Goal: Task Accomplishment & Management: Manage account settings

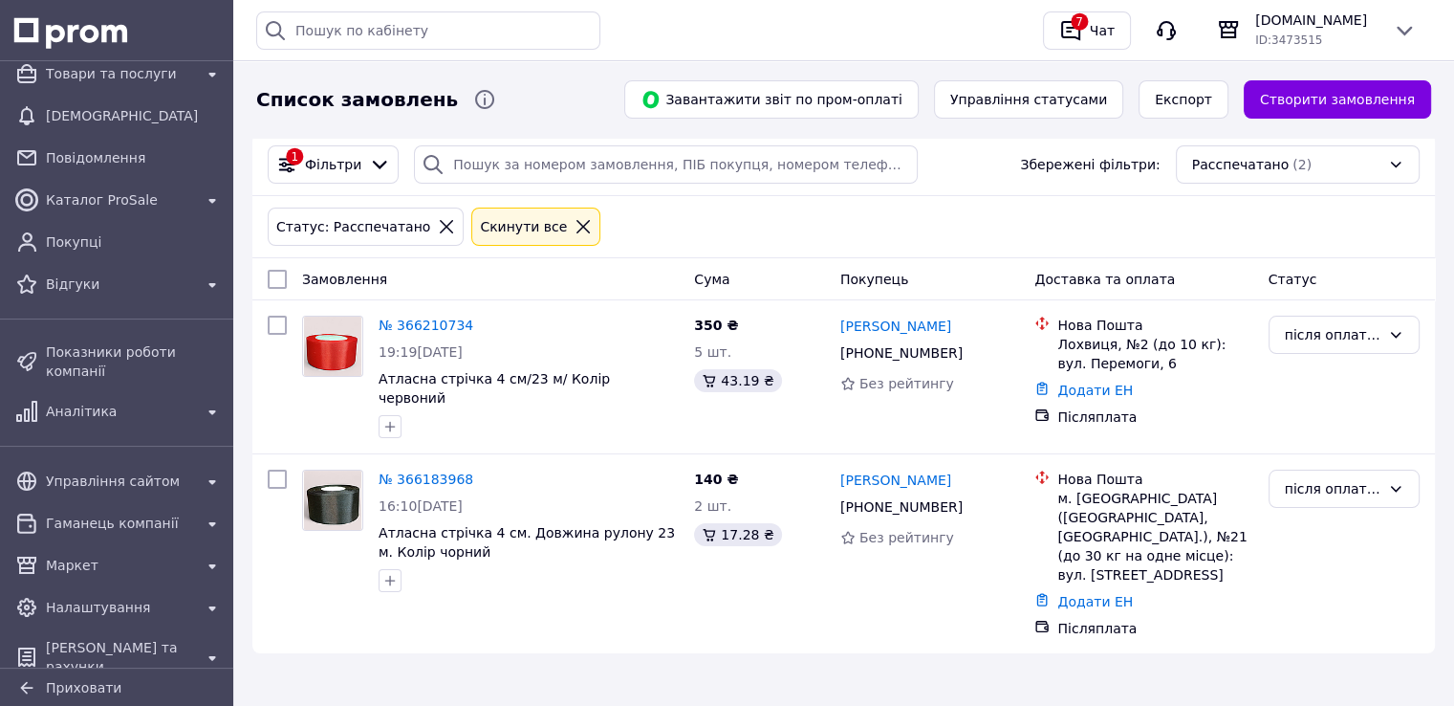
scroll to position [87, 0]
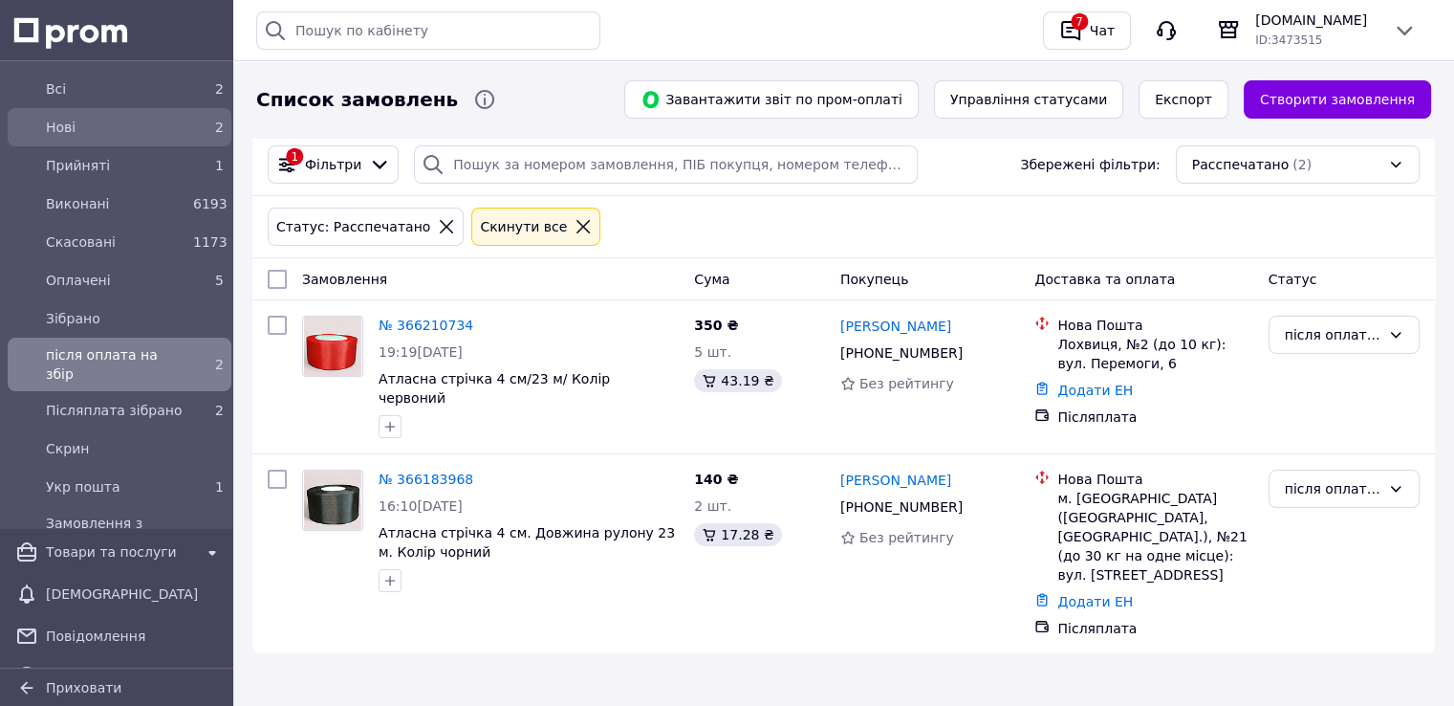
click at [130, 130] on span "Нові" at bounding box center [116, 127] width 140 height 19
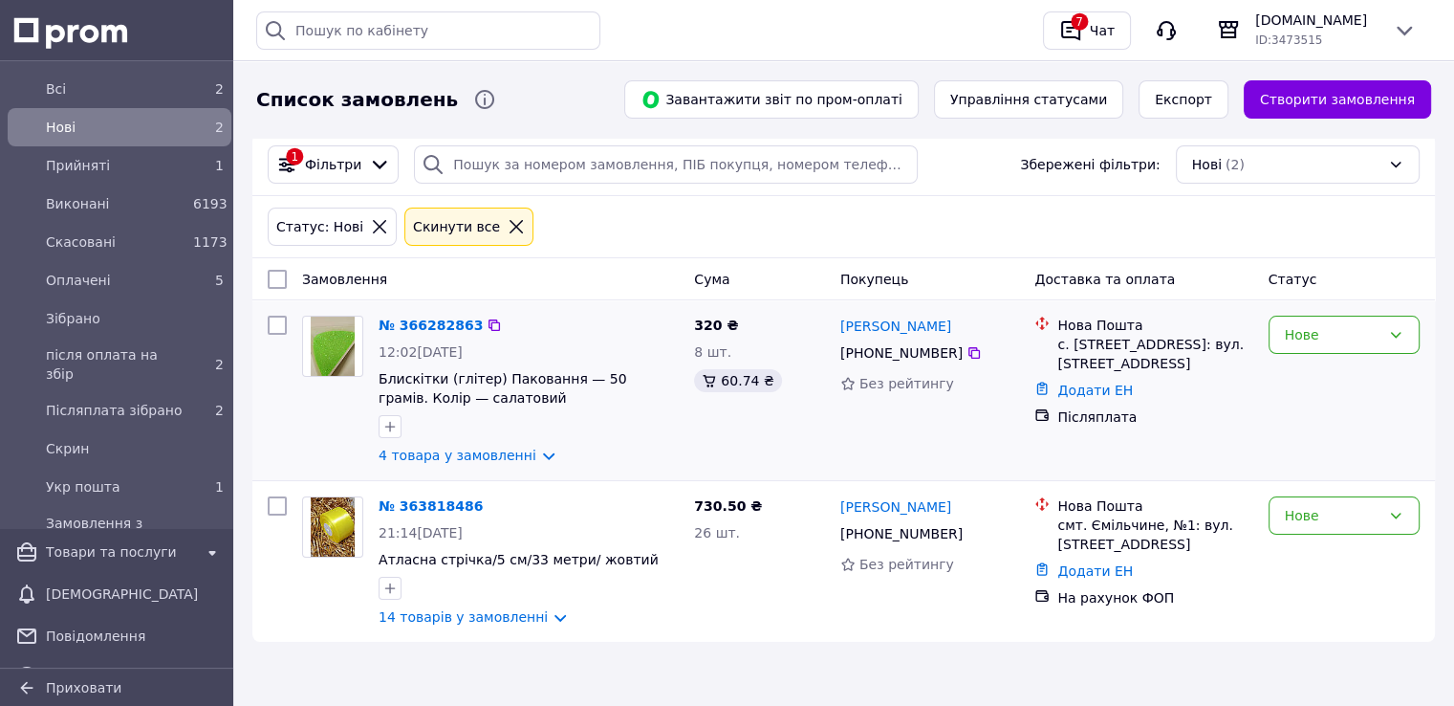
click at [1267, 325] on div "Нове" at bounding box center [1344, 390] width 166 height 164
click at [1289, 337] on div "Нове" at bounding box center [1333, 334] width 96 height 21
click at [1303, 381] on li "Прийнято" at bounding box center [1343, 376] width 149 height 34
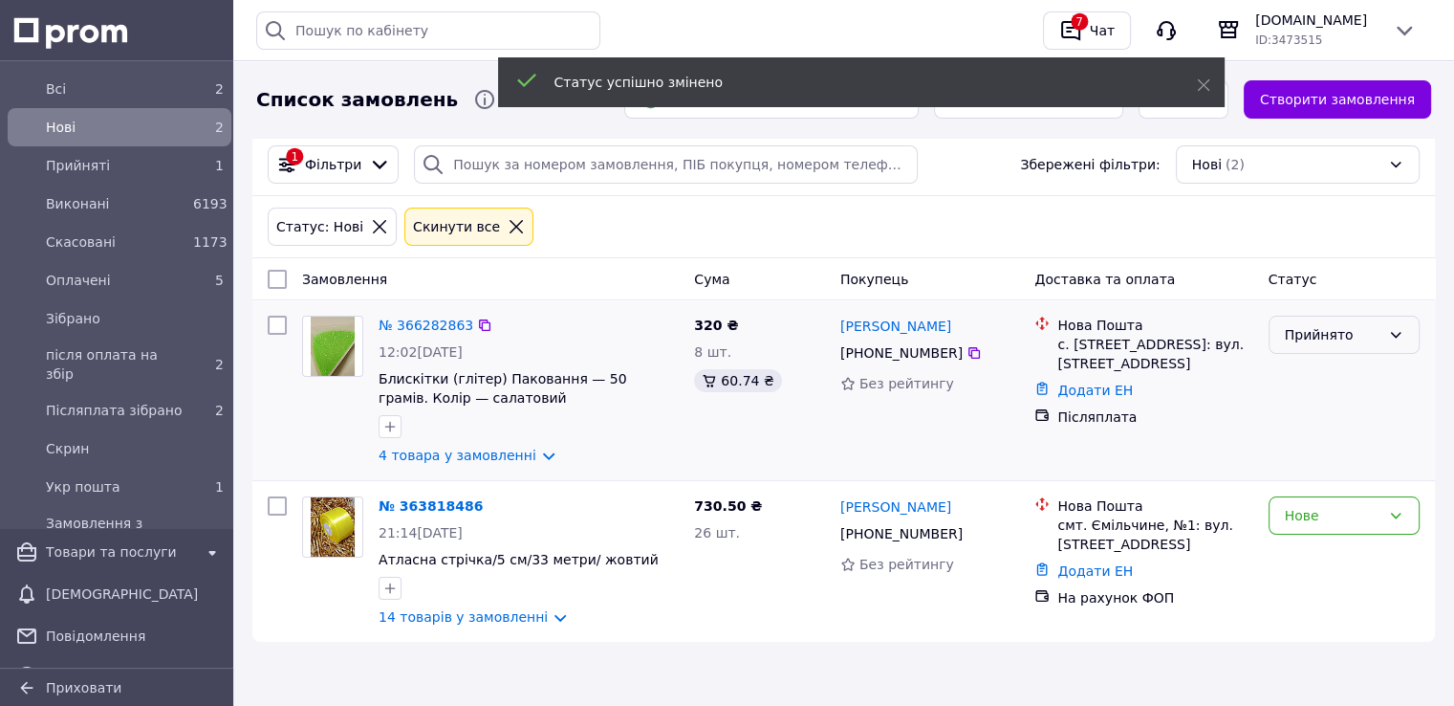
click at [1308, 338] on div "Прийнято" at bounding box center [1333, 334] width 96 height 21
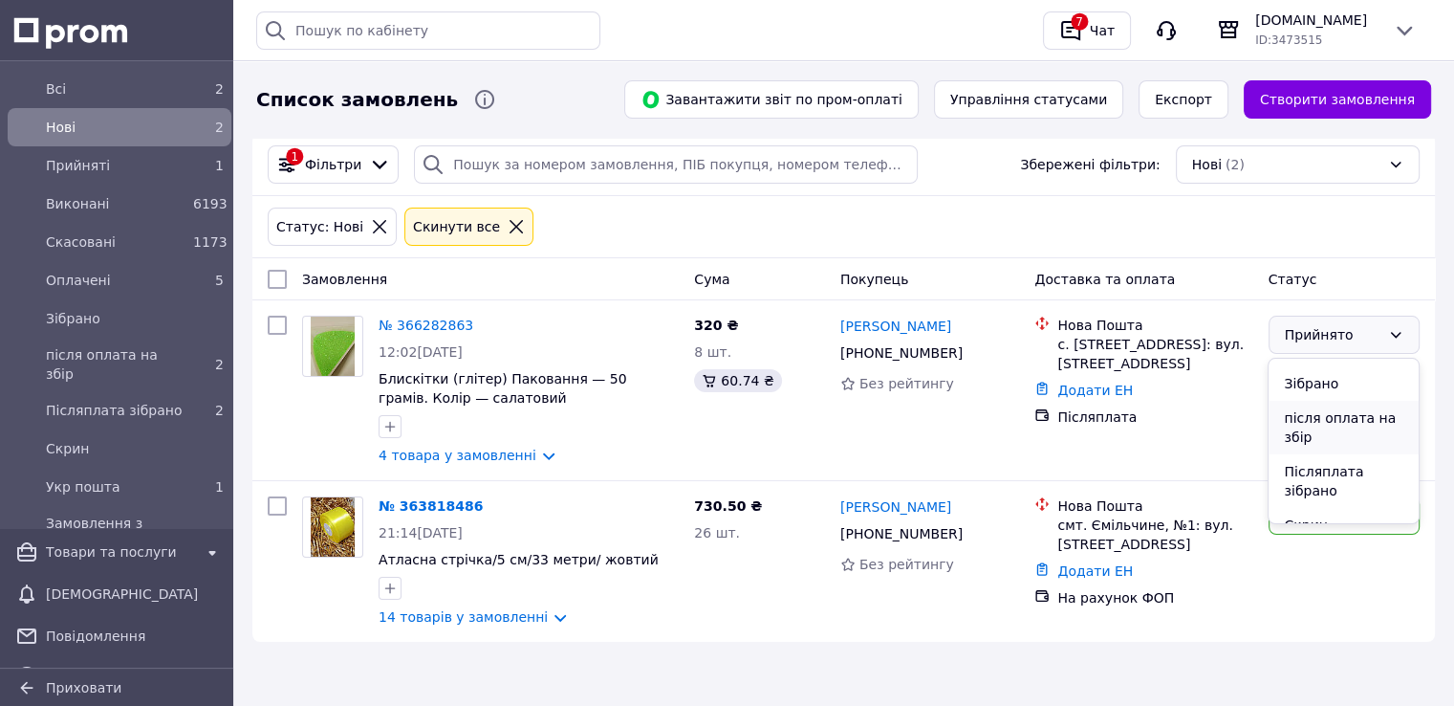
click at [1319, 438] on li "після оплата на збір" at bounding box center [1343, 428] width 149 height 54
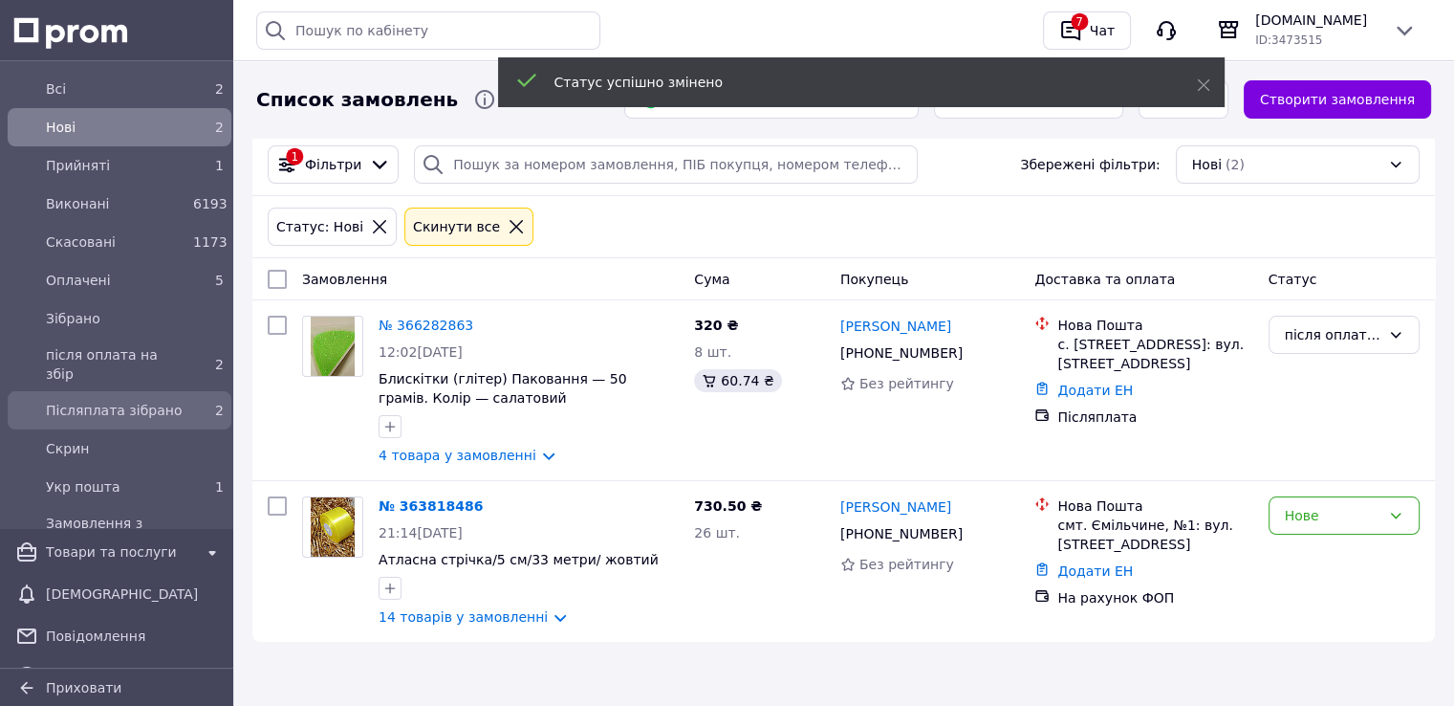
click at [143, 401] on span "Післяплата зібрано" at bounding box center [116, 410] width 140 height 19
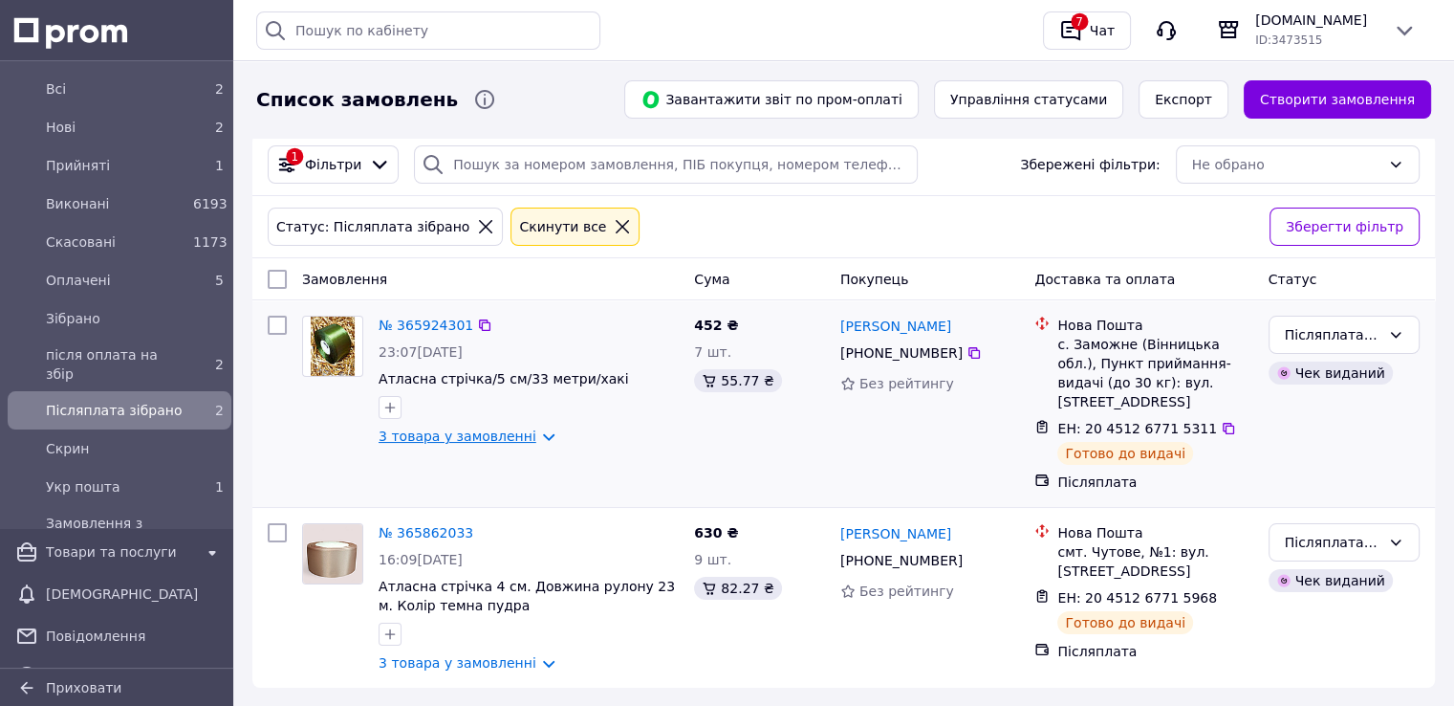
scroll to position [38, 0]
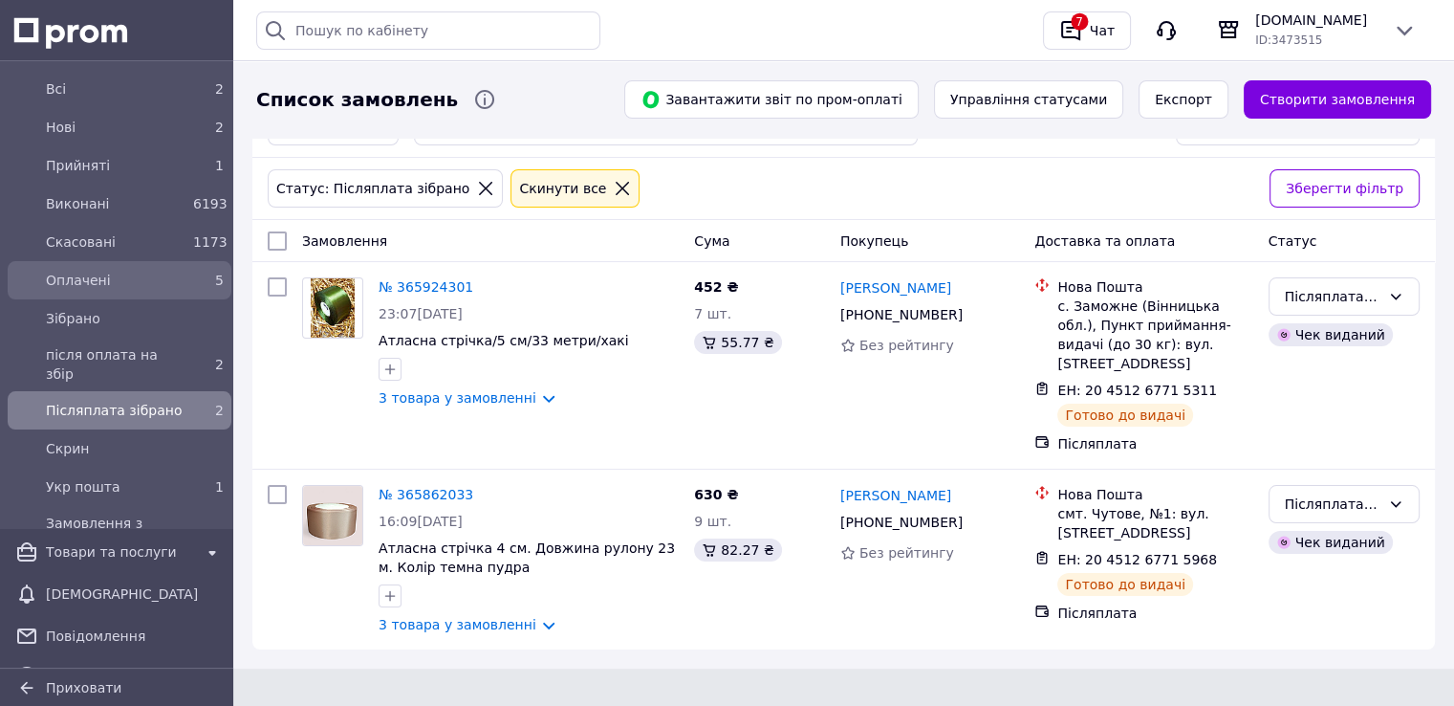
click at [137, 283] on span "Оплачені" at bounding box center [116, 280] width 140 height 19
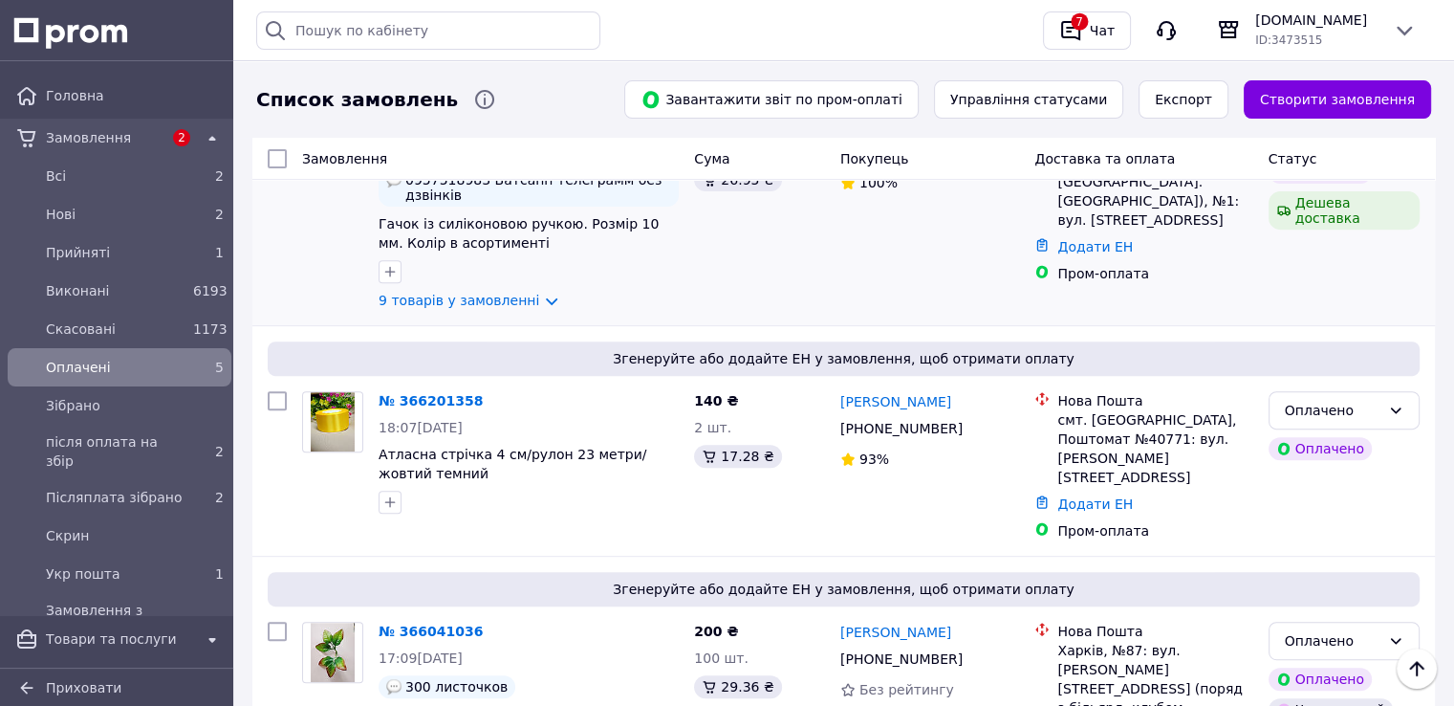
scroll to position [821, 0]
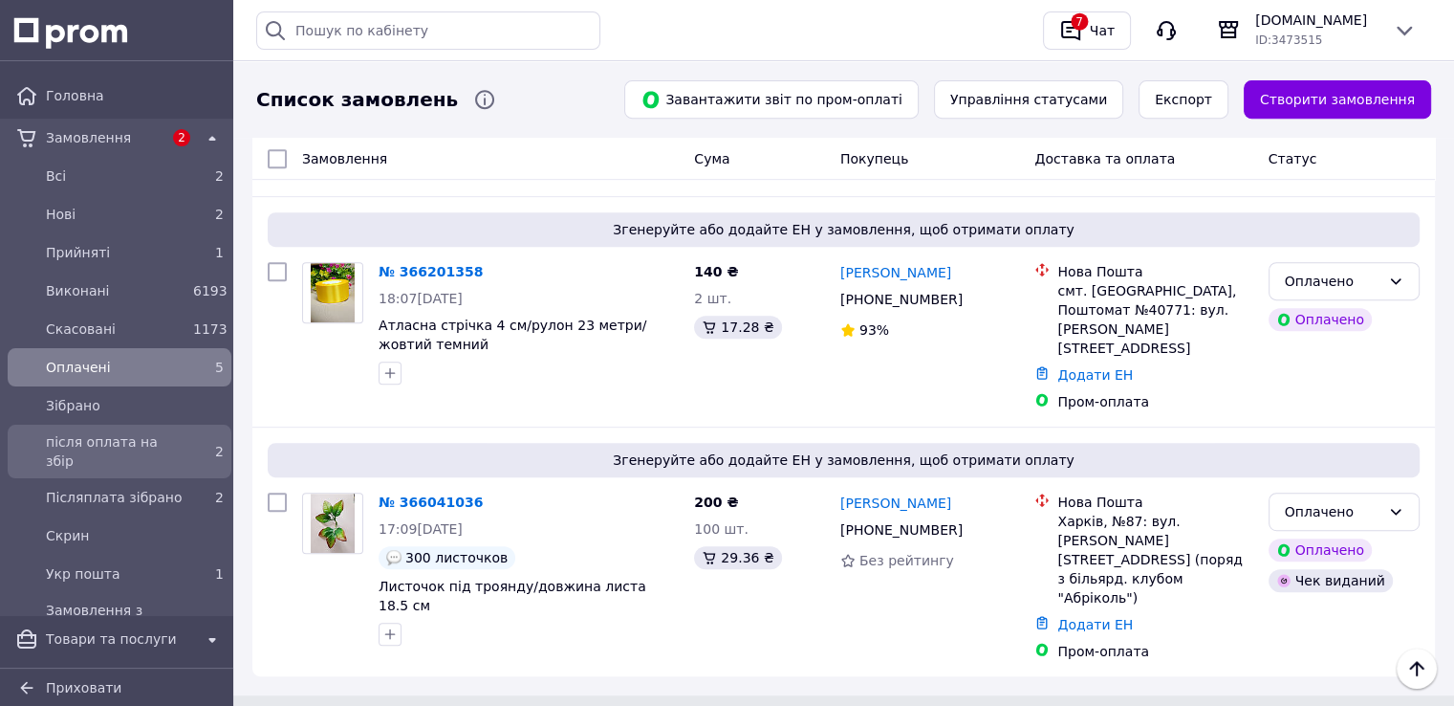
click at [149, 454] on div "після оплата на збір" at bounding box center [115, 451] width 147 height 46
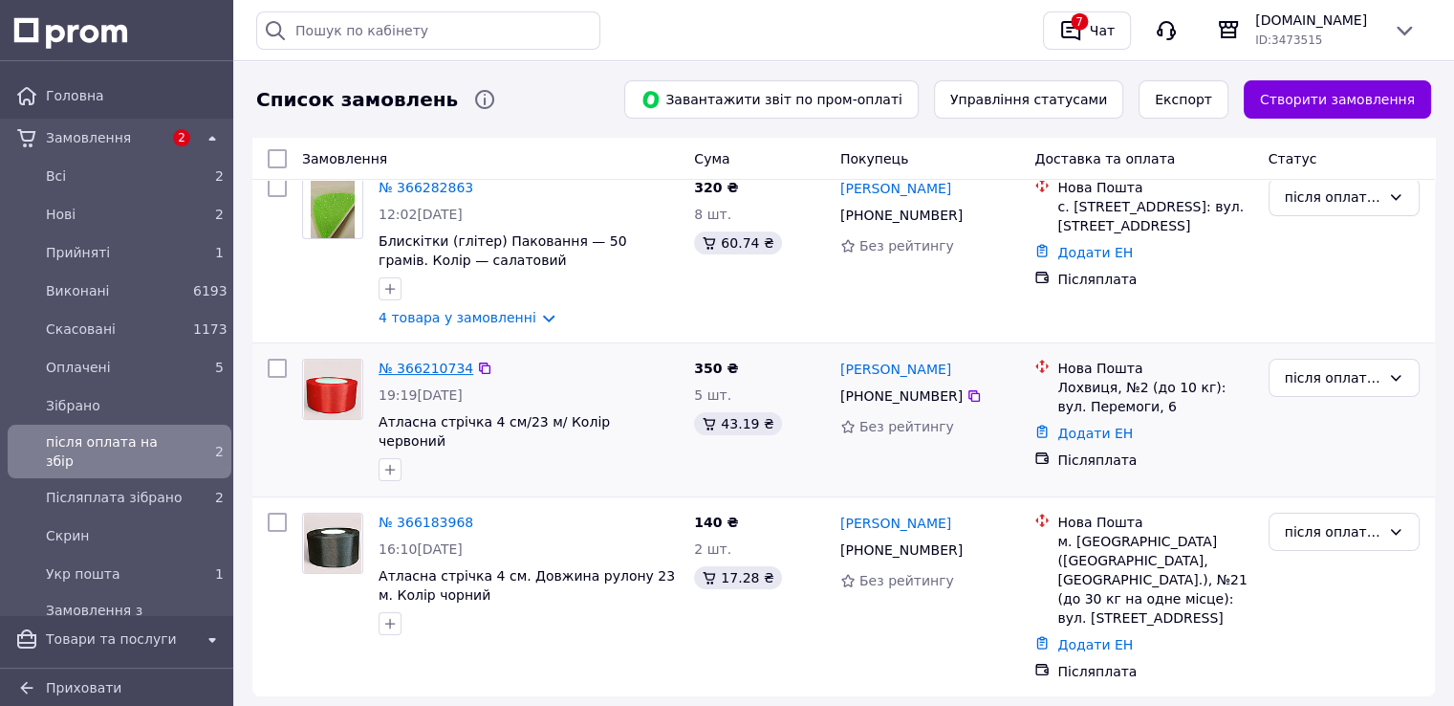
scroll to position [157, 0]
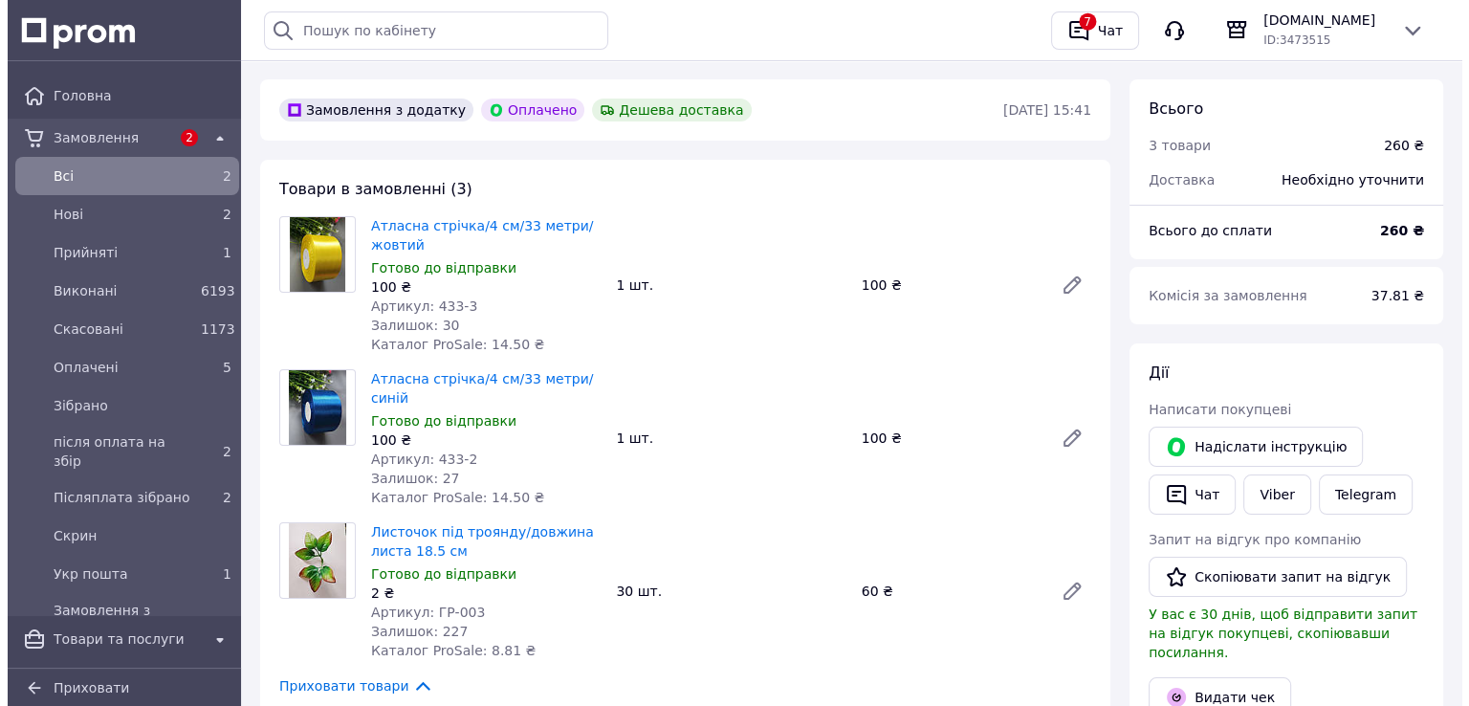
scroll to position [382, 0]
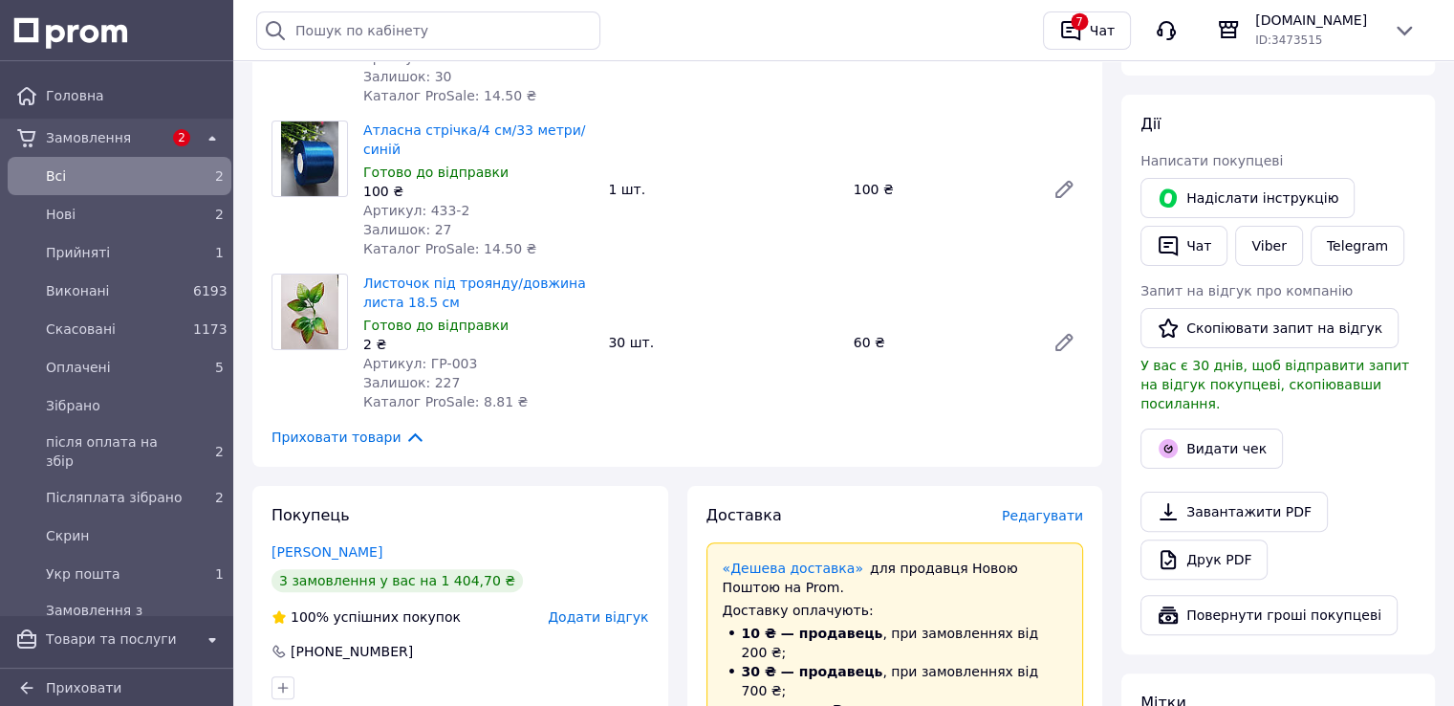
click at [1039, 508] on span "Редагувати" at bounding box center [1042, 515] width 81 height 15
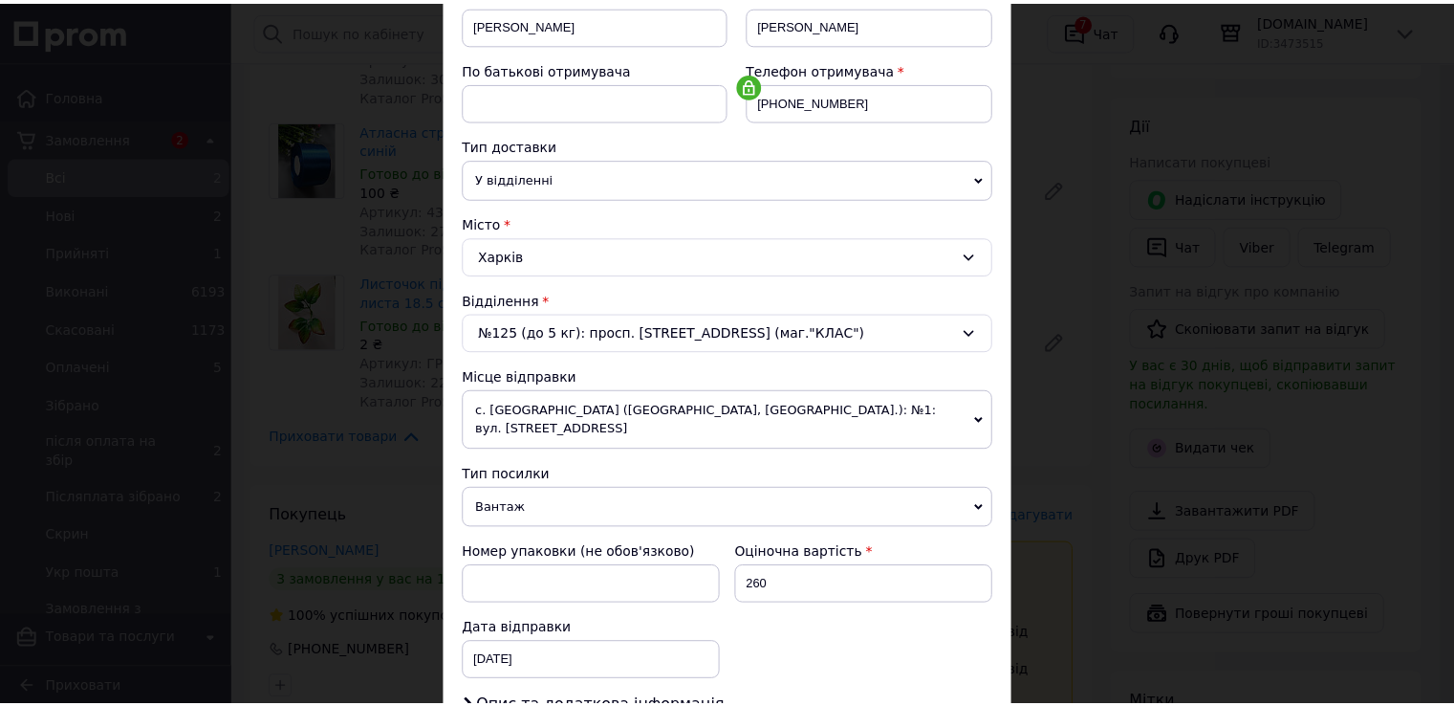
scroll to position [558, 0]
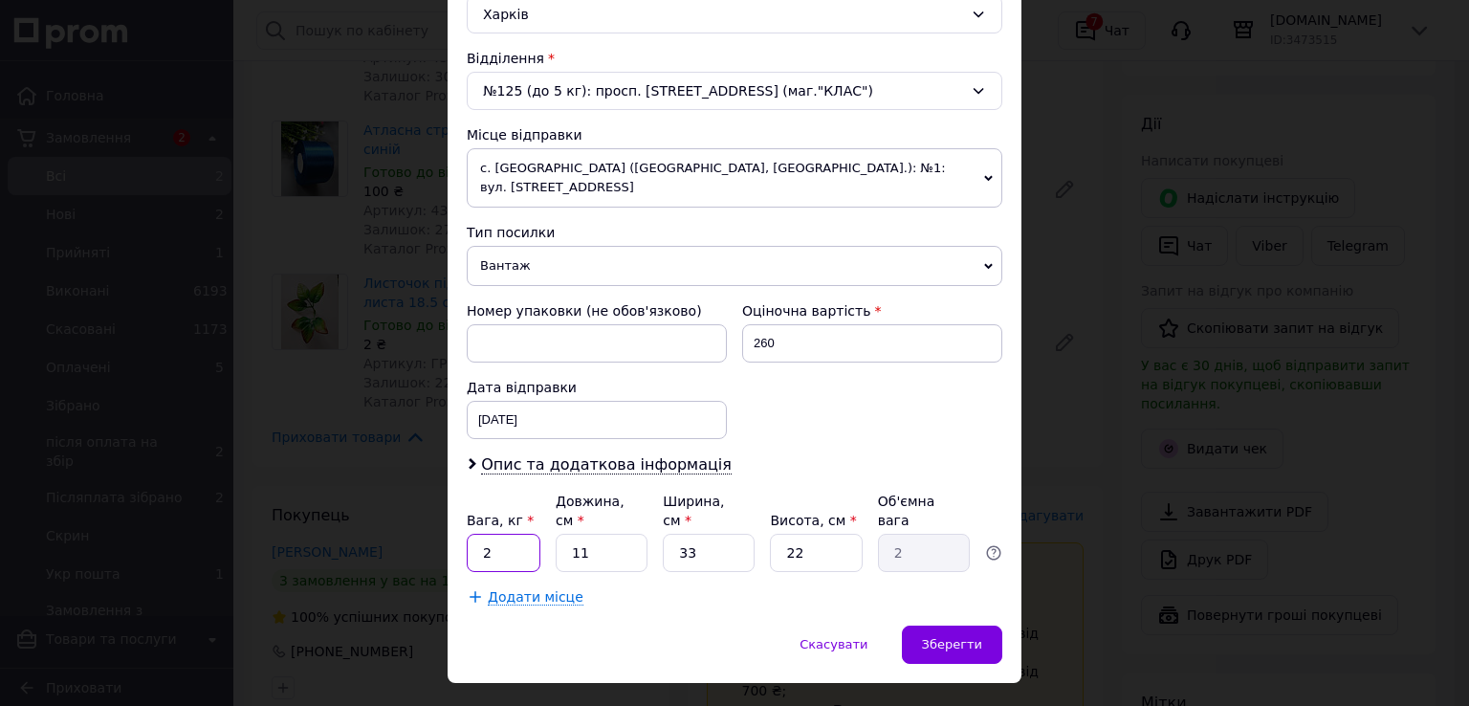
click at [515, 533] on input "2" at bounding box center [504, 552] width 74 height 38
type input "0.5"
click at [623, 533] on input "11" at bounding box center [601, 552] width 92 height 38
type input "1"
type input "0.18"
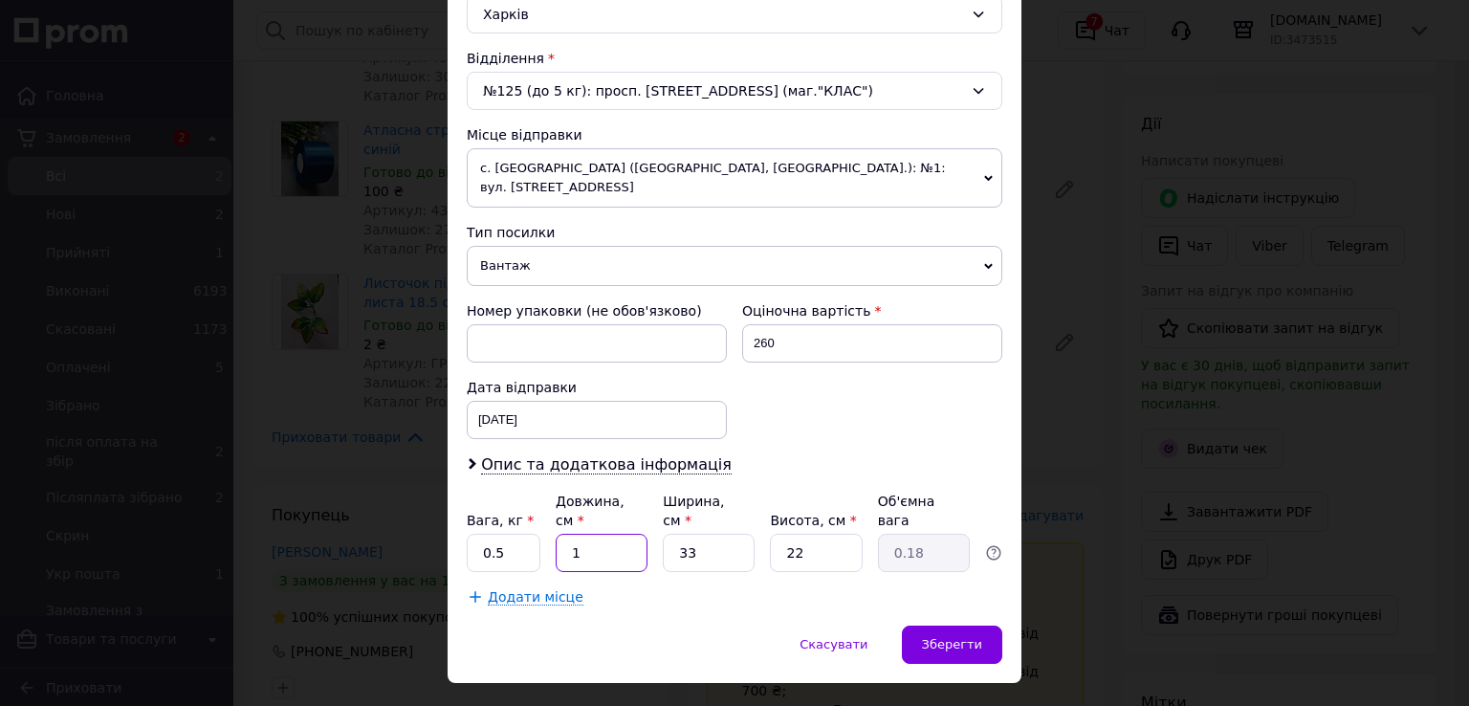
type input "10"
type input "1.82"
type input "10"
click at [692, 533] on input "33" at bounding box center [709, 552] width 92 height 38
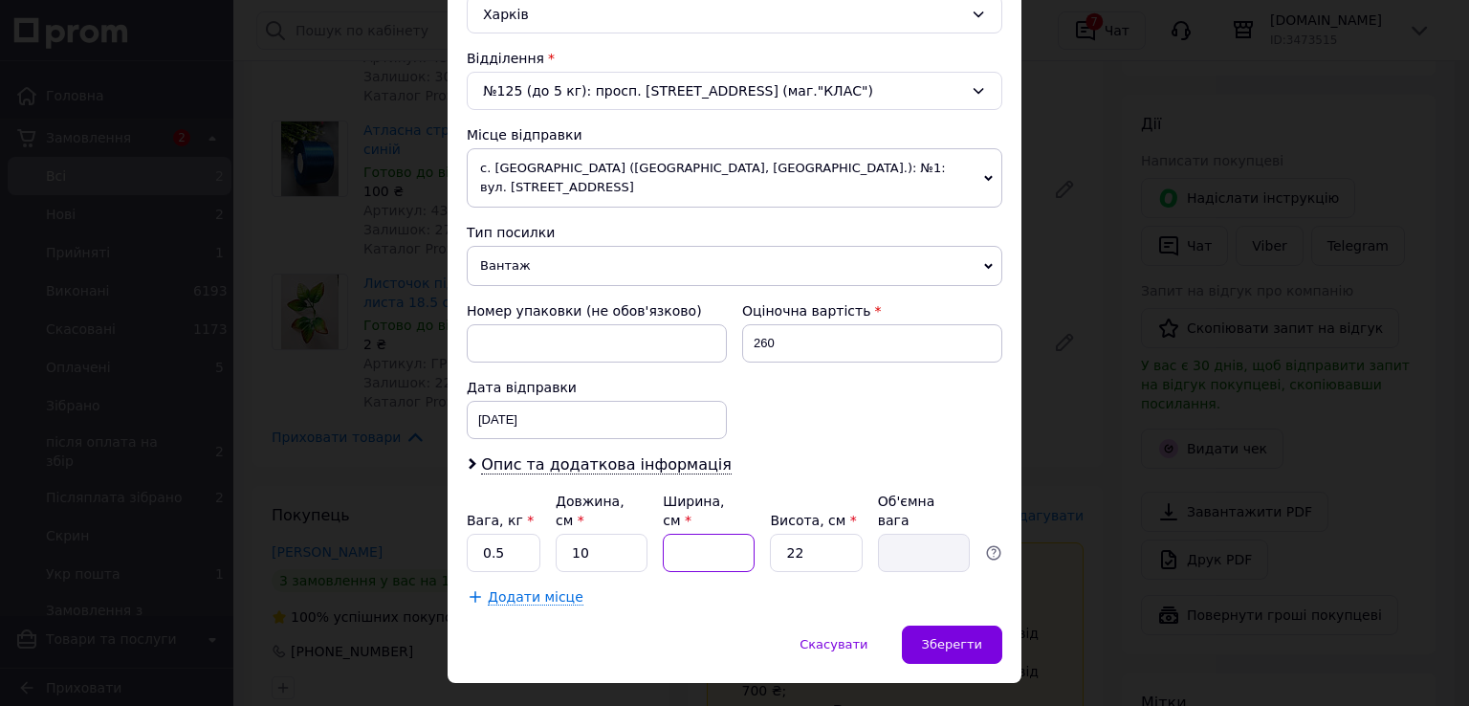
type input "1"
type input "0.1"
type input "10"
type input "0.55"
type input "10"
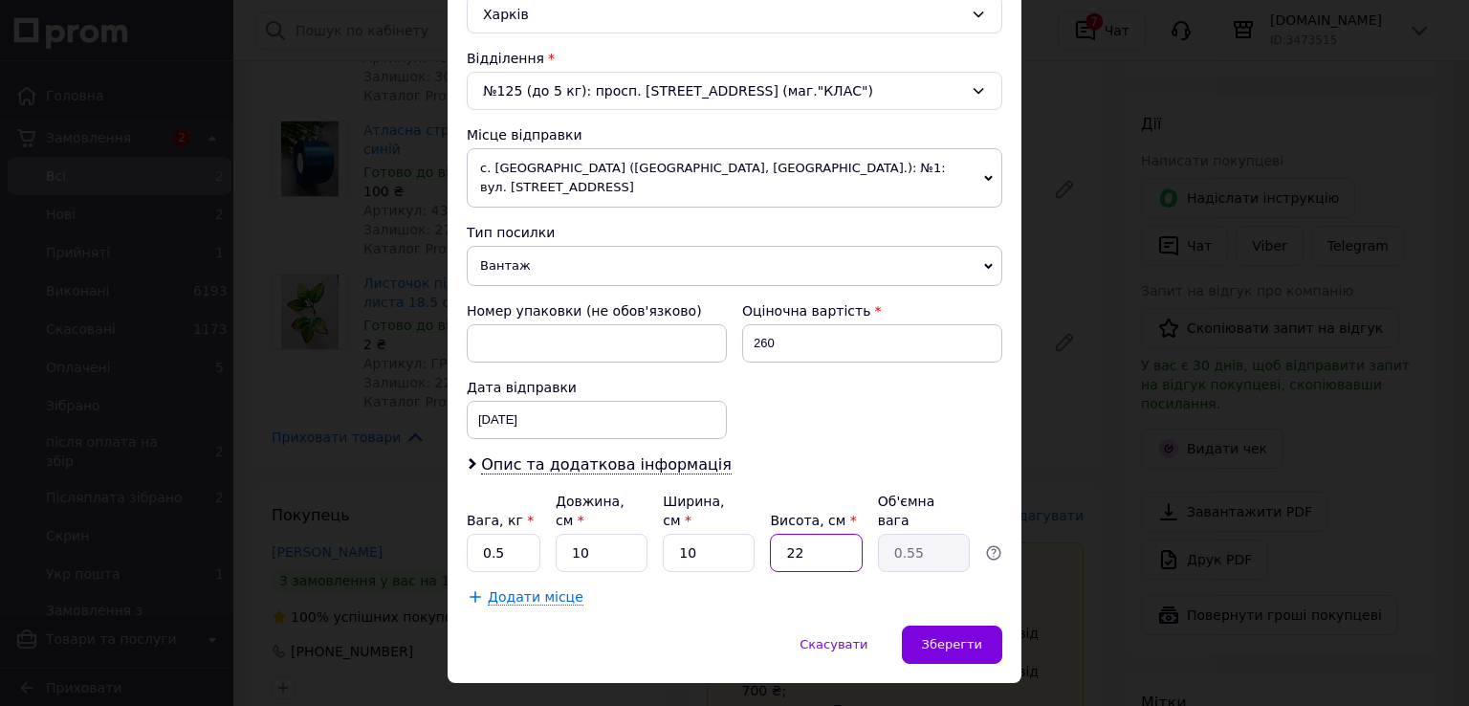
click at [815, 533] on input "22" at bounding box center [816, 552] width 92 height 38
type input "2"
type input "0.1"
type input "20"
type input "0.5"
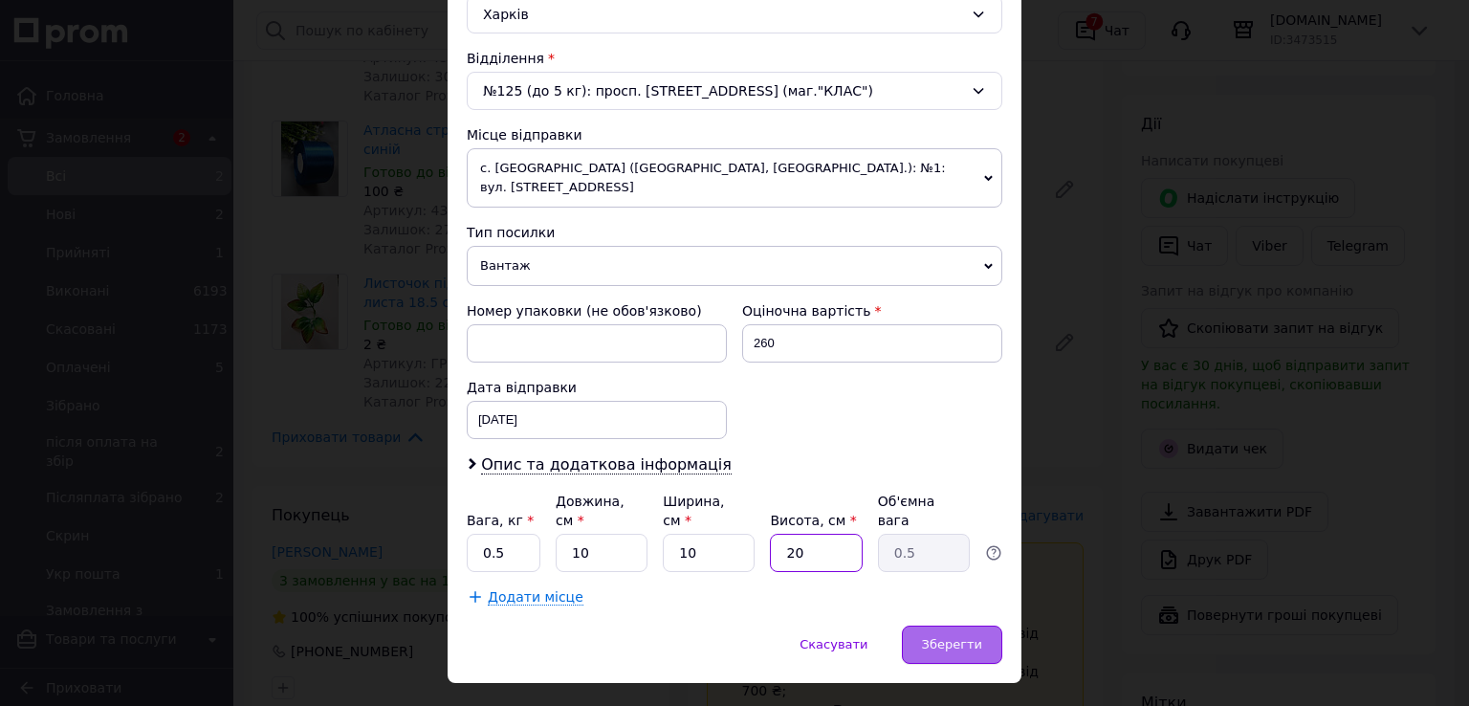
type input "20"
click at [934, 637] on span "Зберегти" at bounding box center [952, 644] width 60 height 14
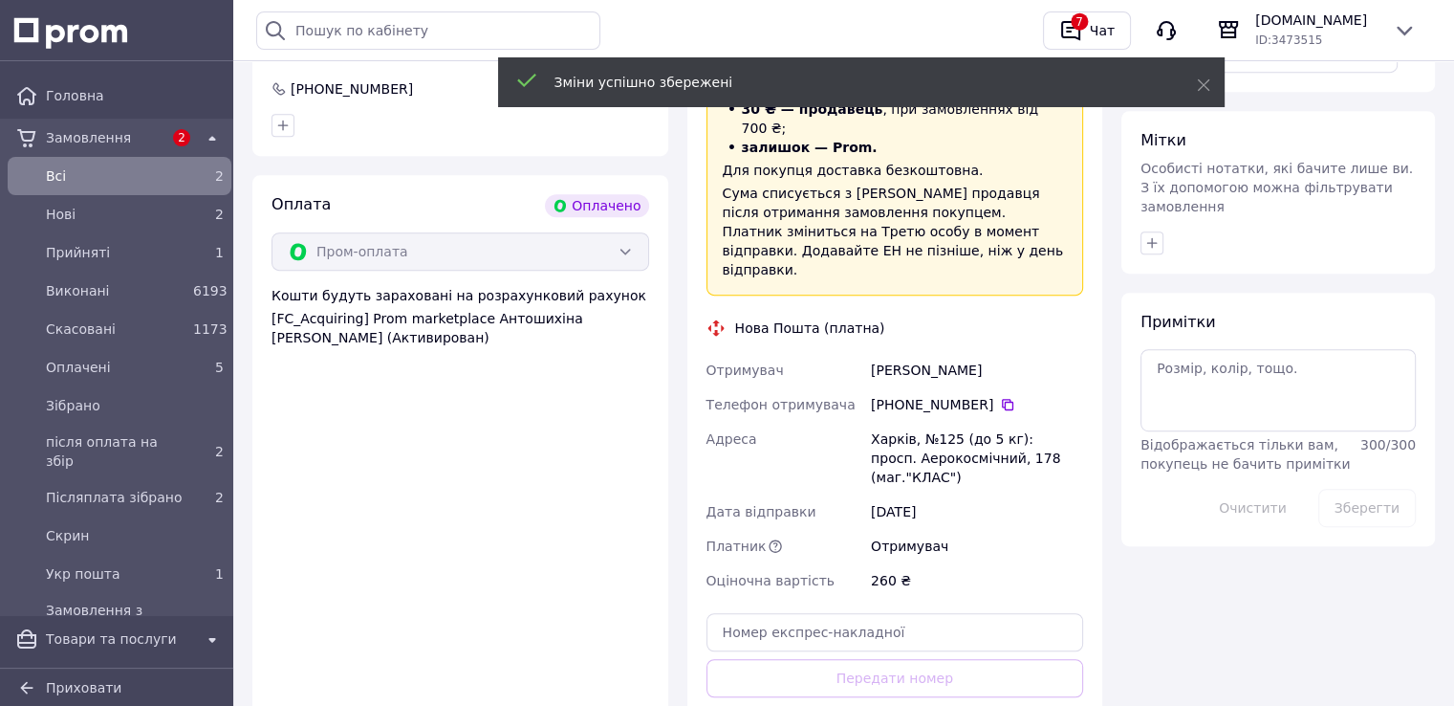
scroll to position [956, 0]
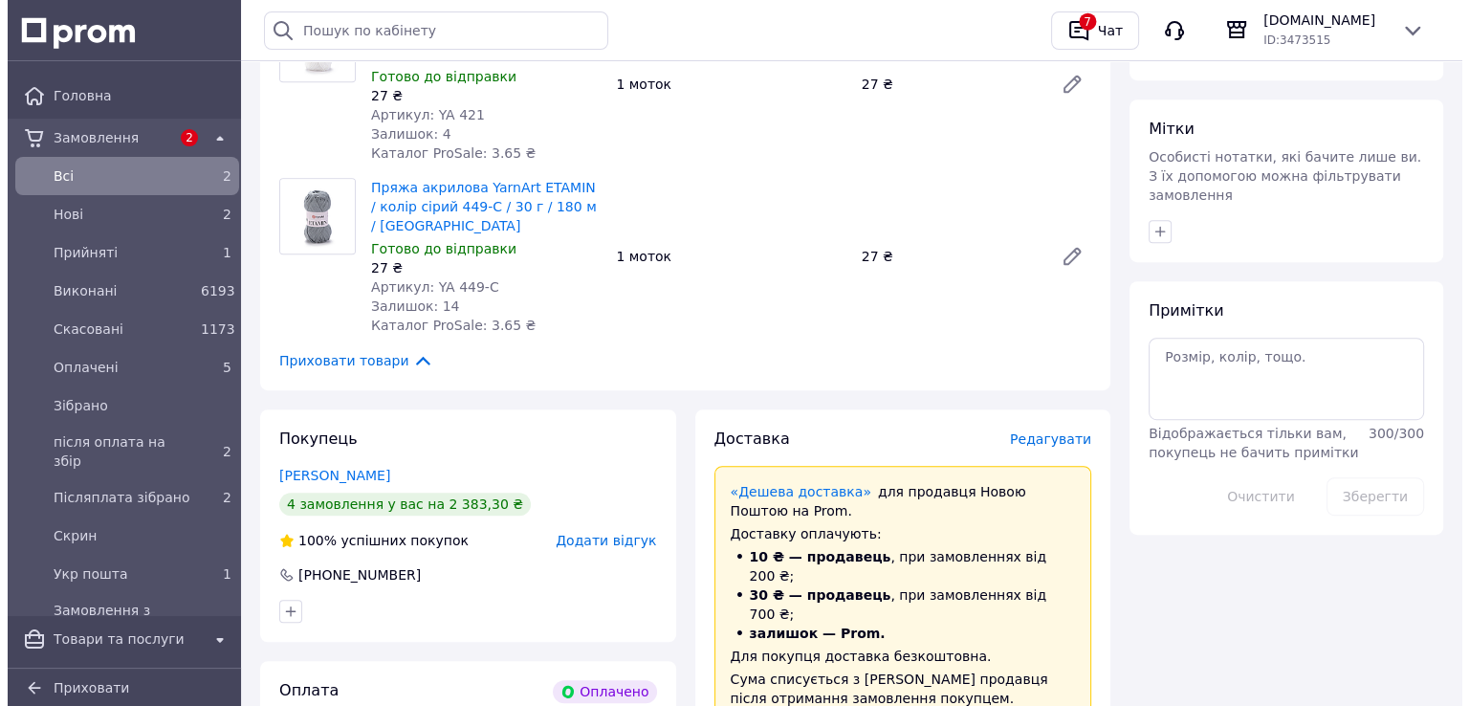
scroll to position [1147, 0]
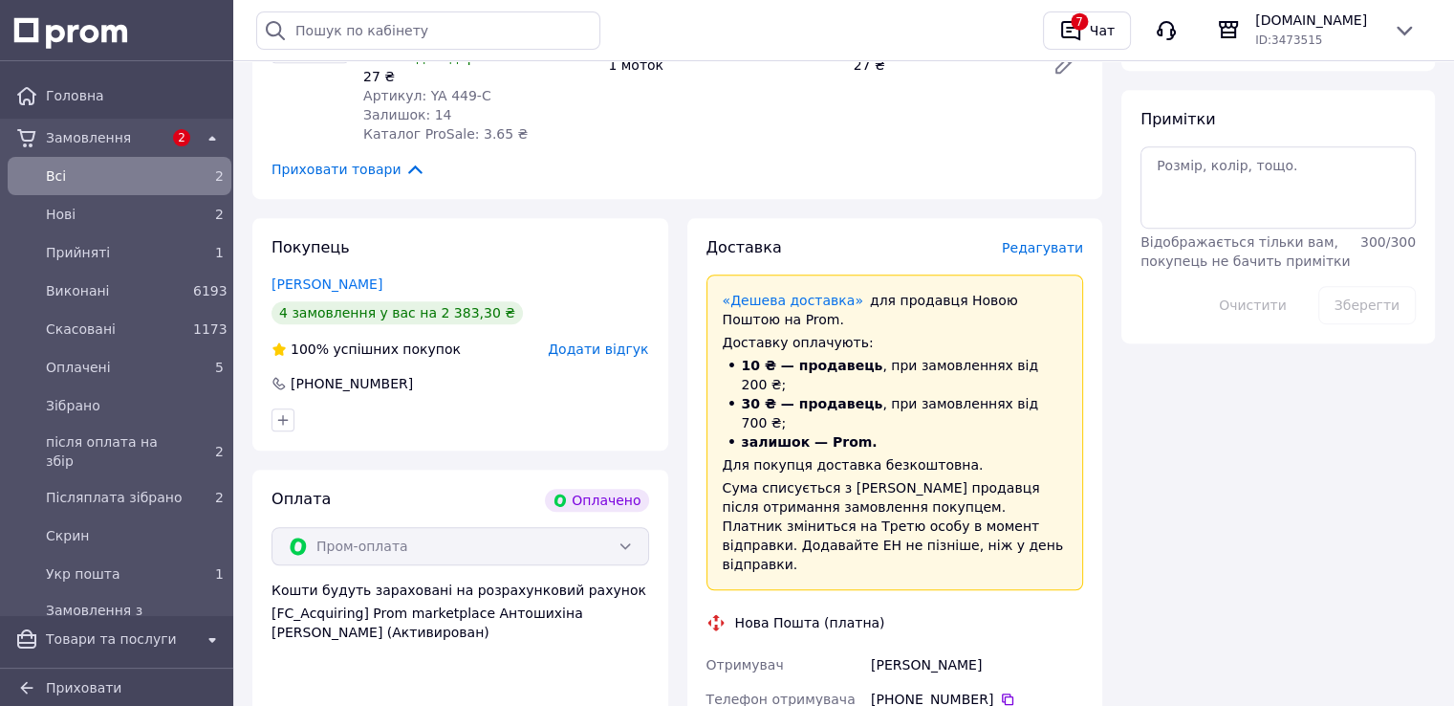
click at [1030, 245] on span "Редагувати" at bounding box center [1042, 247] width 81 height 15
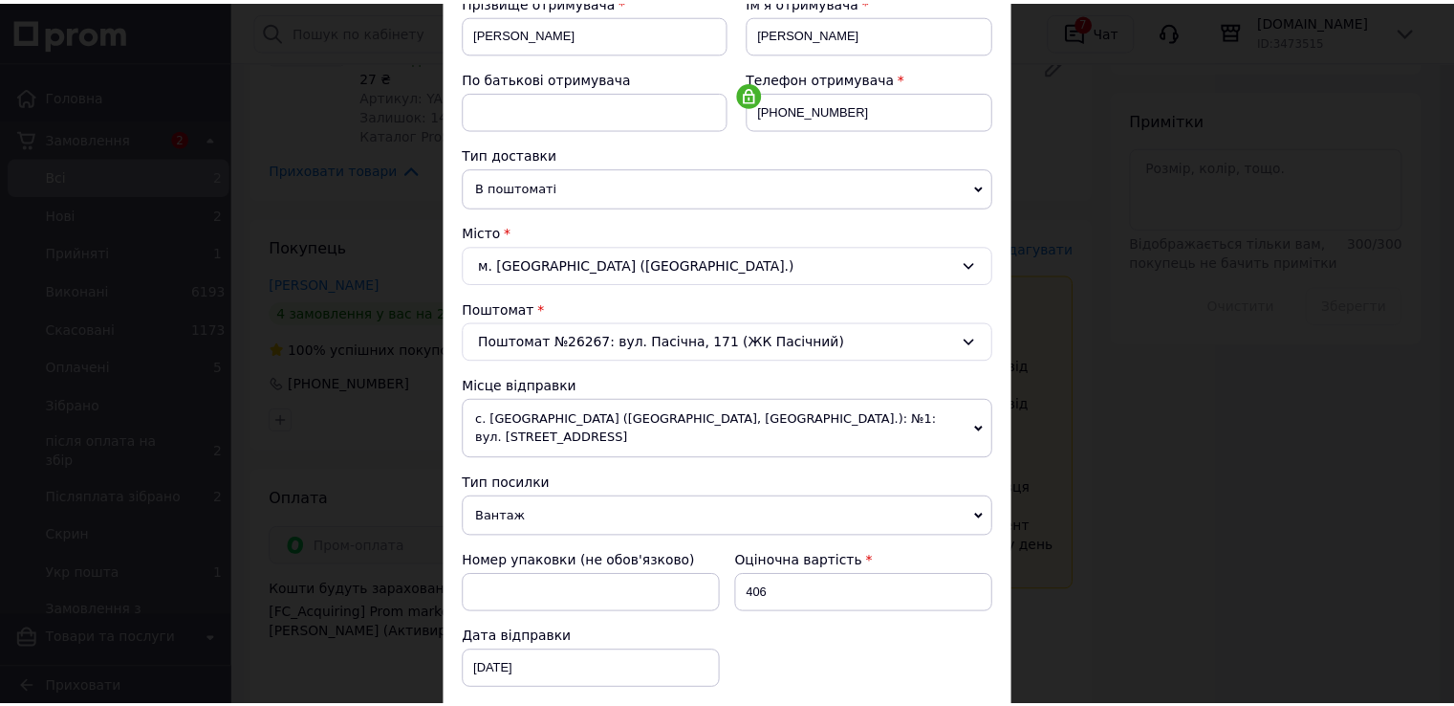
scroll to position [478, 0]
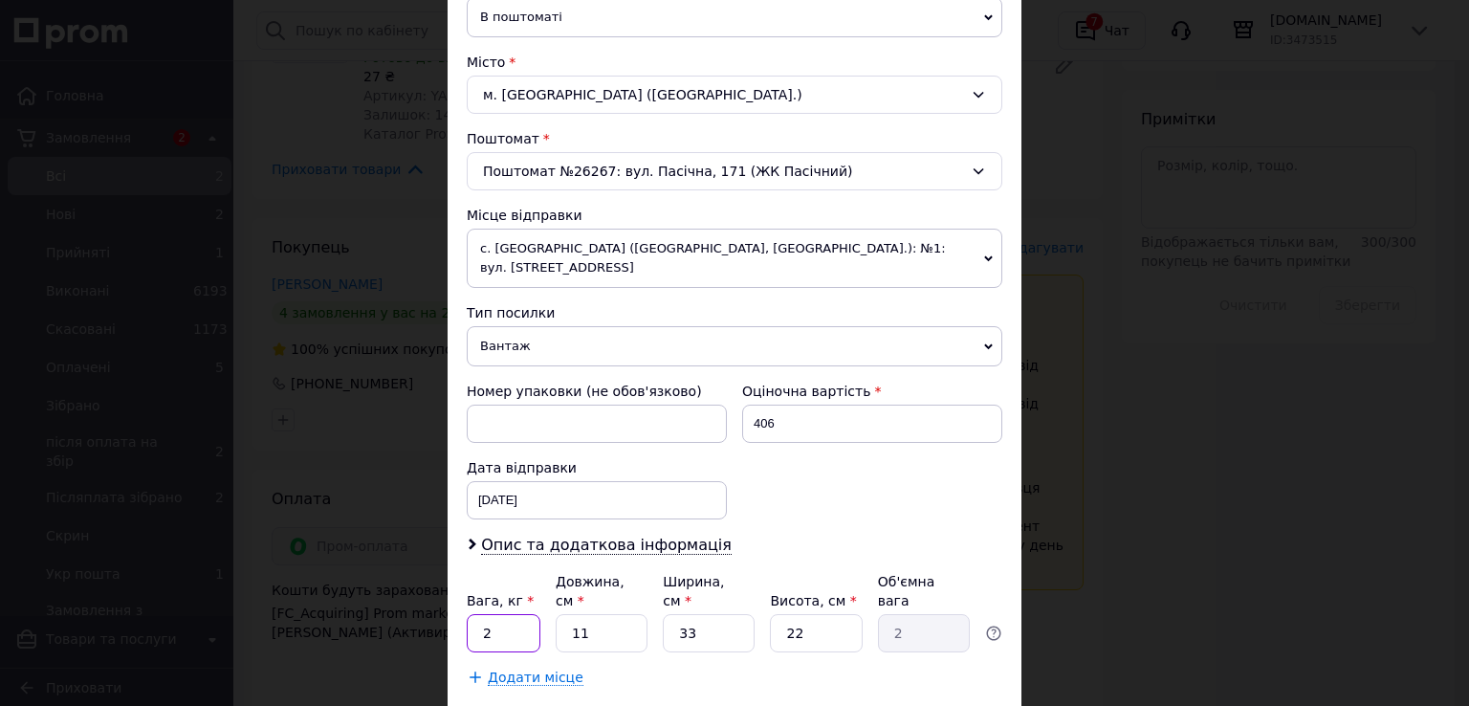
click at [502, 614] on input "2" at bounding box center [504, 633] width 74 height 38
type input "1"
click at [608, 614] on input "11" at bounding box center [601, 633] width 92 height 38
type input "1"
type input "0.18"
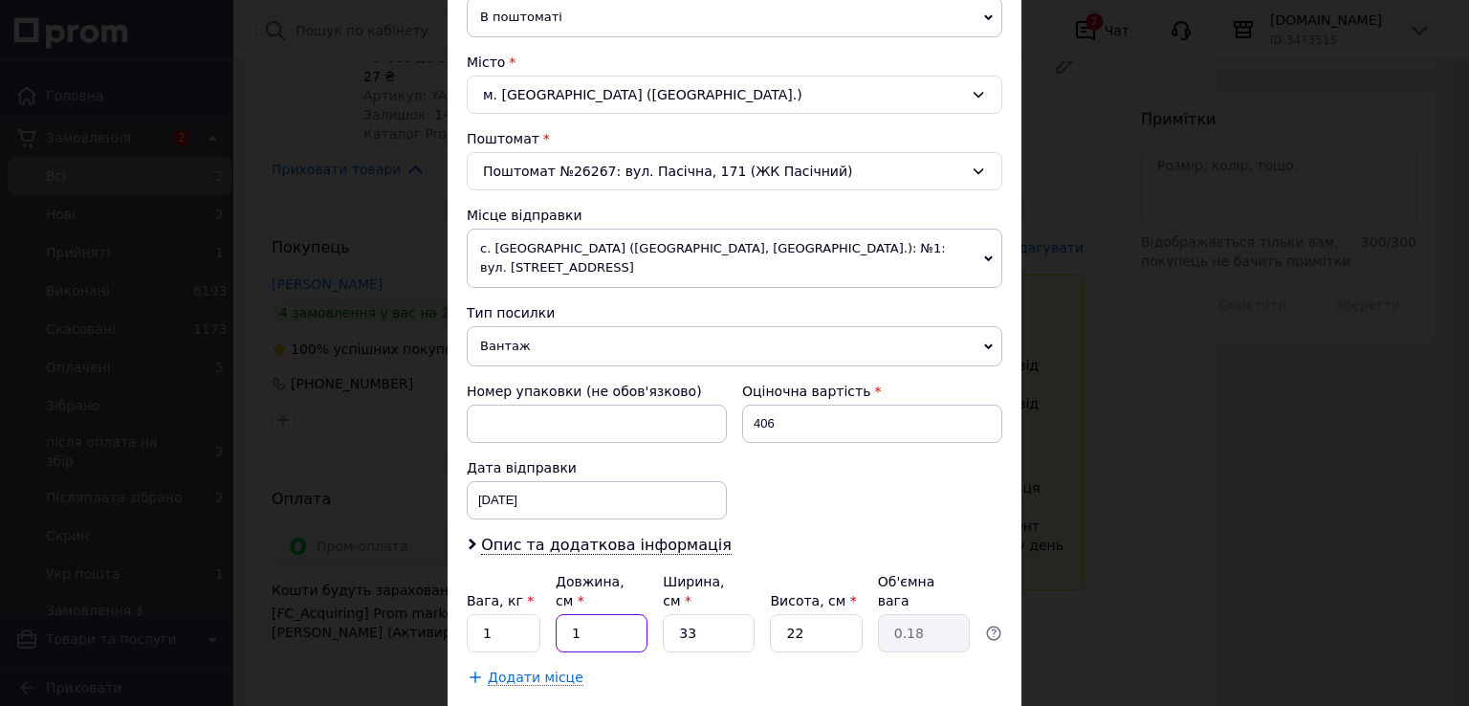
type input "14"
type input "2.54"
type input "14"
click at [693, 614] on input "33" at bounding box center [709, 633] width 92 height 38
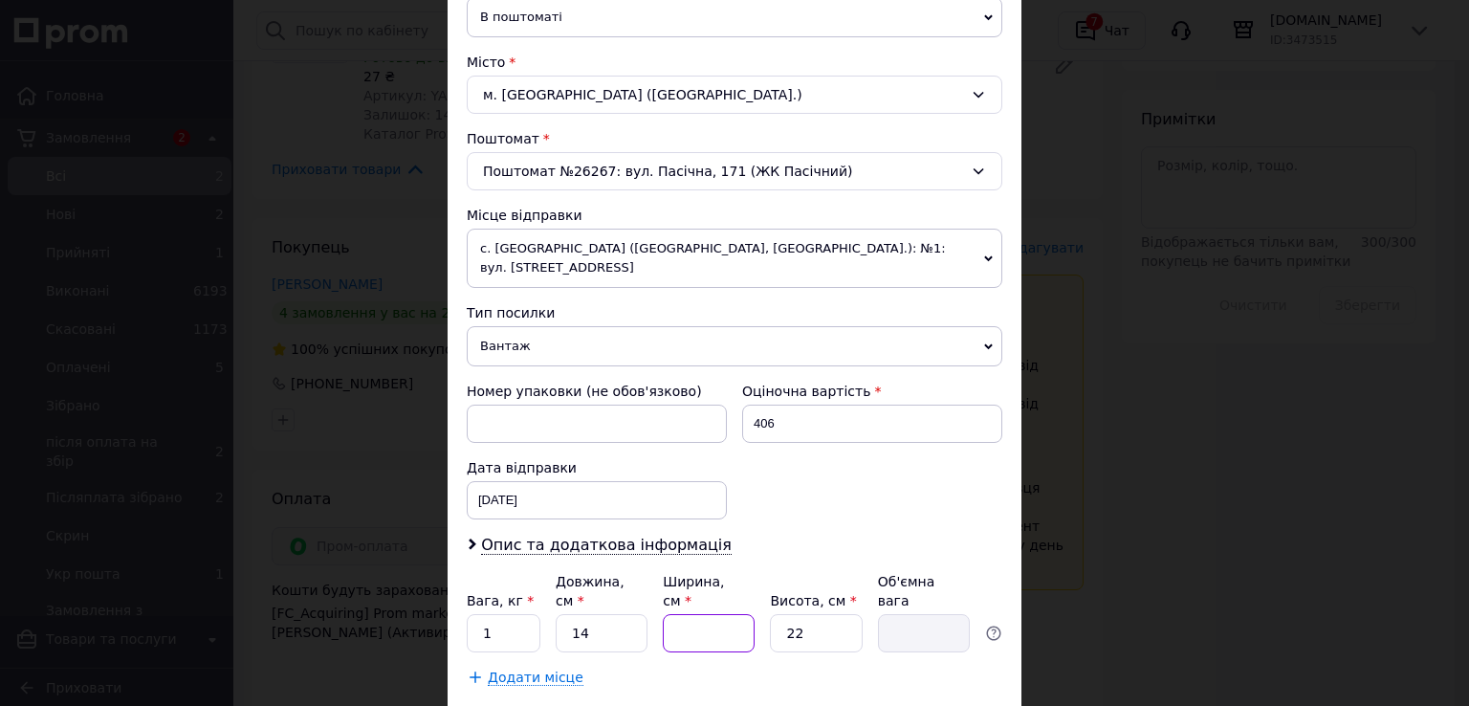
type input "1"
type input "0.1"
type input "15"
type input "1.16"
type input "15"
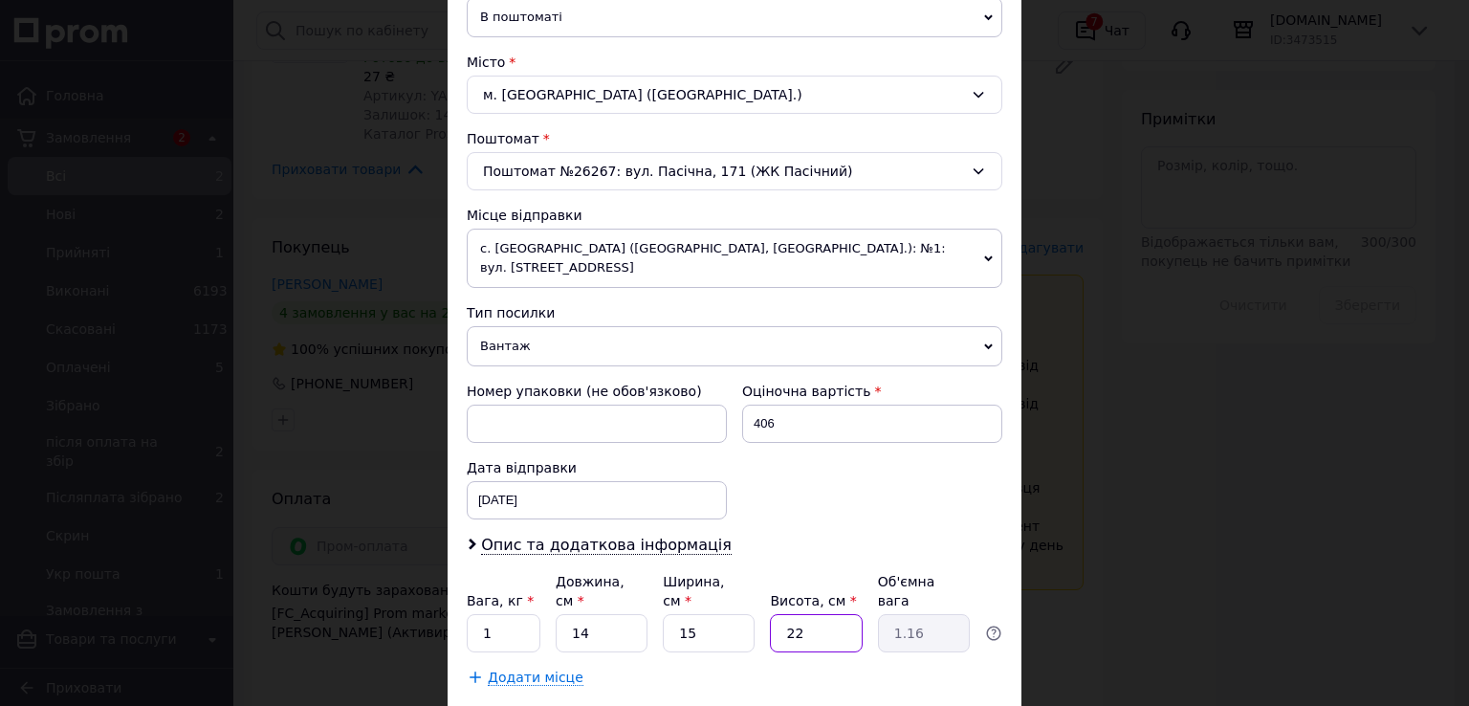
click at [818, 614] on input "22" at bounding box center [816, 633] width 92 height 38
type input "1"
type input "0.1"
type input "19"
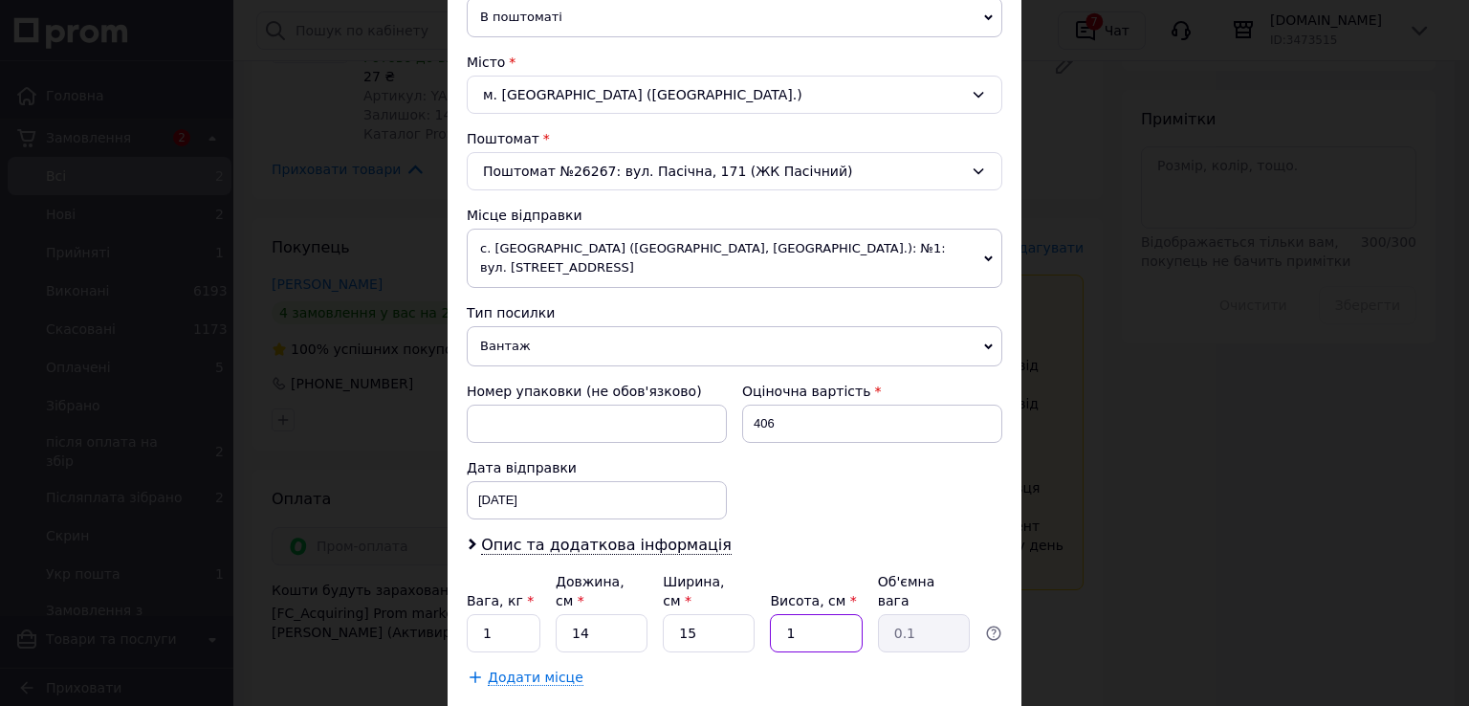
type input "1"
type input "19"
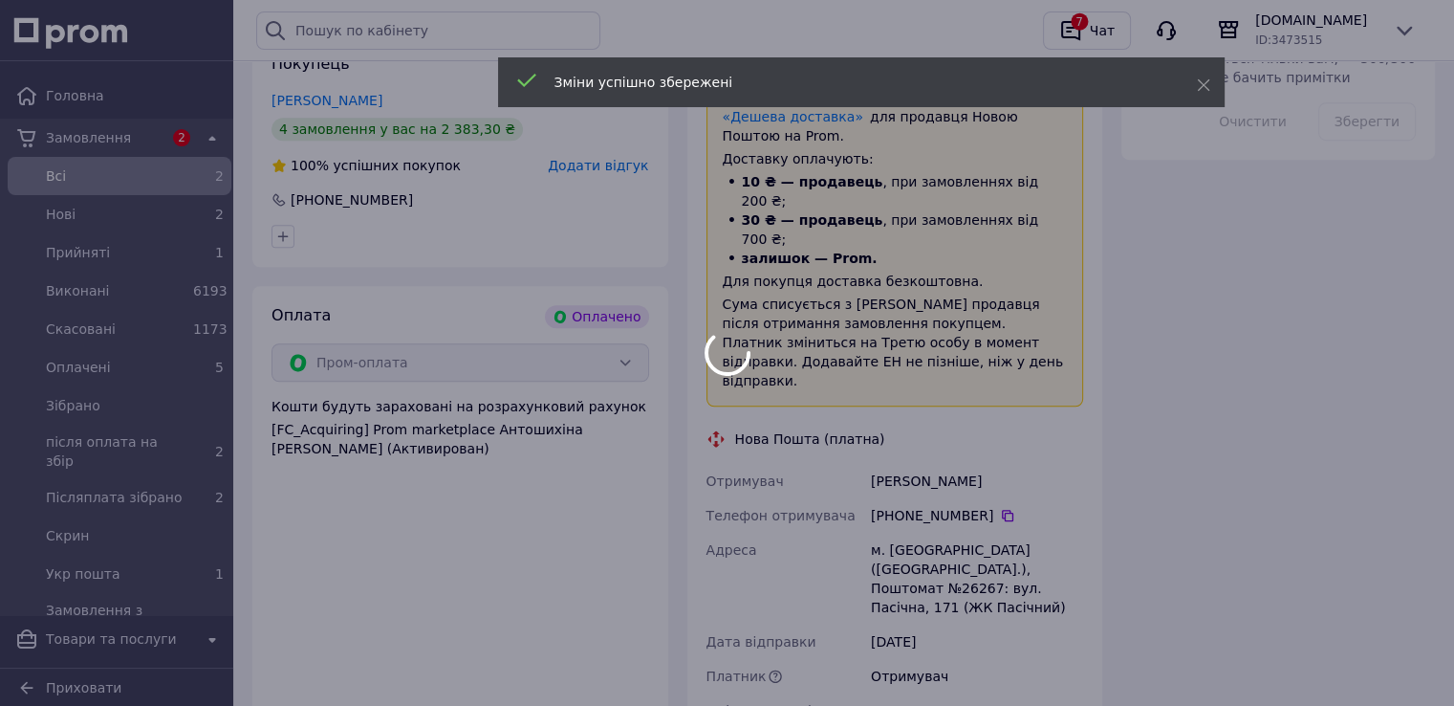
scroll to position [1761, 0]
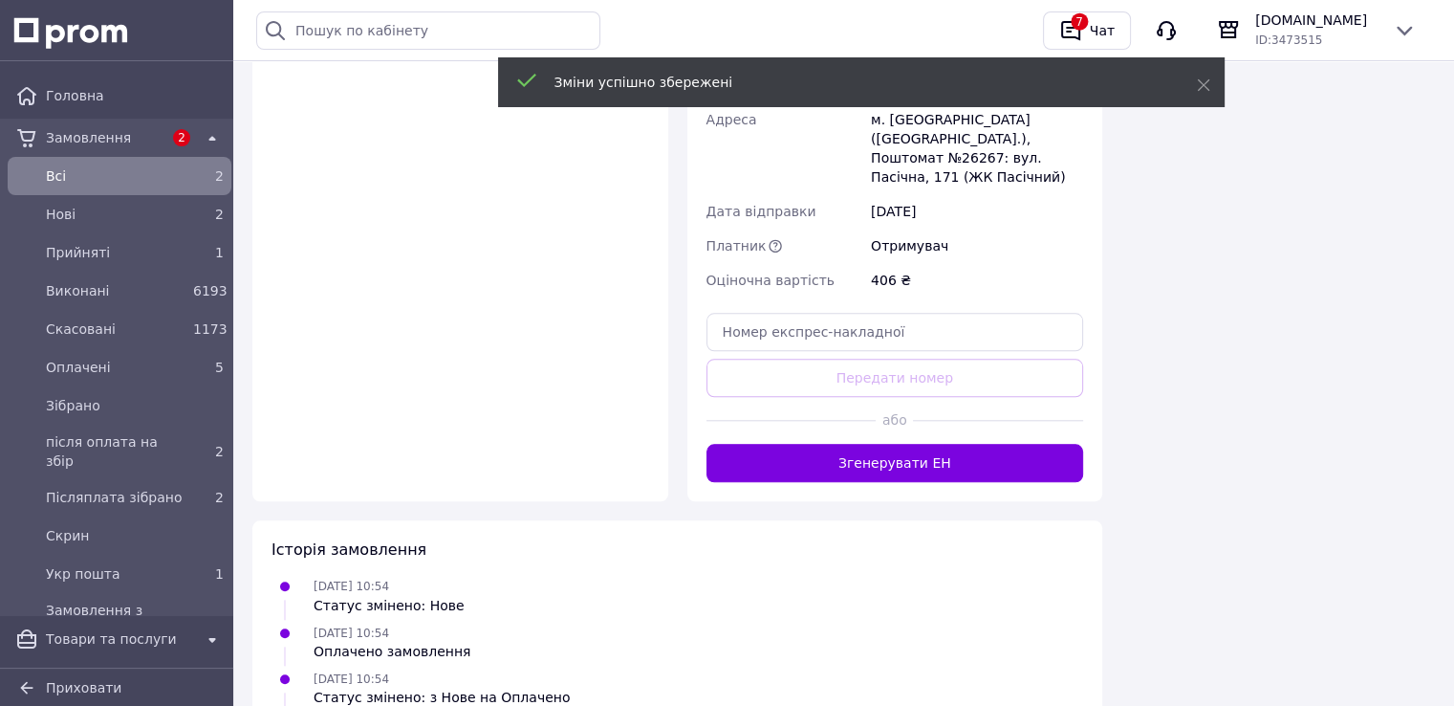
click at [876, 444] on button "Згенерувати ЕН" at bounding box center [896, 463] width 378 height 38
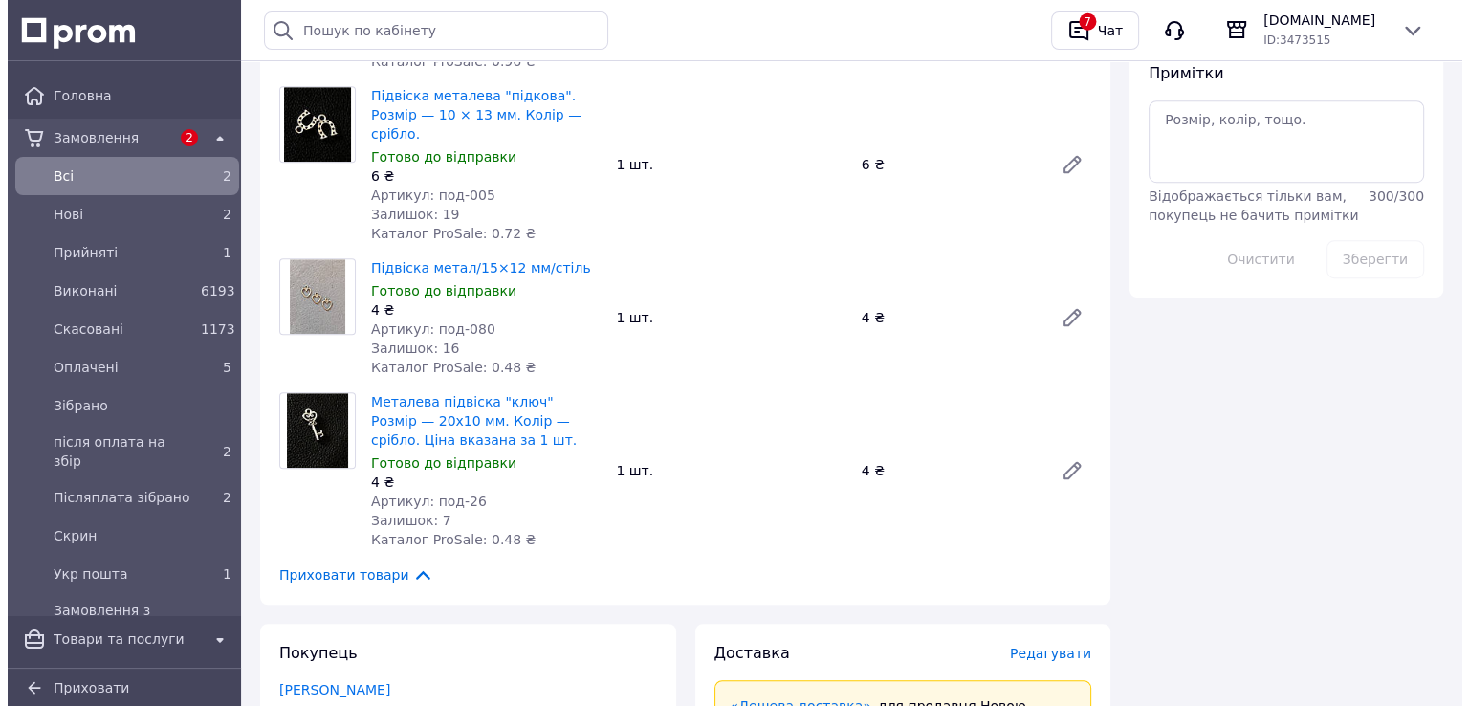
scroll to position [1339, 0]
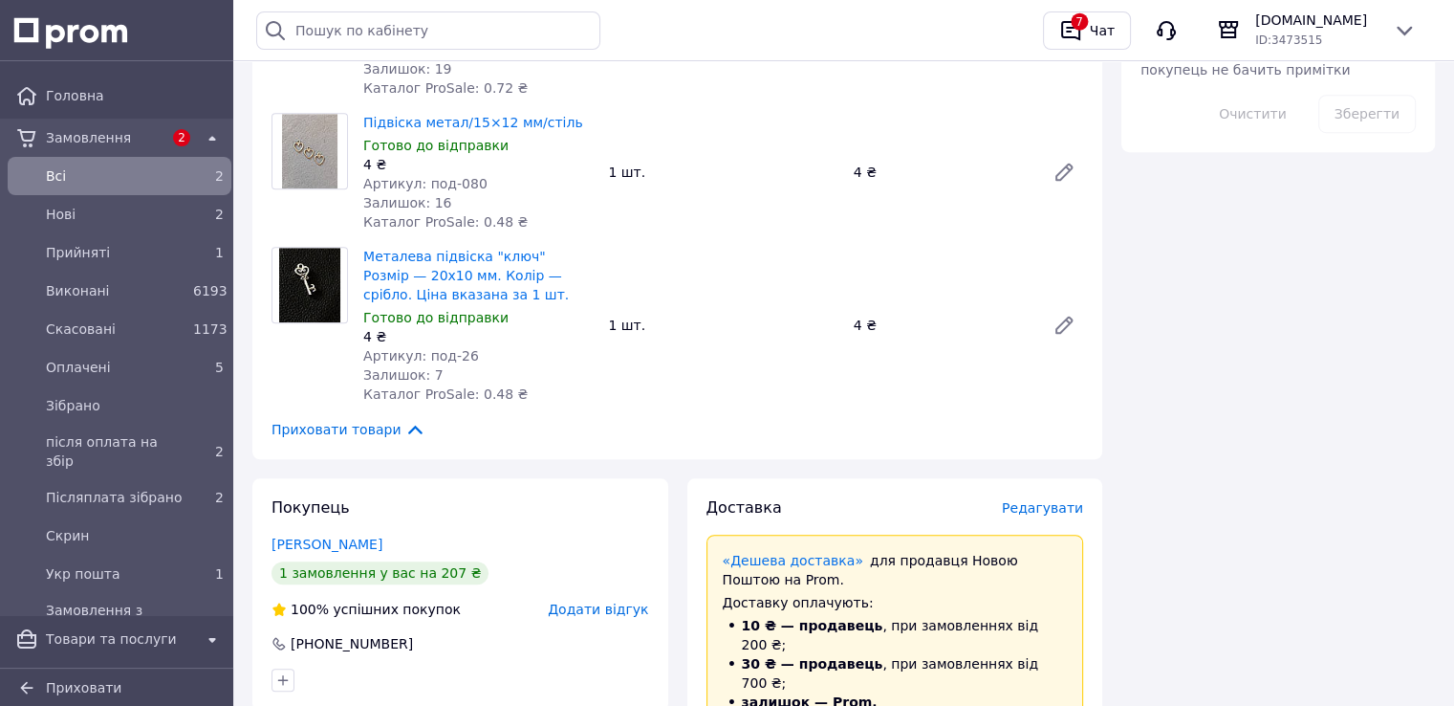
click at [1035, 500] on span "Редагувати" at bounding box center [1042, 507] width 81 height 15
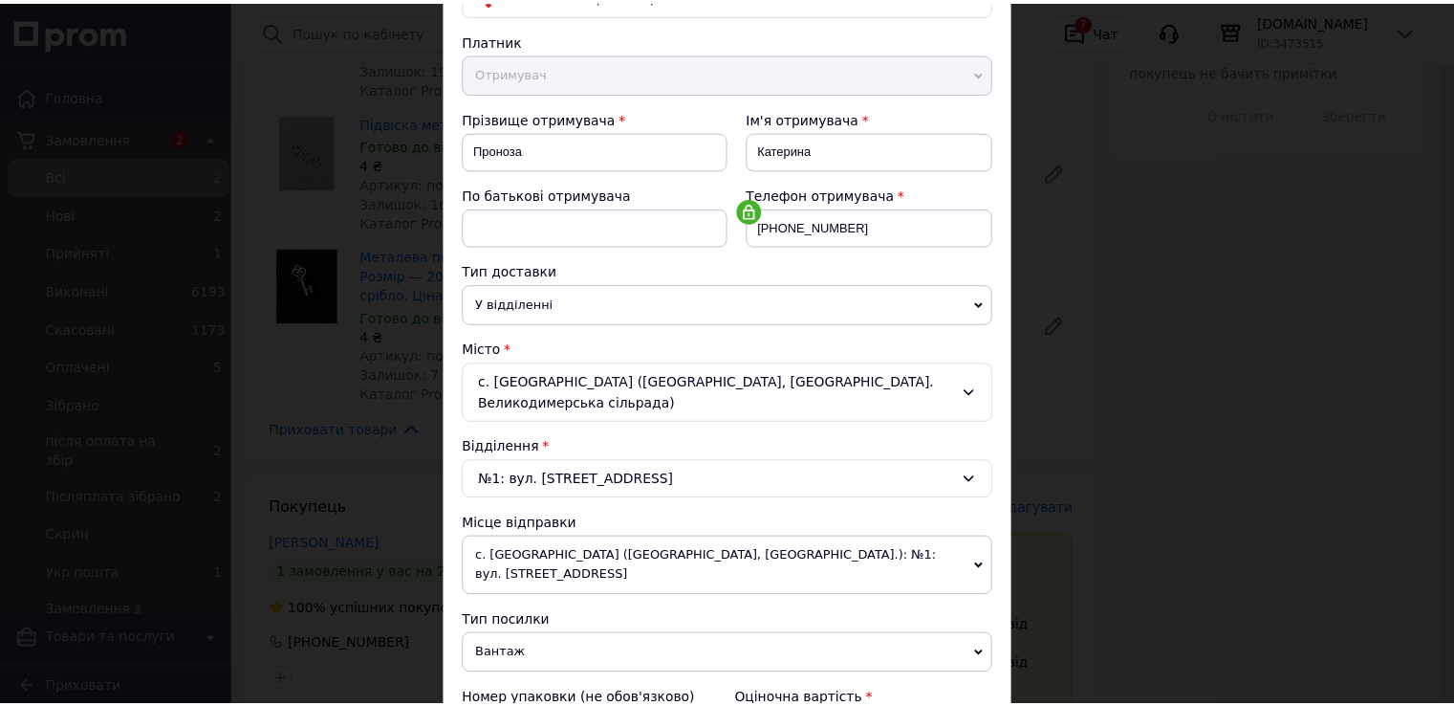
scroll to position [558, 0]
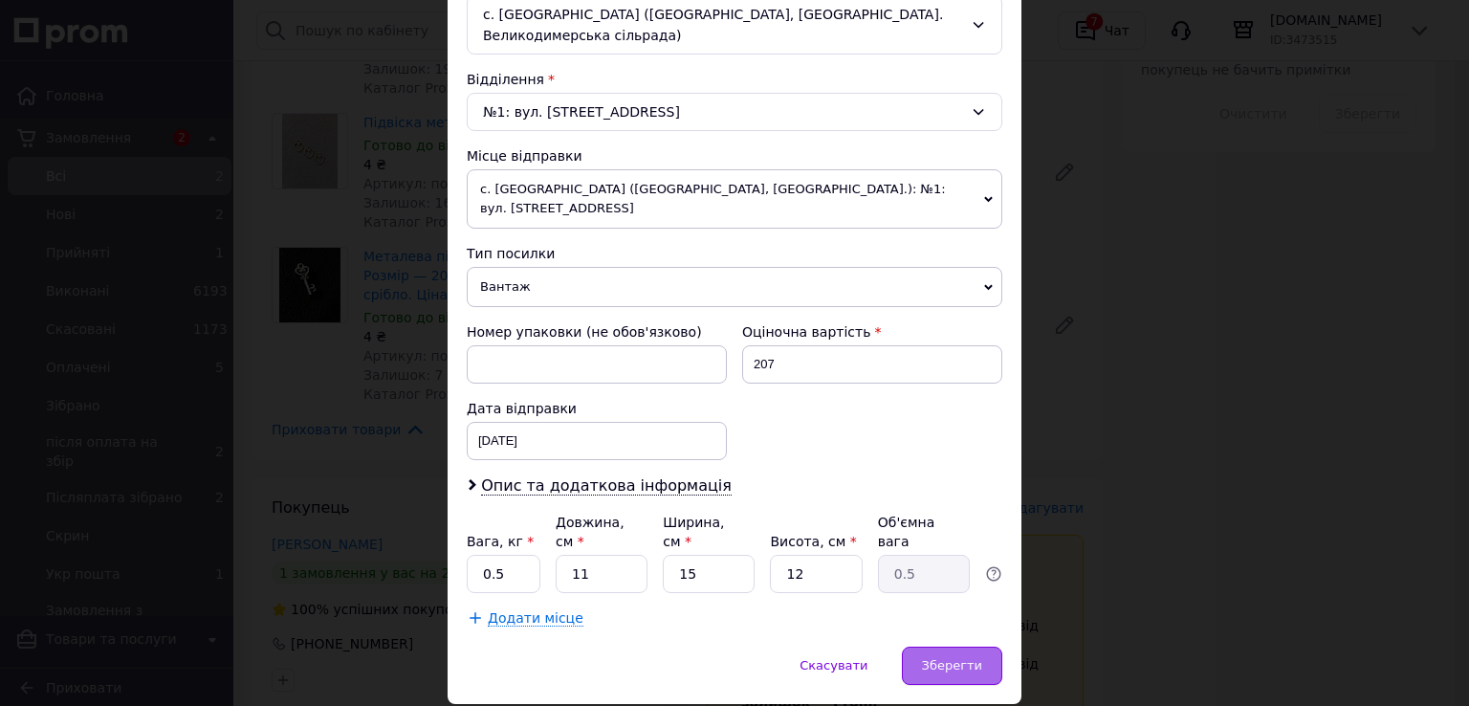
click at [930, 658] on span "Зберегти" at bounding box center [952, 665] width 60 height 14
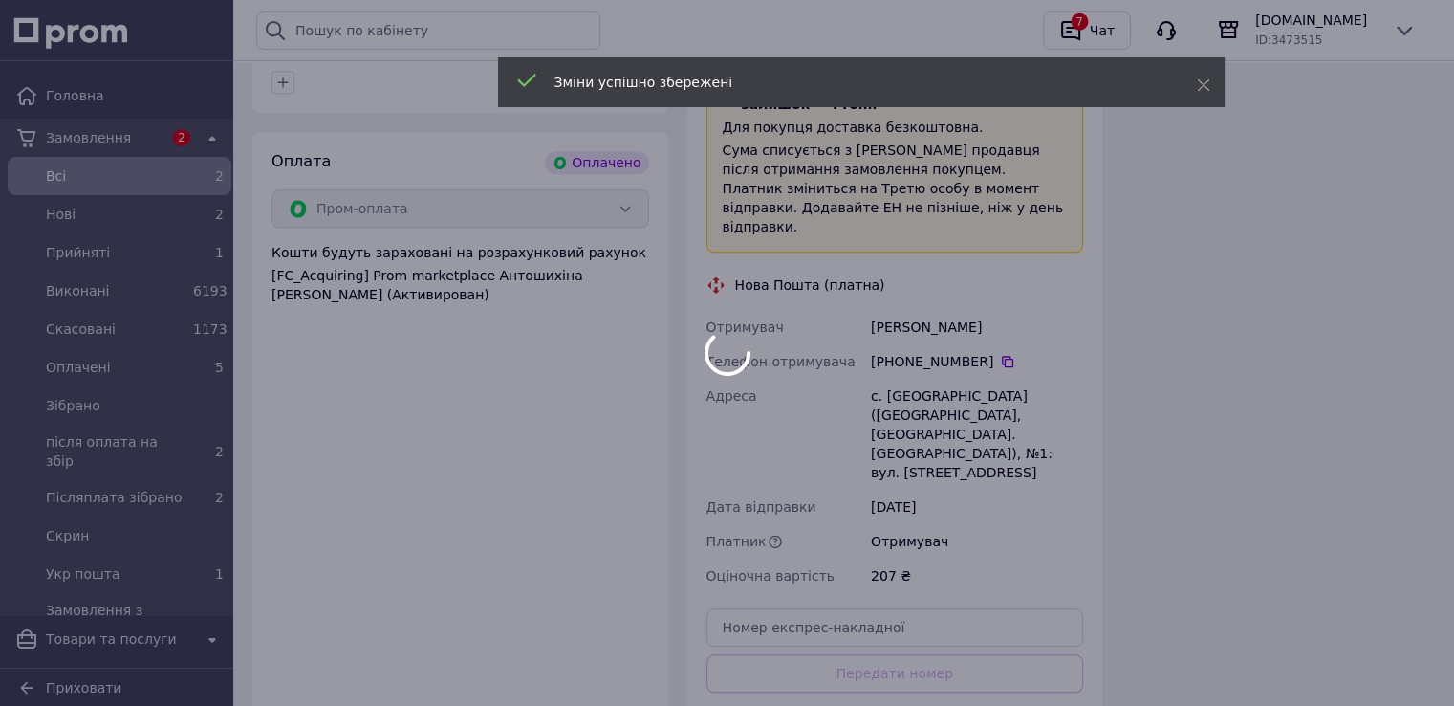
scroll to position [2008, 0]
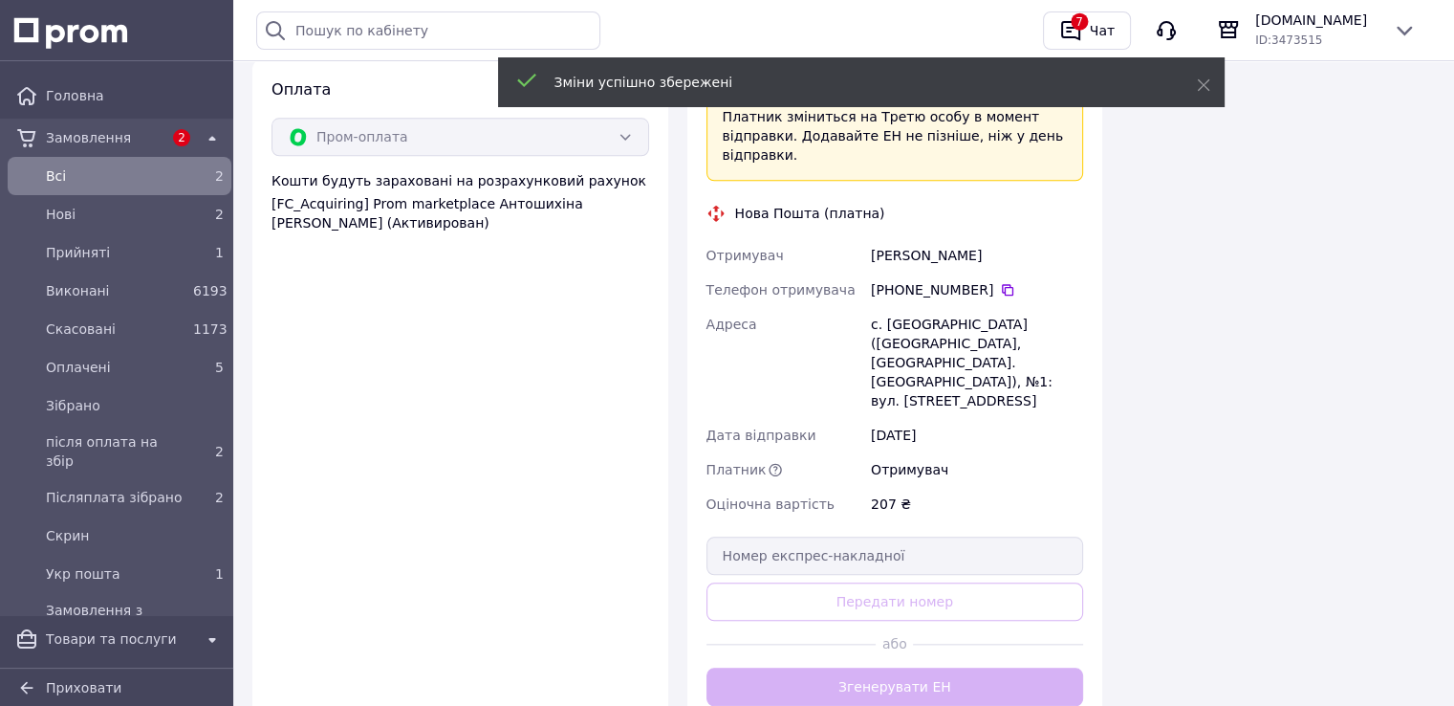
click at [854, 472] on div "Доставка Редагувати «Дешева доставка»   для продавця [GEOGRAPHIC_DATA] на Prom.…" at bounding box center [896, 267] width 378 height 878
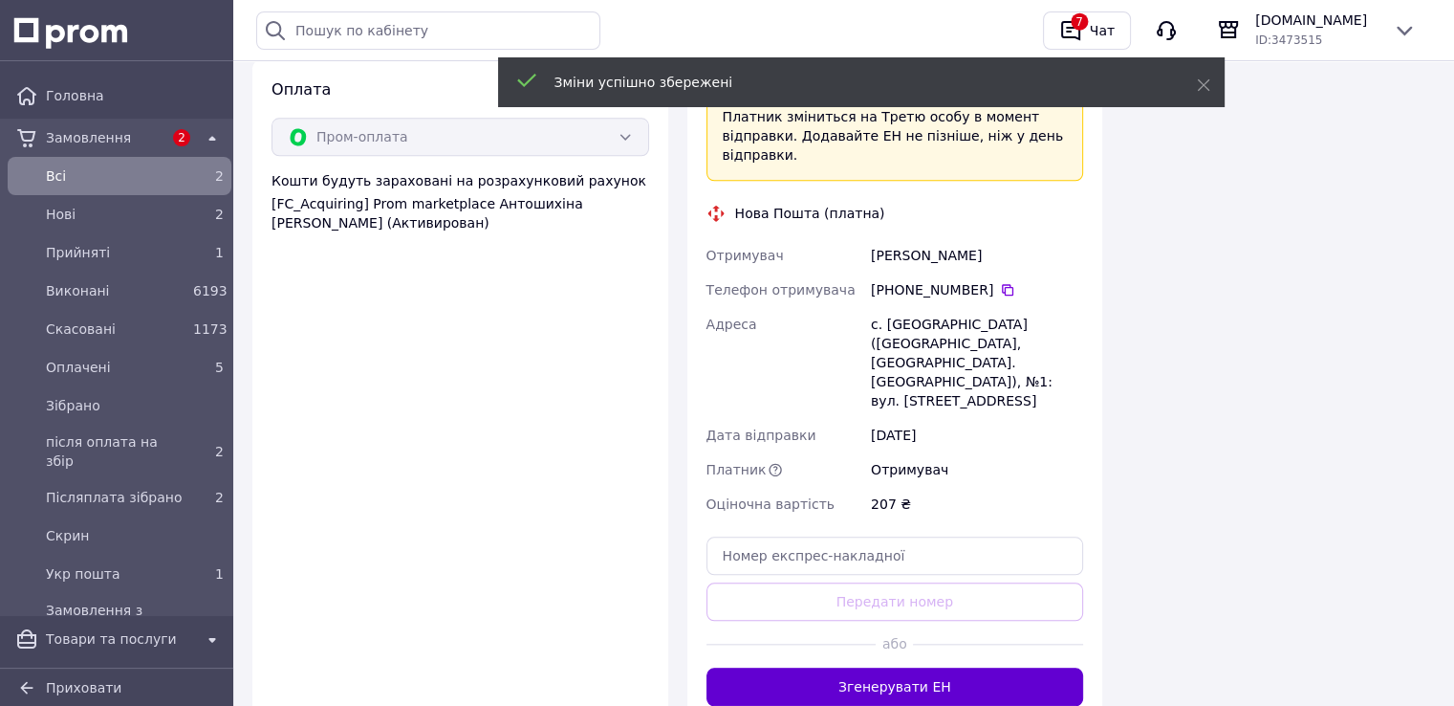
click at [908, 667] on button "Згенерувати ЕН" at bounding box center [896, 686] width 378 height 38
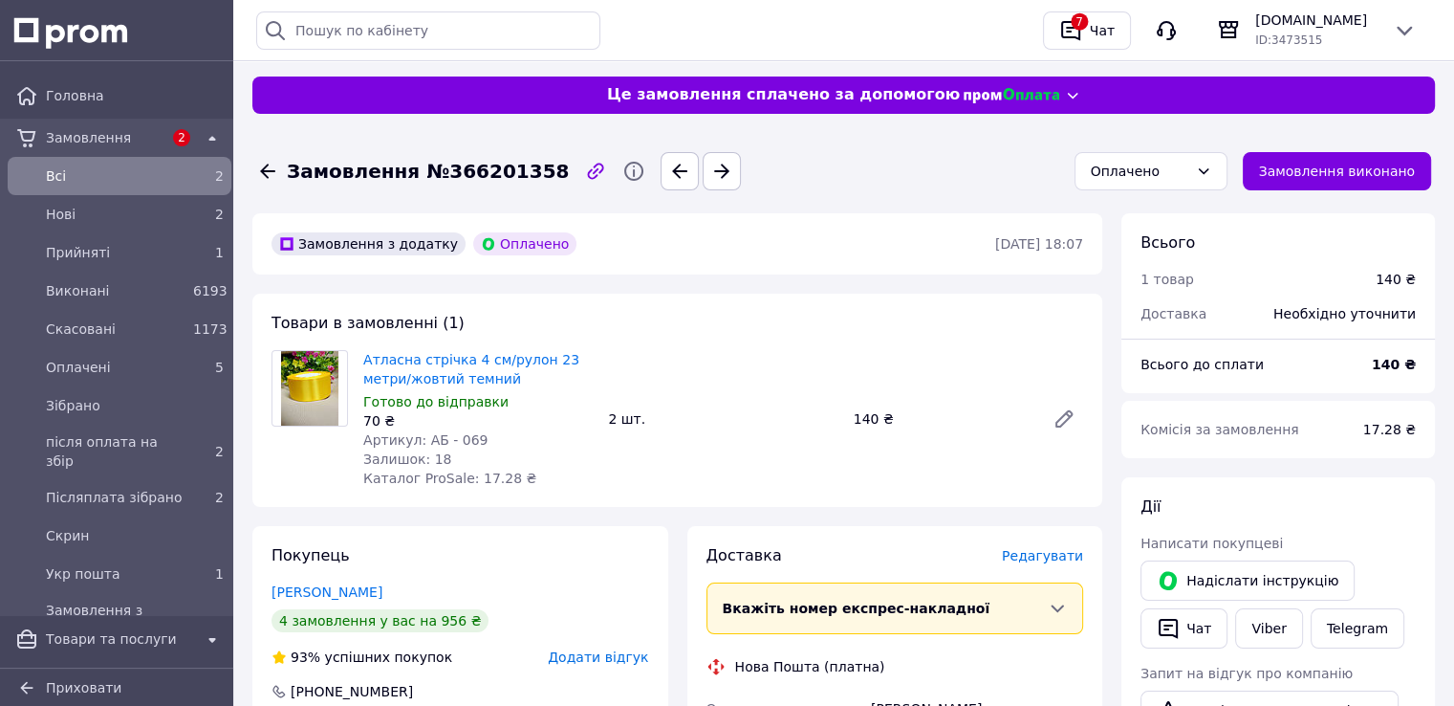
click at [1043, 551] on span "Редагувати" at bounding box center [1042, 555] width 81 height 15
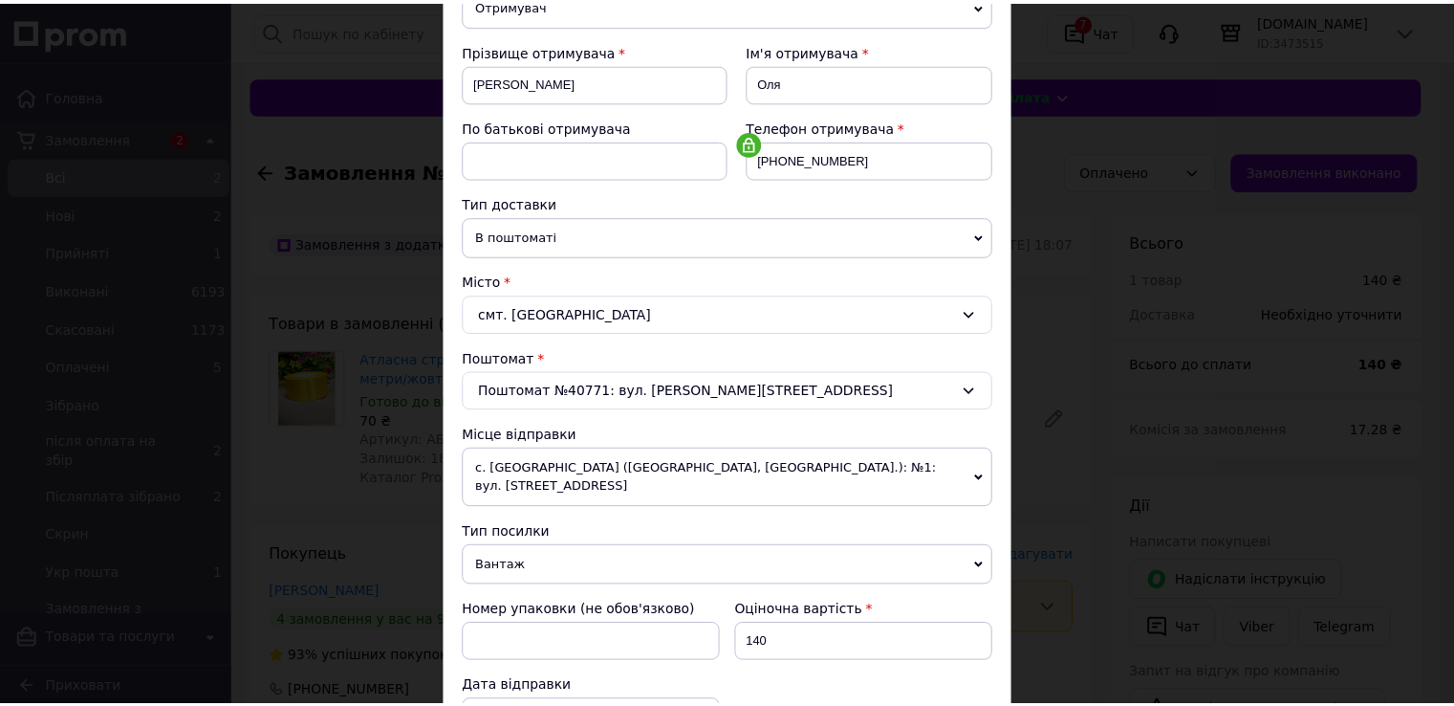
scroll to position [558, 0]
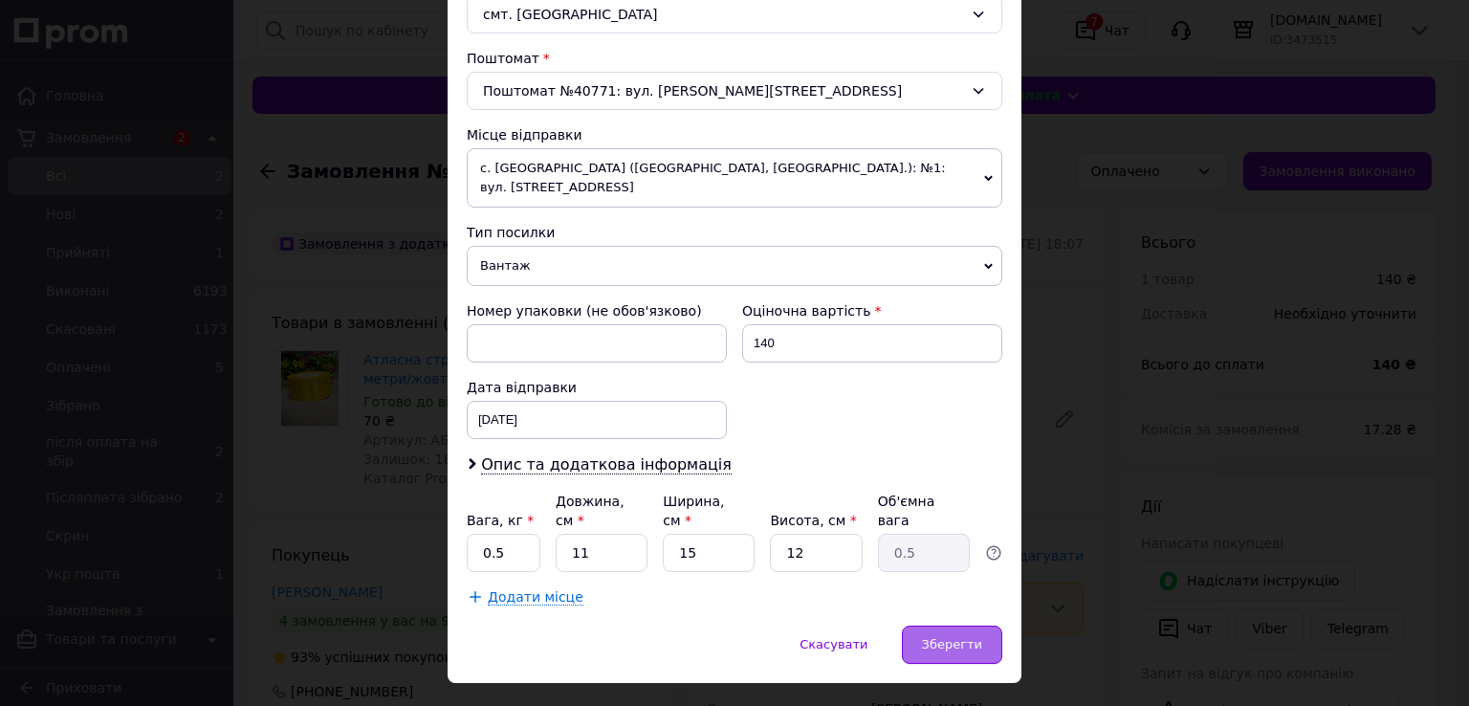
click at [934, 637] on span "Зберегти" at bounding box center [952, 644] width 60 height 14
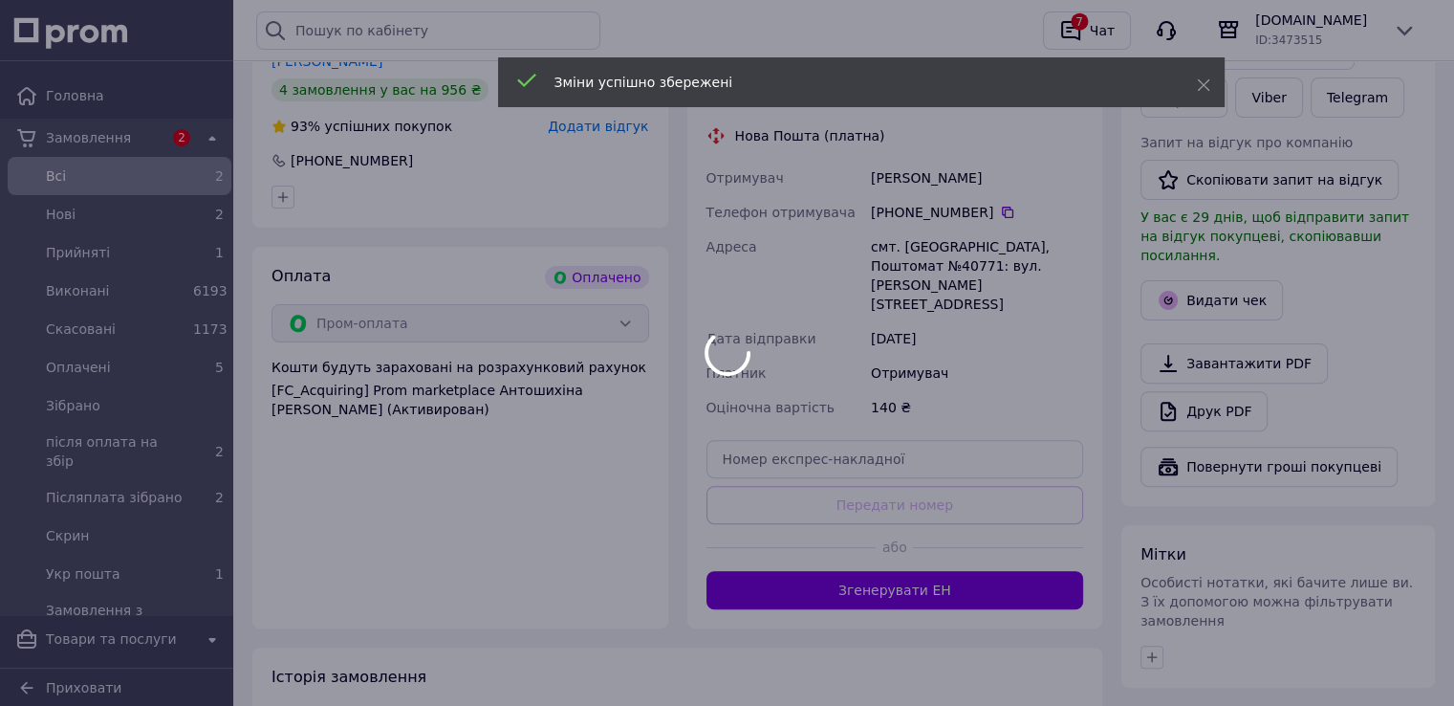
scroll to position [574, 0]
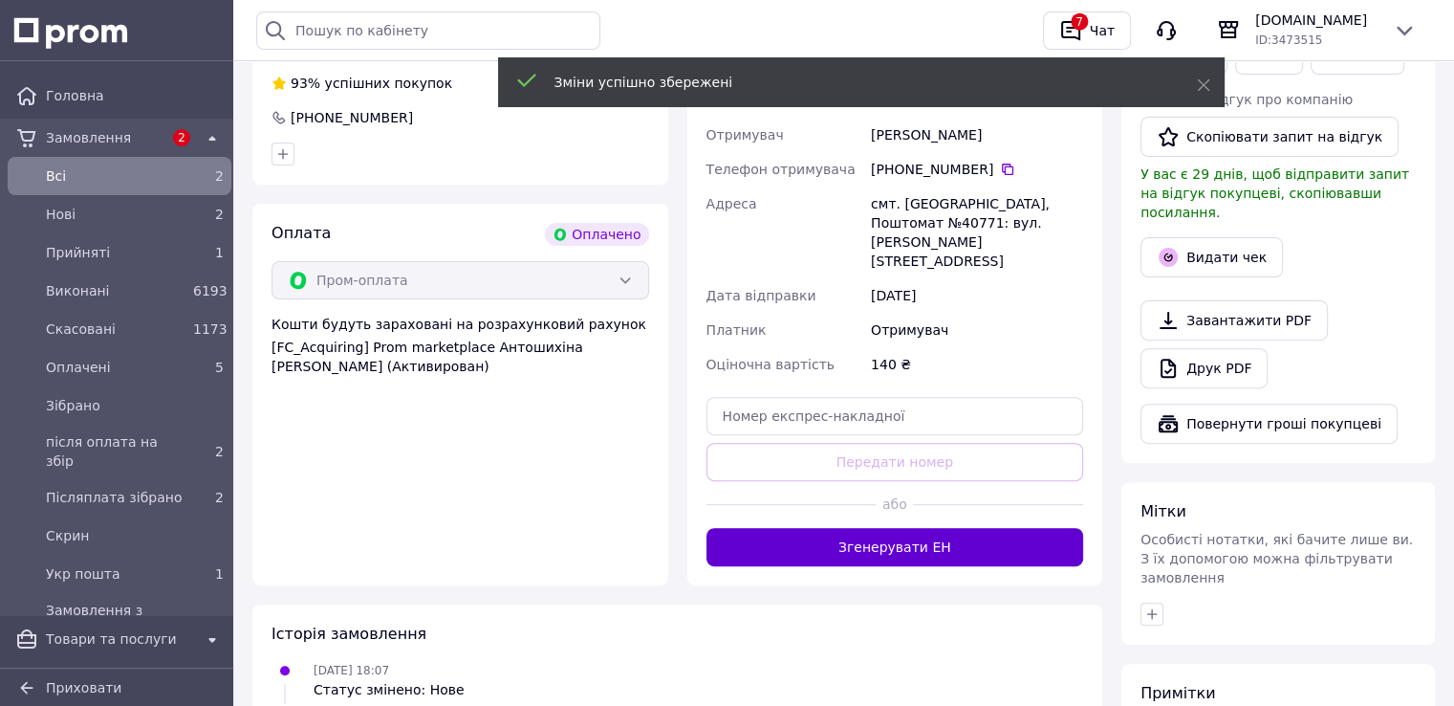
click at [898, 548] on button "Згенерувати ЕН" at bounding box center [896, 547] width 378 height 38
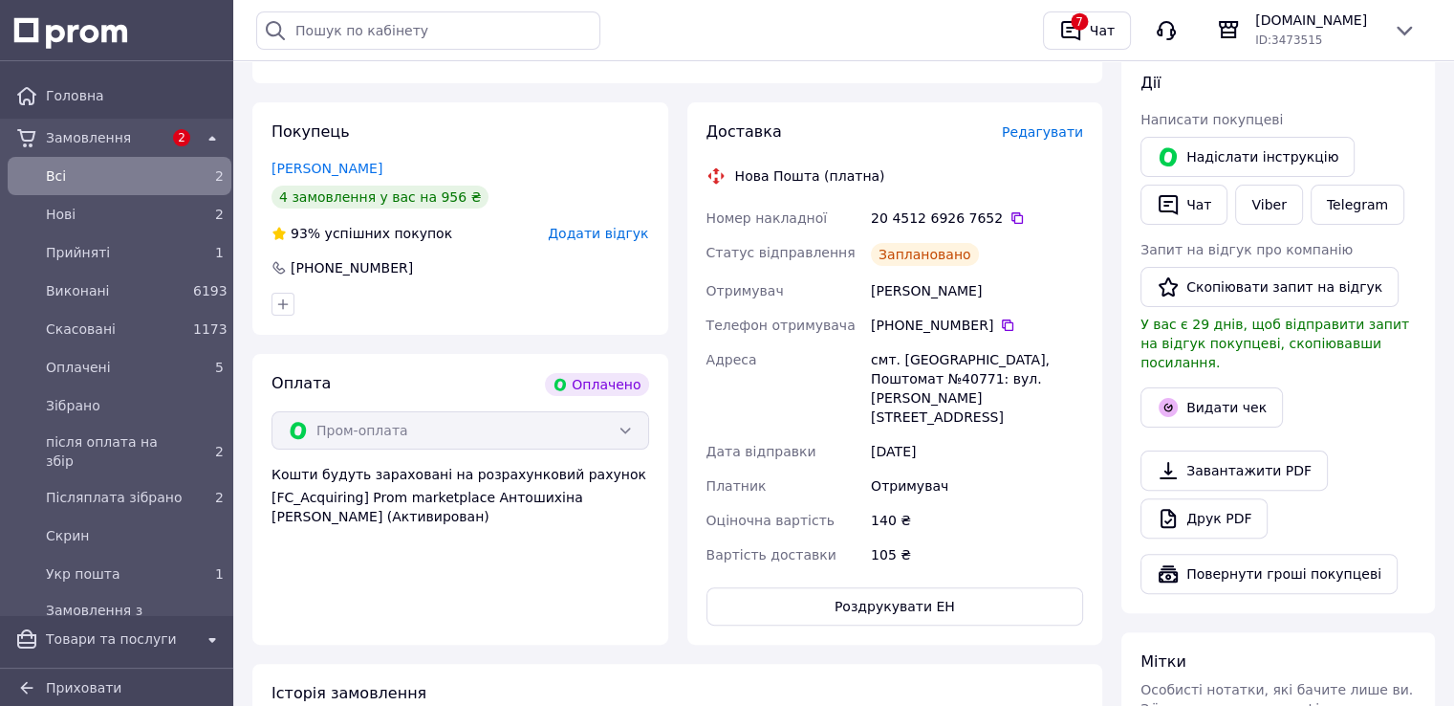
scroll to position [191, 0]
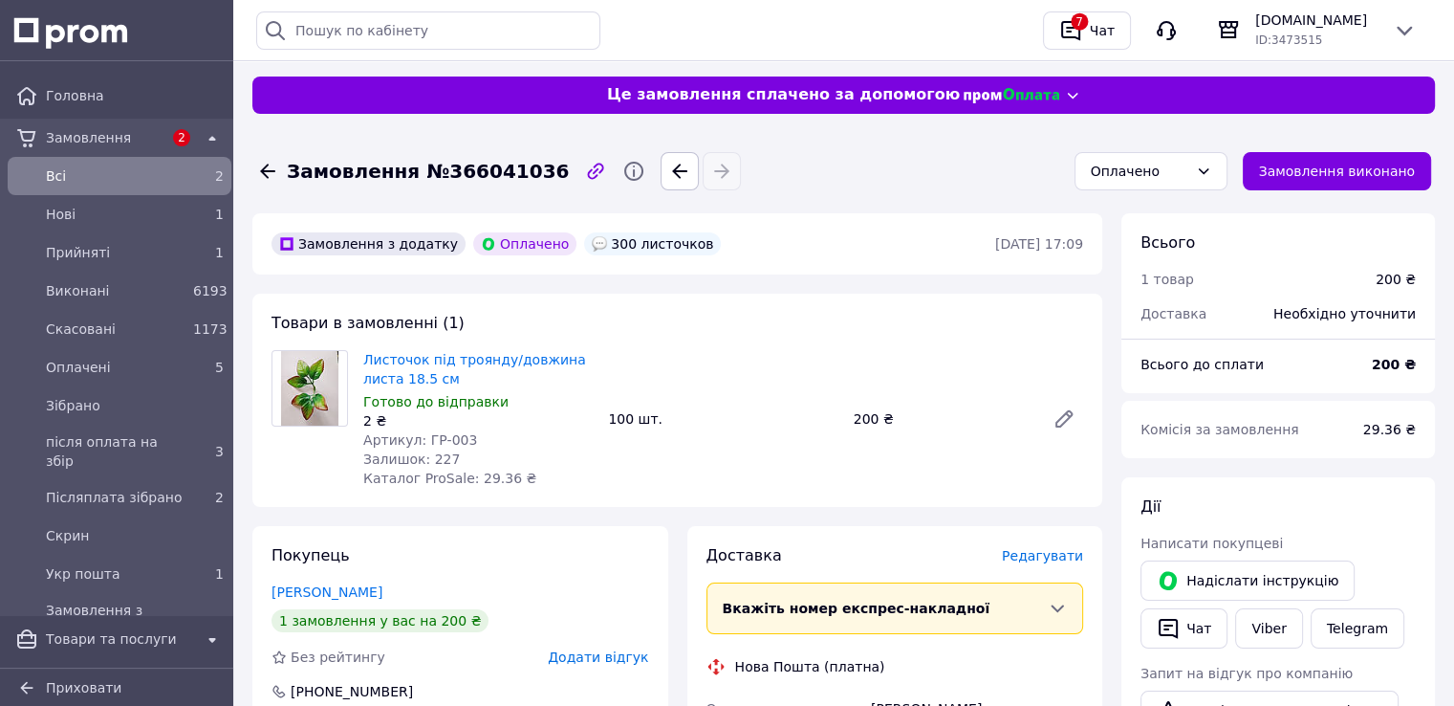
click at [1045, 555] on span "Редагувати" at bounding box center [1042, 555] width 81 height 15
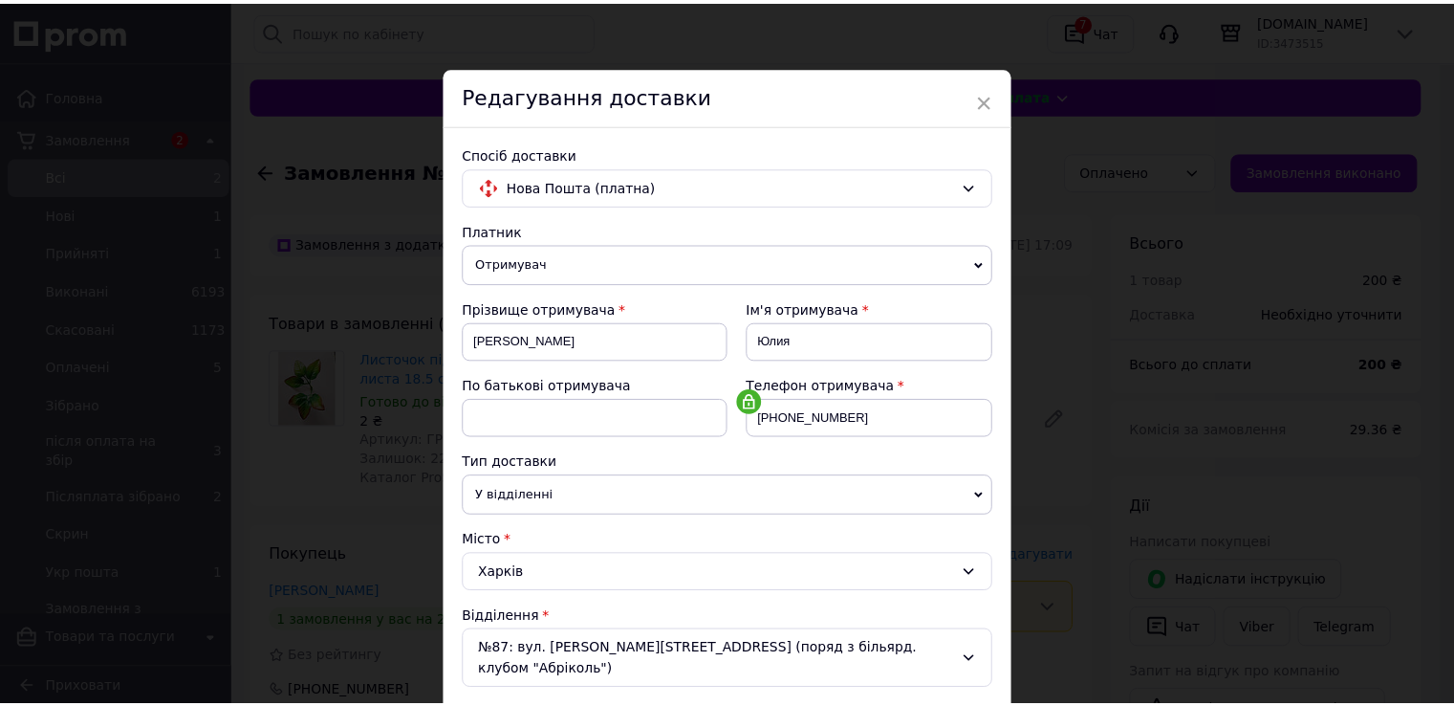
scroll to position [558, 0]
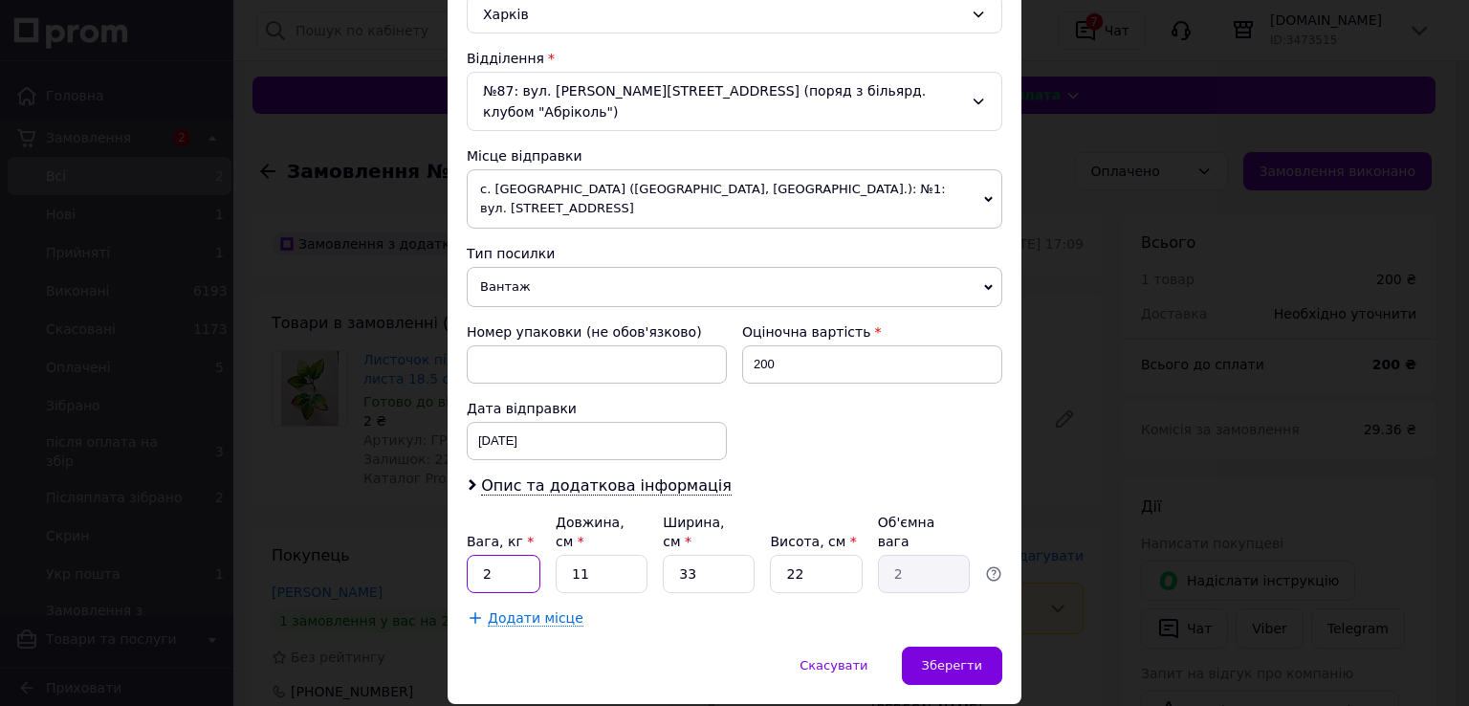
click at [509, 555] on input "2" at bounding box center [504, 574] width 74 height 38
type input "1"
click at [603, 555] on input "11" at bounding box center [601, 574] width 92 height 38
type input "1"
type input "0.18"
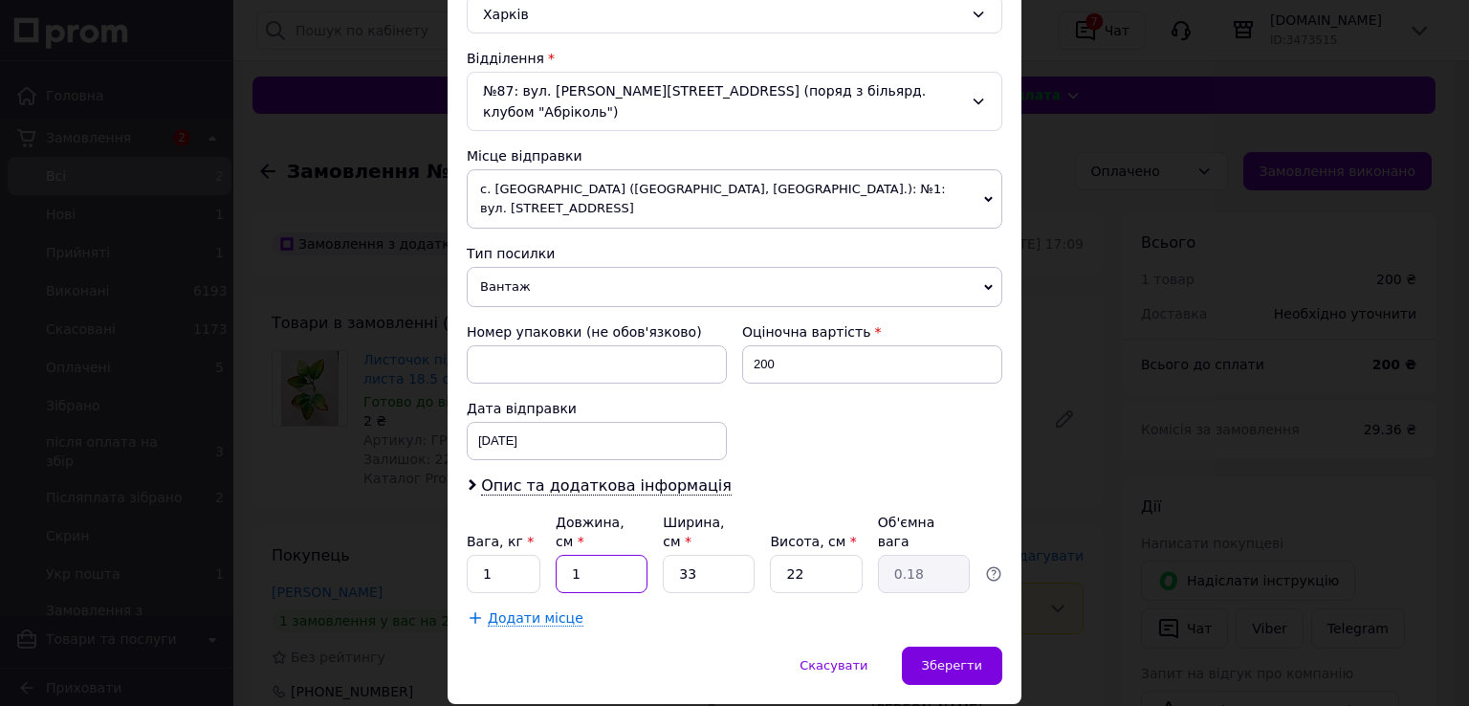
type input "14"
type input "2.54"
type input "14"
click at [693, 555] on input "33" at bounding box center [709, 574] width 92 height 38
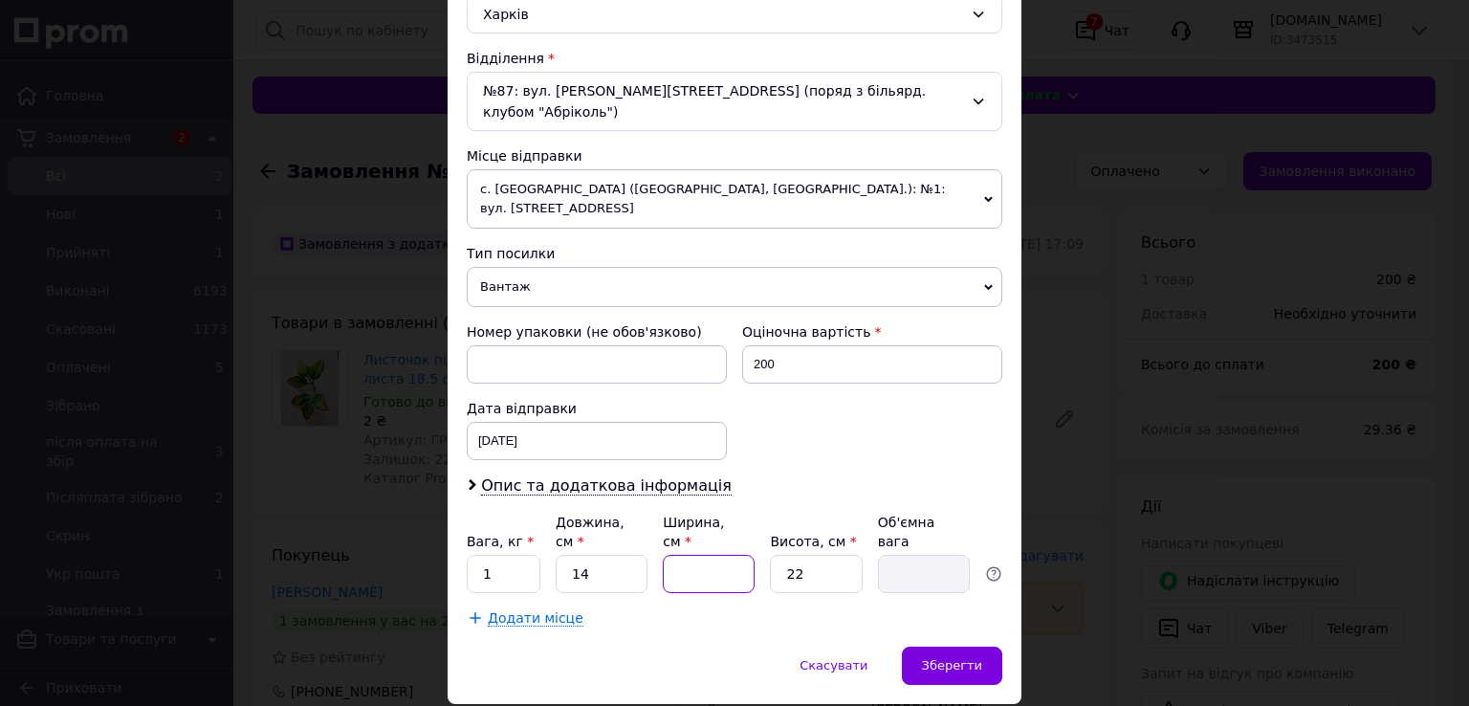
type input "1"
type input "0.1"
type input "15"
type input "1.16"
type input "15"
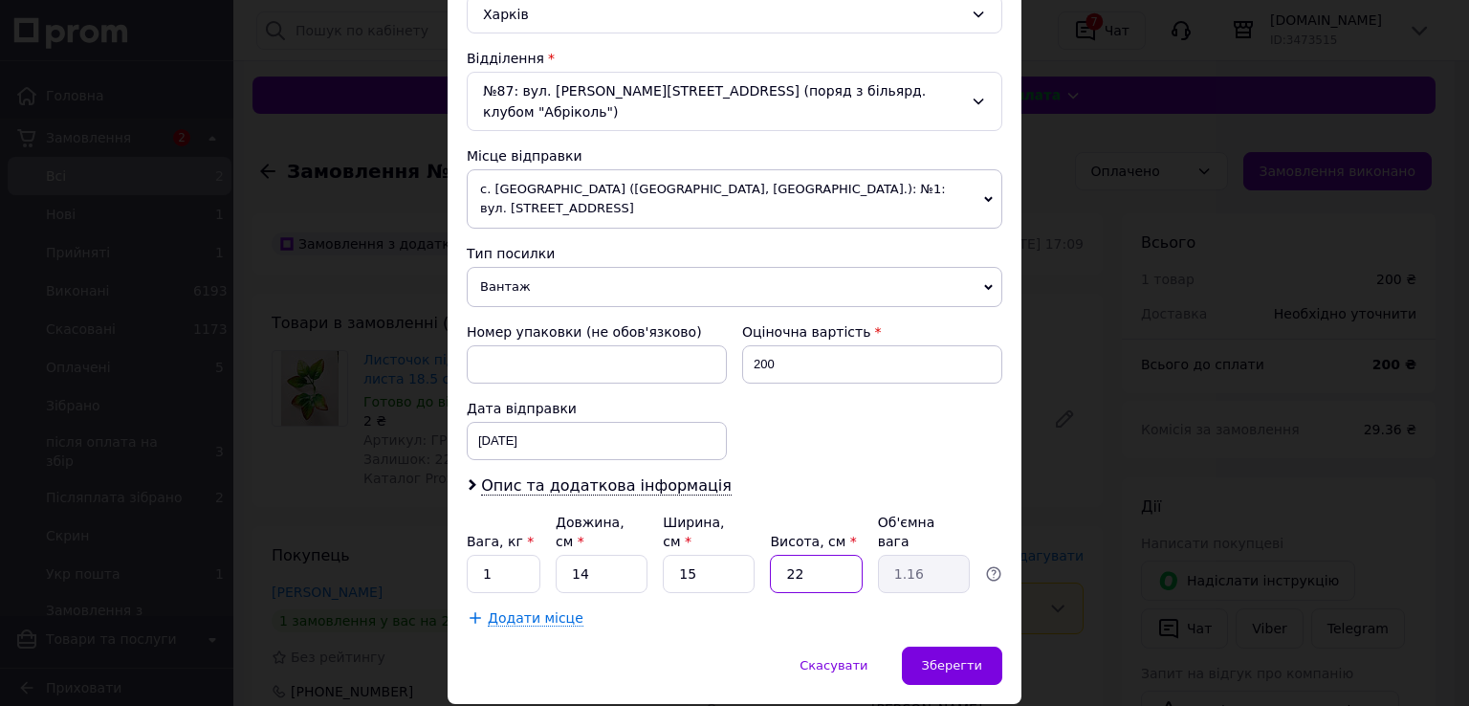
click at [807, 555] on input "22" at bounding box center [816, 574] width 92 height 38
type input "1"
type input "0.1"
type input "19"
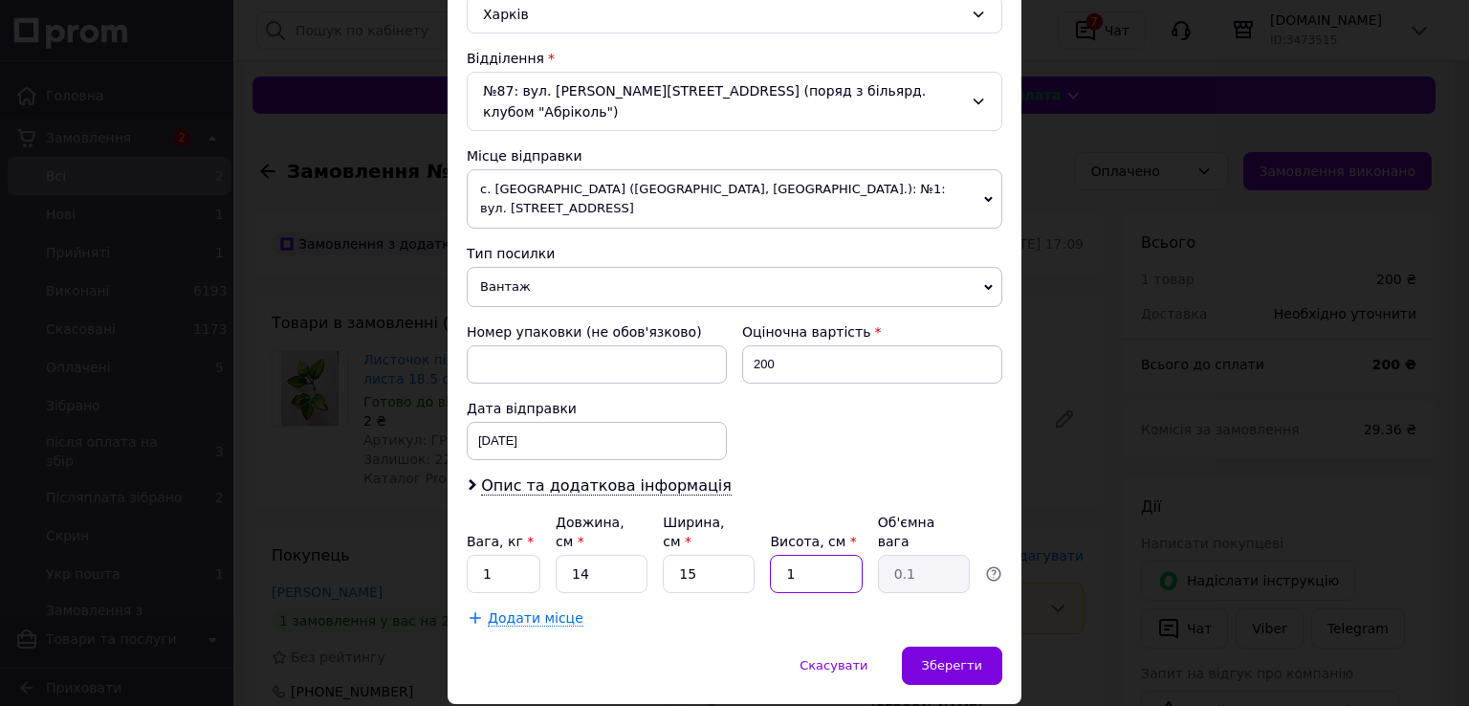
type input "1"
type input "19"
click at [910, 646] on div "Зберегти" at bounding box center [952, 665] width 100 height 38
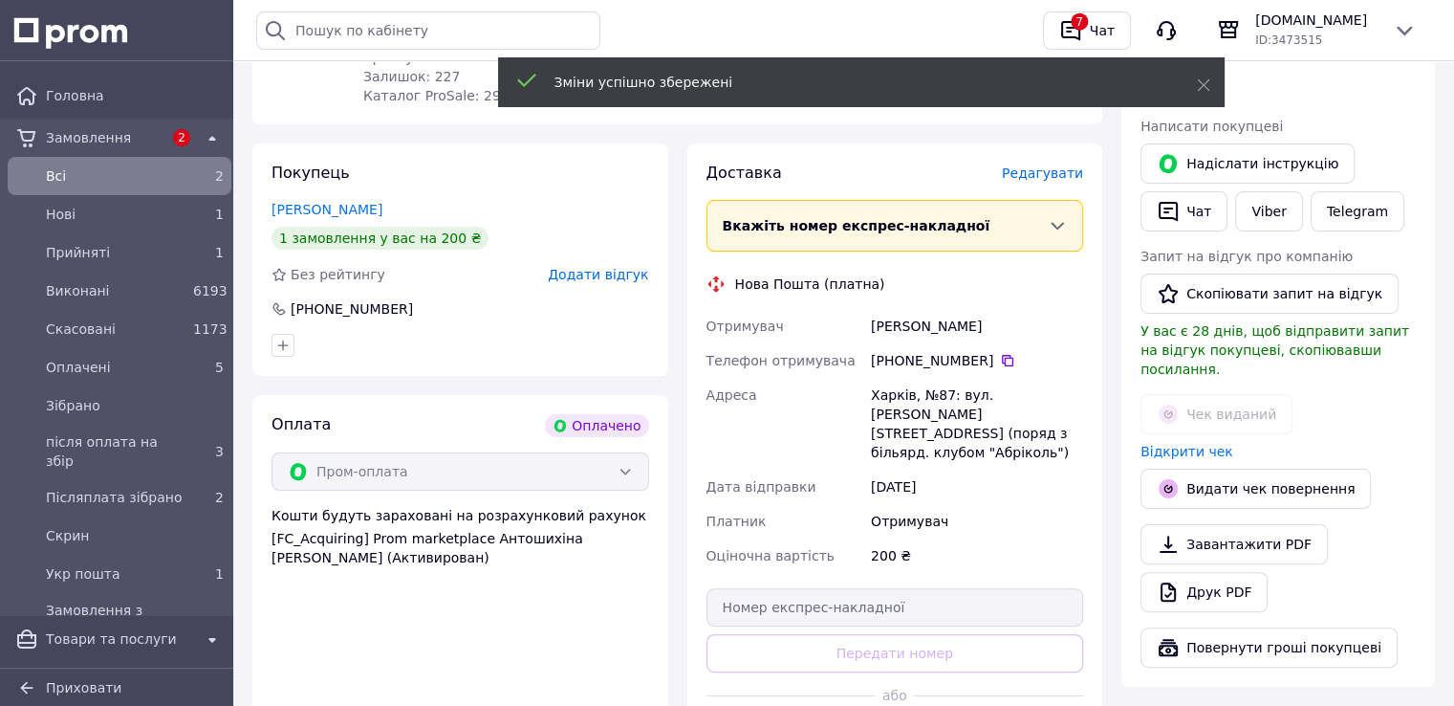
scroll to position [574, 0]
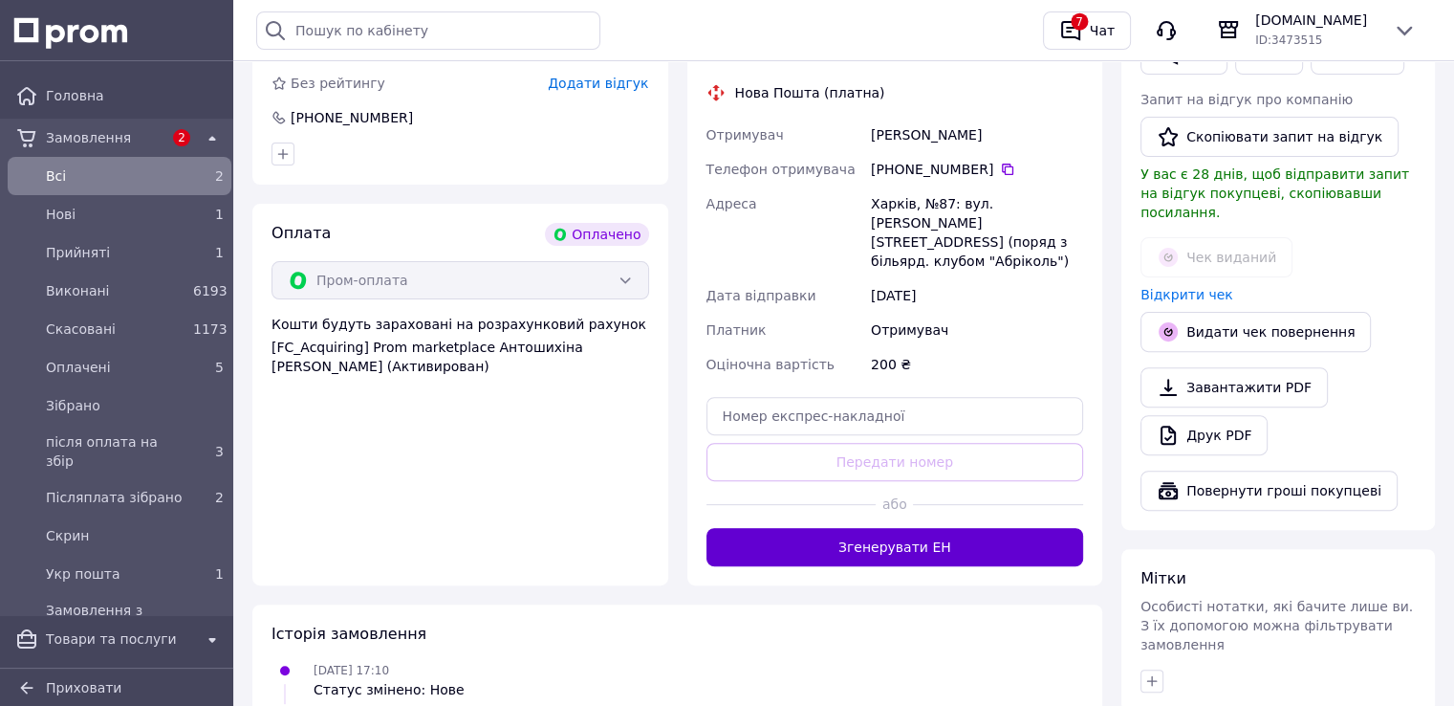
click at [876, 531] on button "Згенерувати ЕН" at bounding box center [896, 547] width 378 height 38
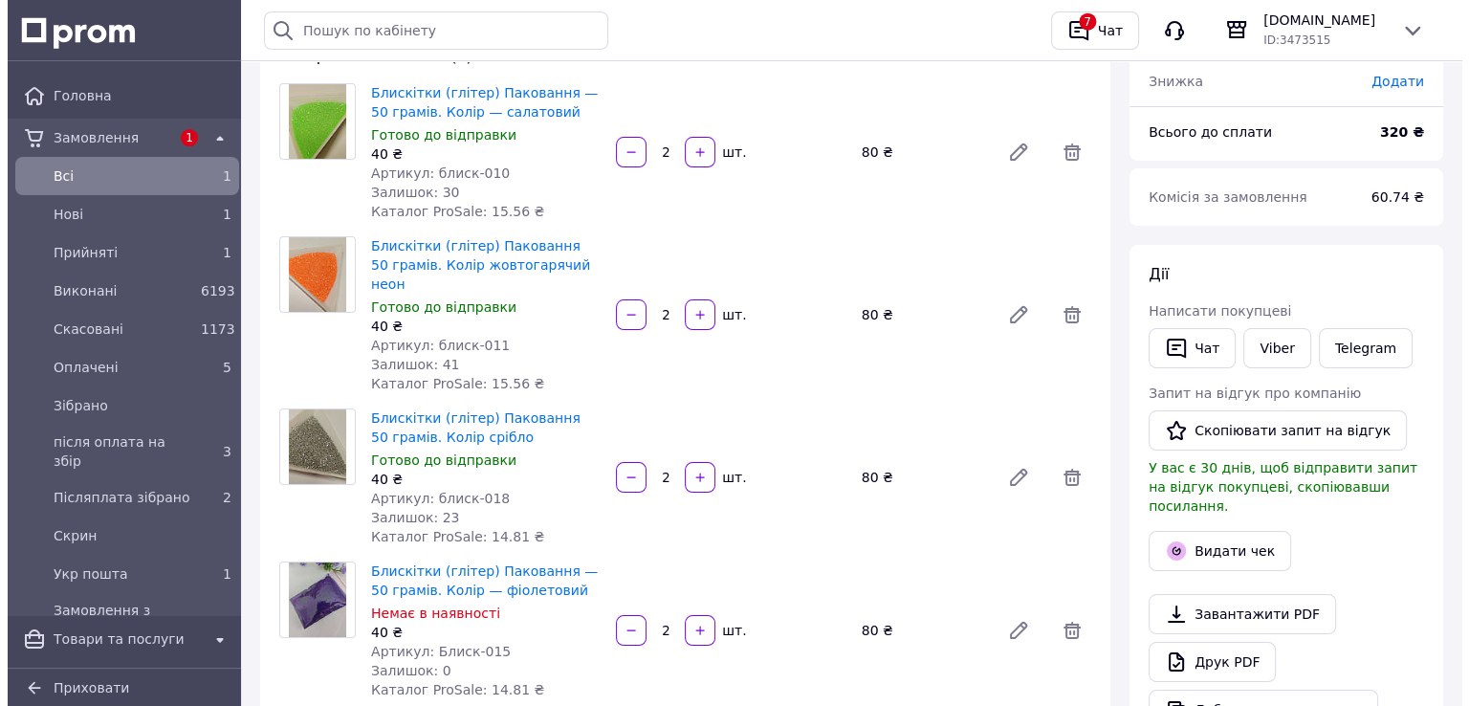
scroll to position [669, 0]
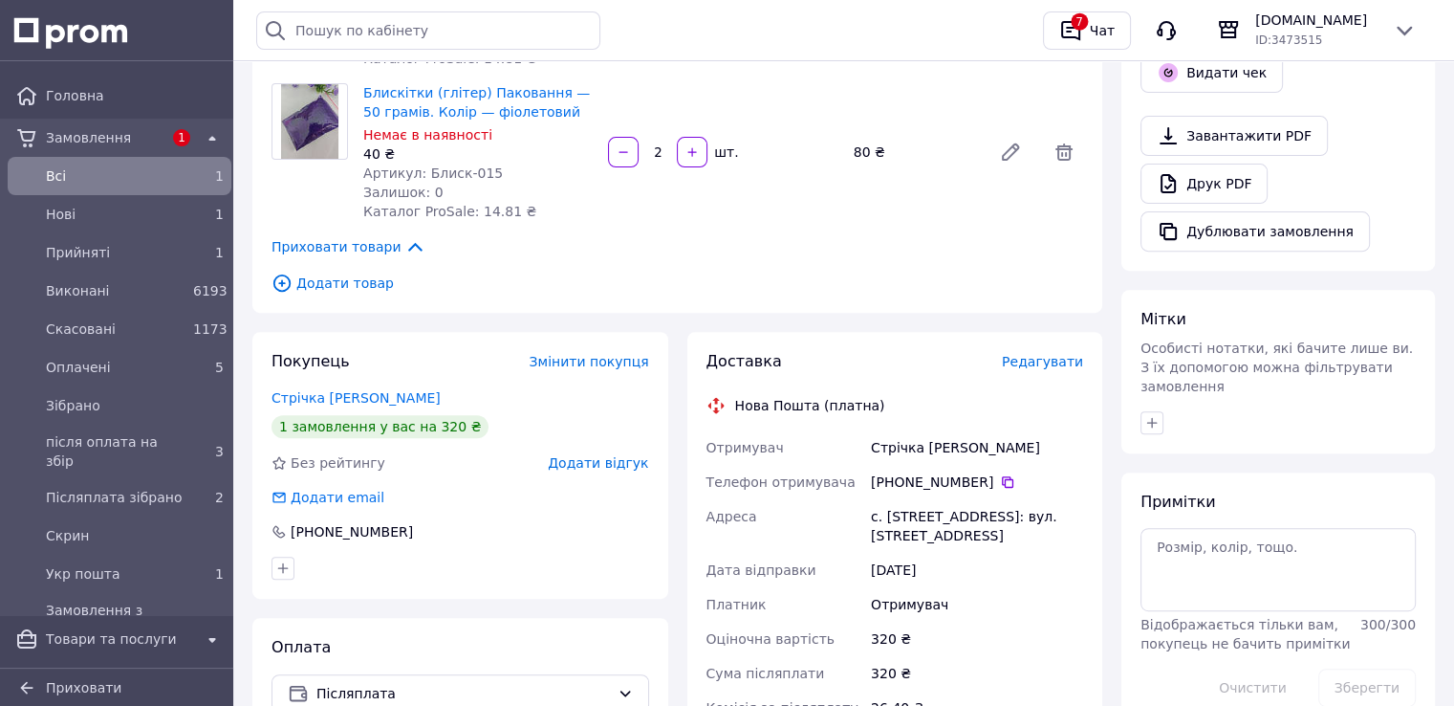
click at [1058, 354] on span "Редагувати" at bounding box center [1042, 361] width 81 height 15
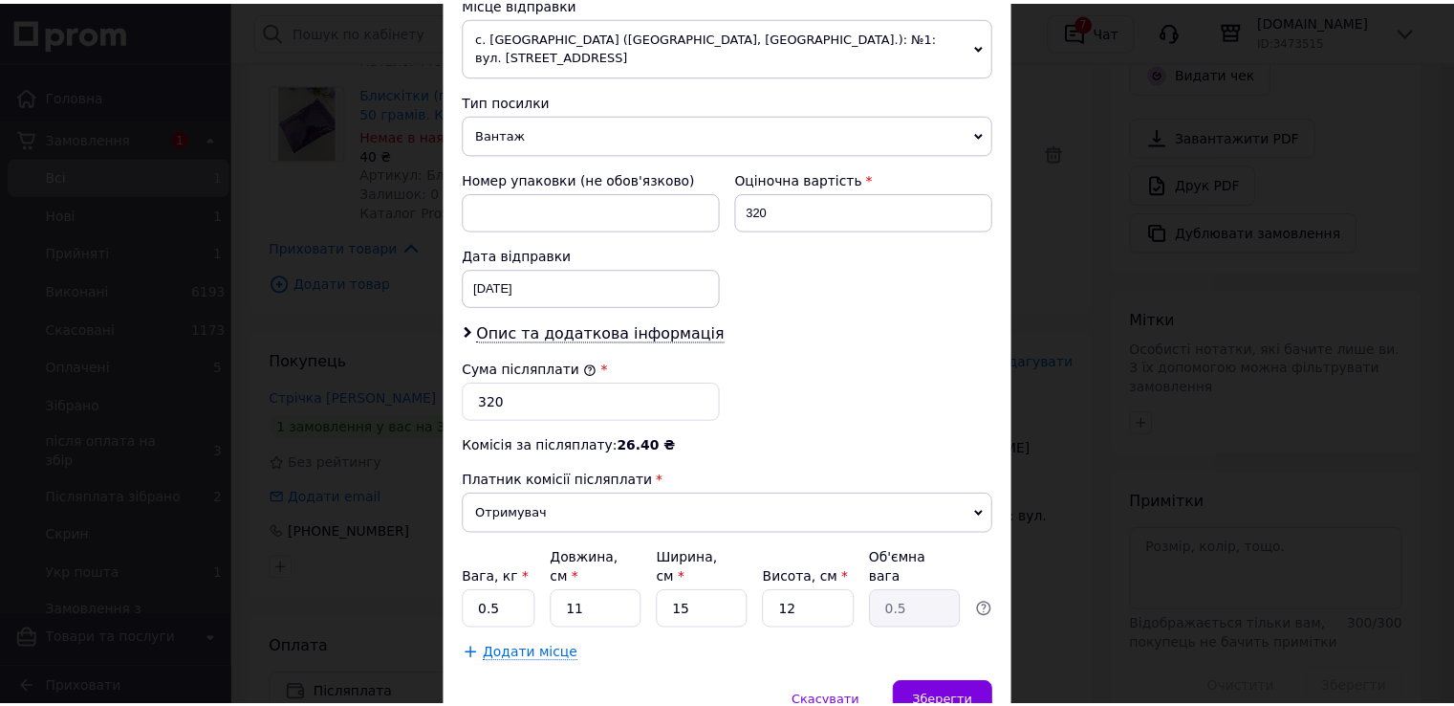
scroll to position [748, 0]
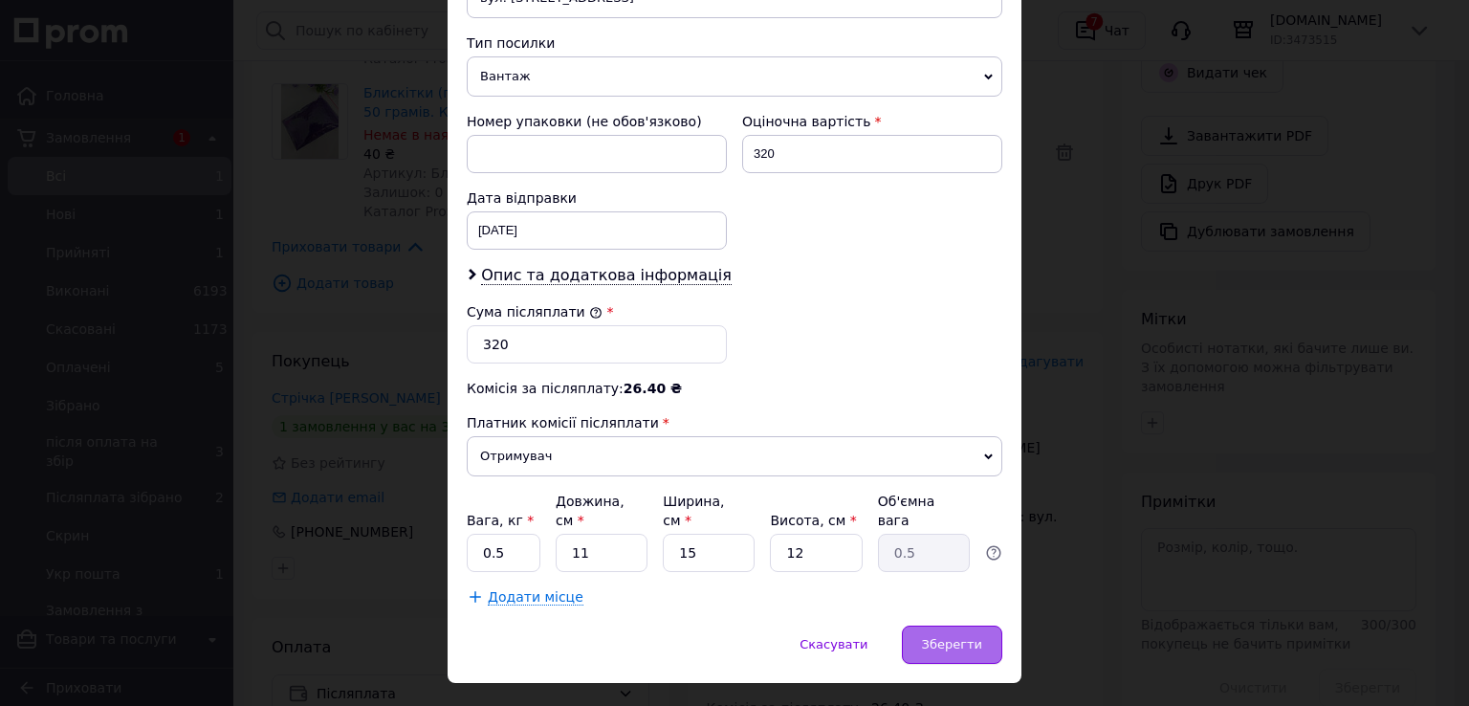
click at [930, 625] on div "Зберегти" at bounding box center [952, 644] width 100 height 38
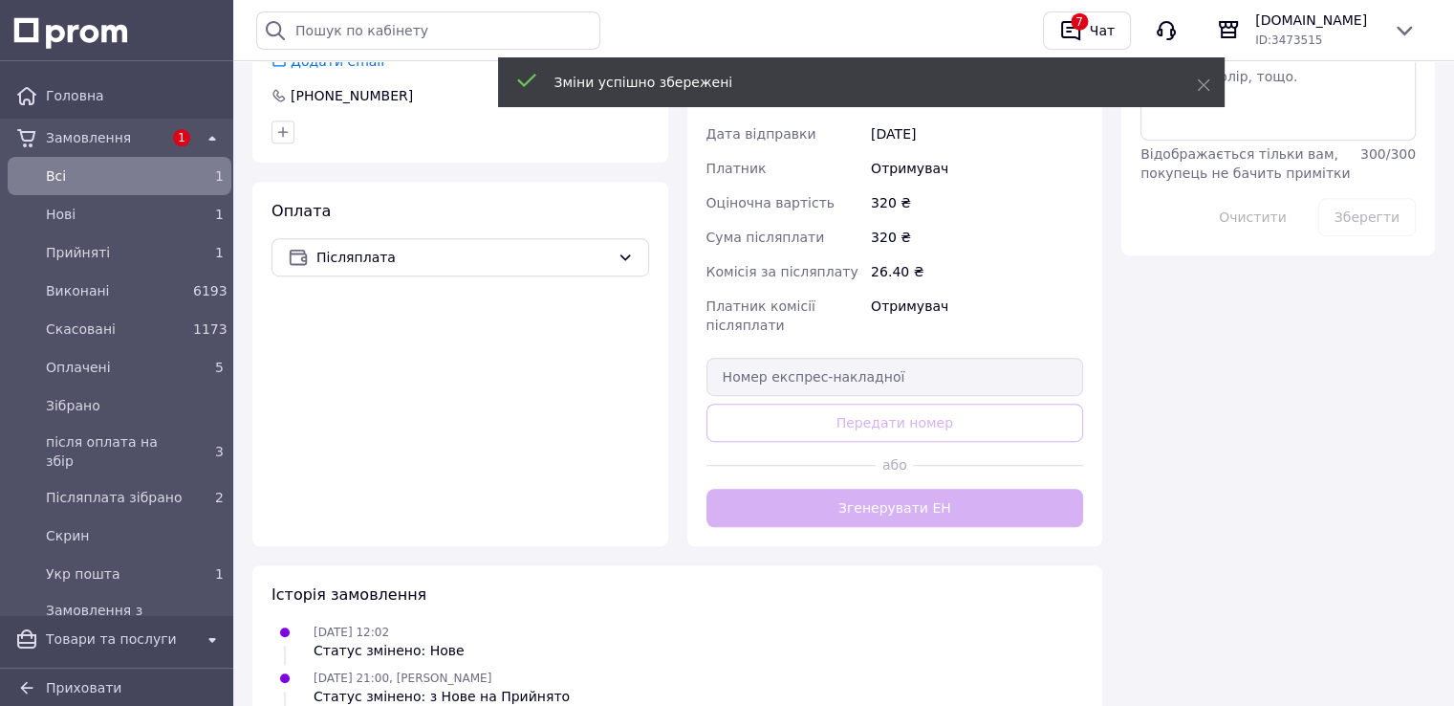
scroll to position [1147, 0]
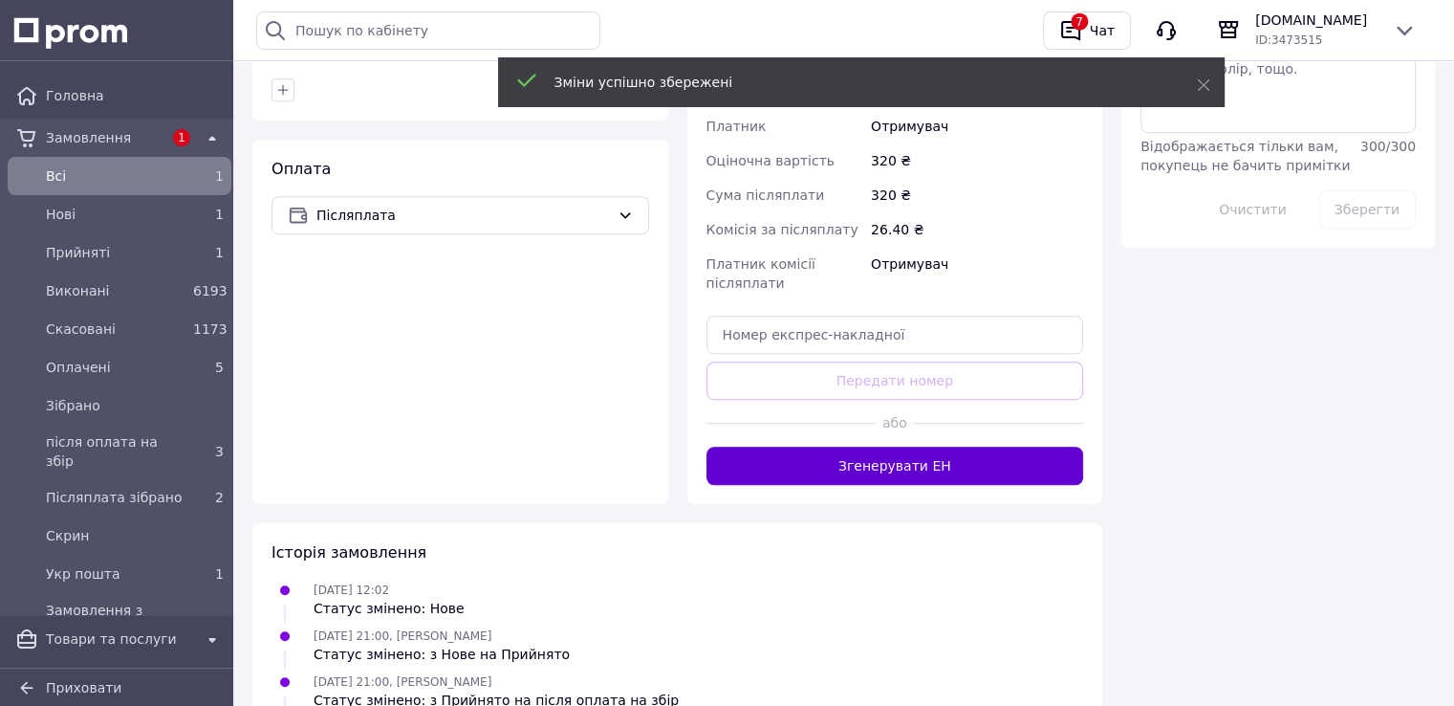
click at [870, 456] on button "Згенерувати ЕН" at bounding box center [896, 465] width 378 height 38
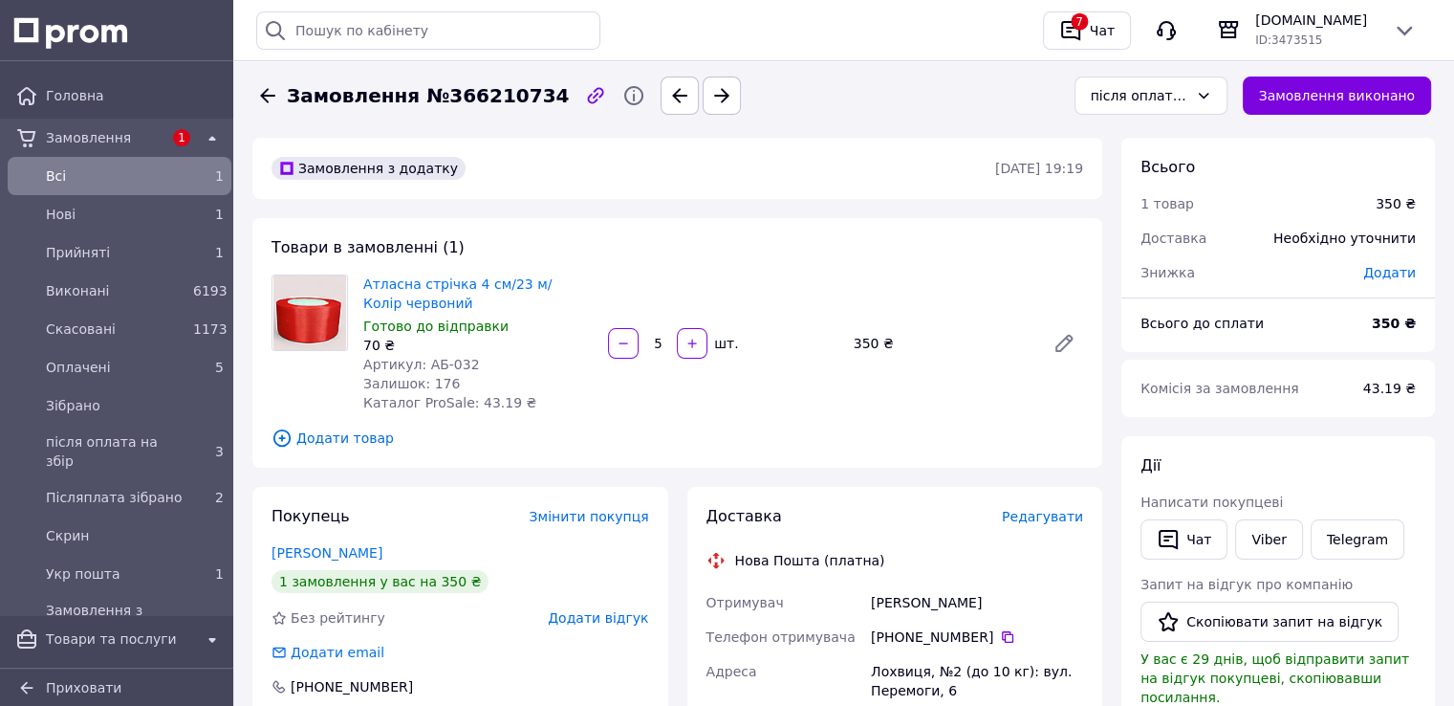
click at [1059, 513] on span "Редагувати" at bounding box center [1042, 516] width 81 height 15
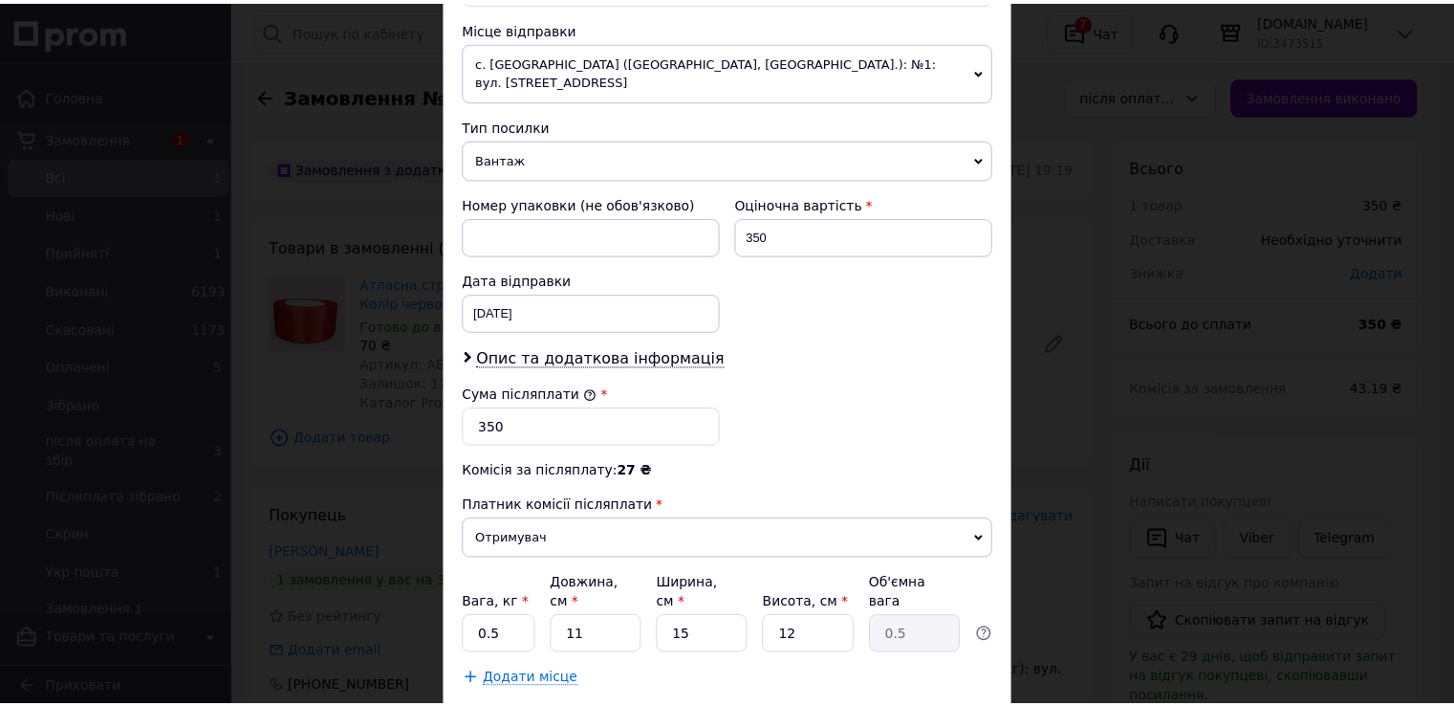
scroll to position [669, 0]
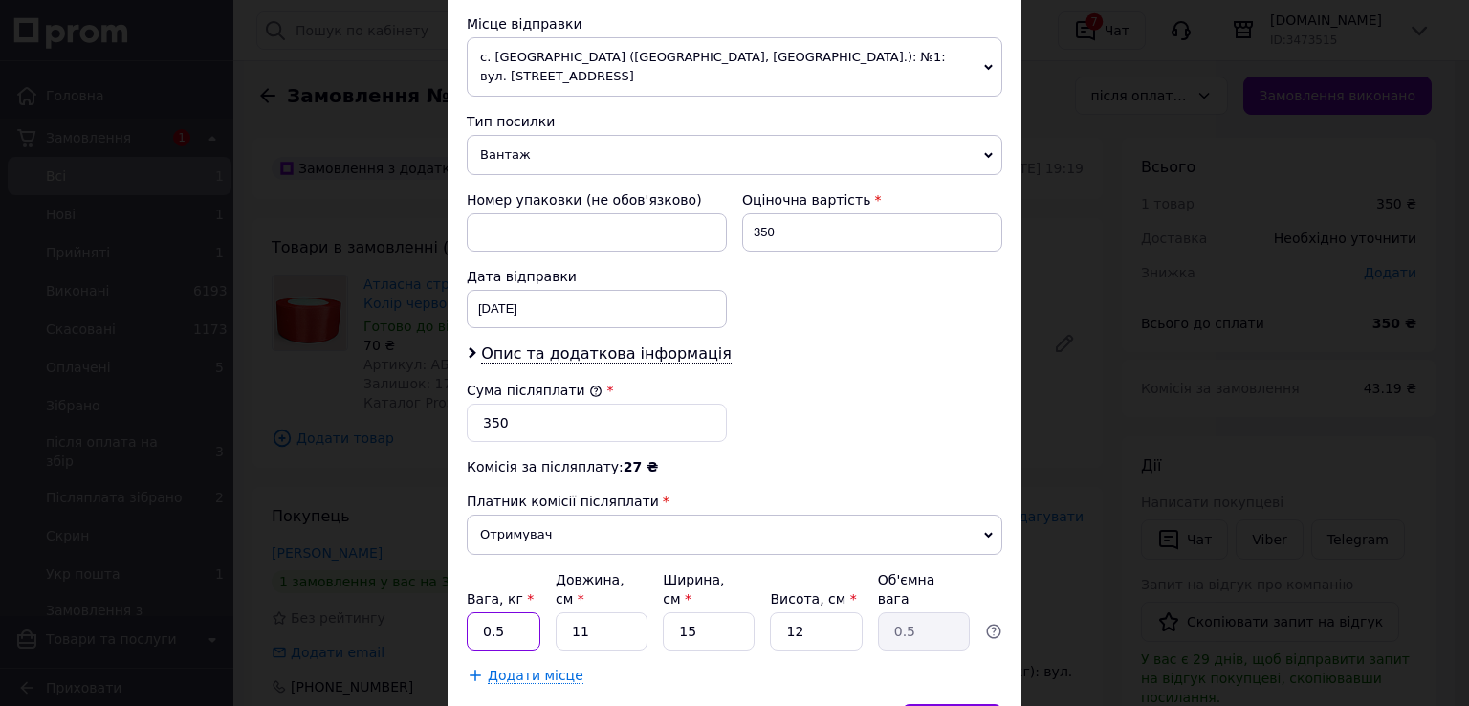
click at [534, 612] on input "0.5" at bounding box center [504, 631] width 74 height 38
type input "1"
click at [599, 612] on input "11" at bounding box center [601, 631] width 92 height 38
type input "1"
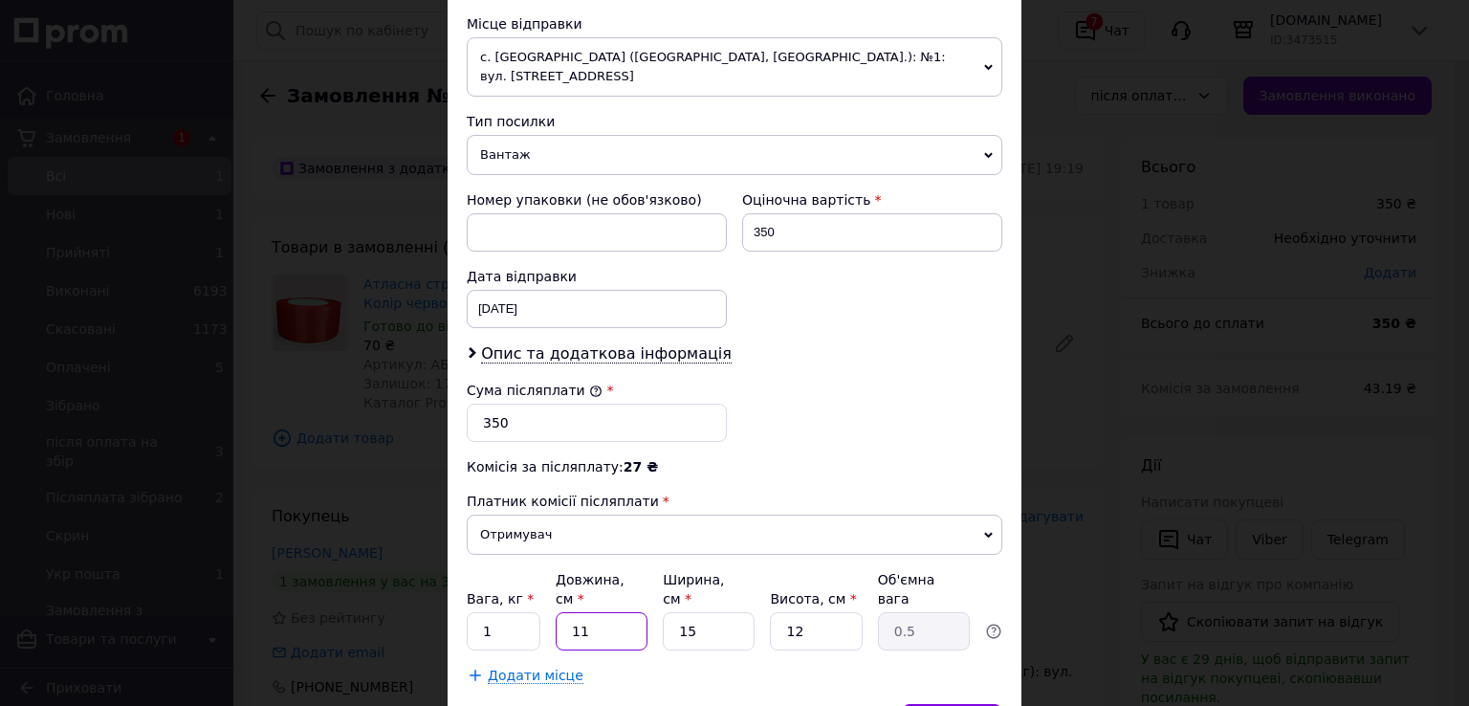
type input "0.1"
type input "14"
type input "0.63"
type input "14"
click at [799, 612] on input "12" at bounding box center [816, 631] width 92 height 38
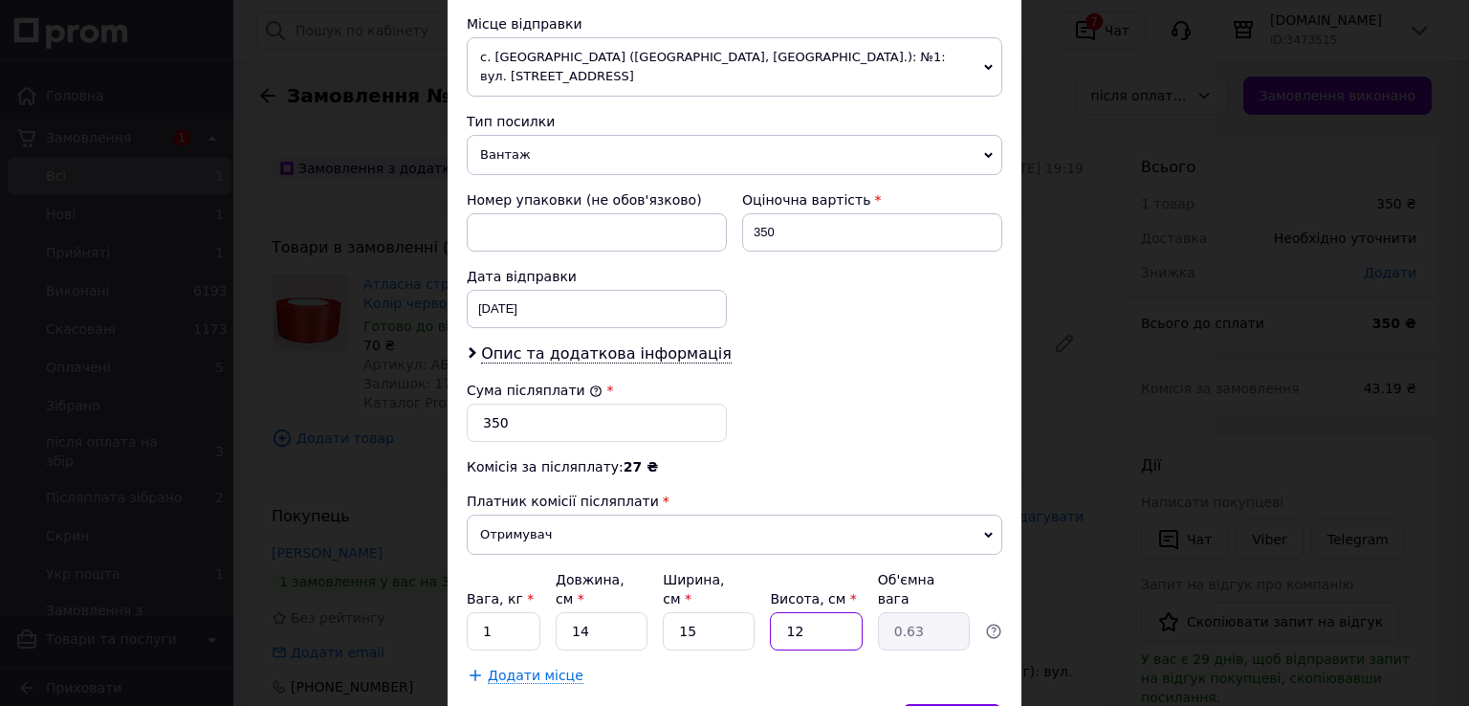
type input "1"
type input "0.1"
type input "19"
type input "1"
type input "19"
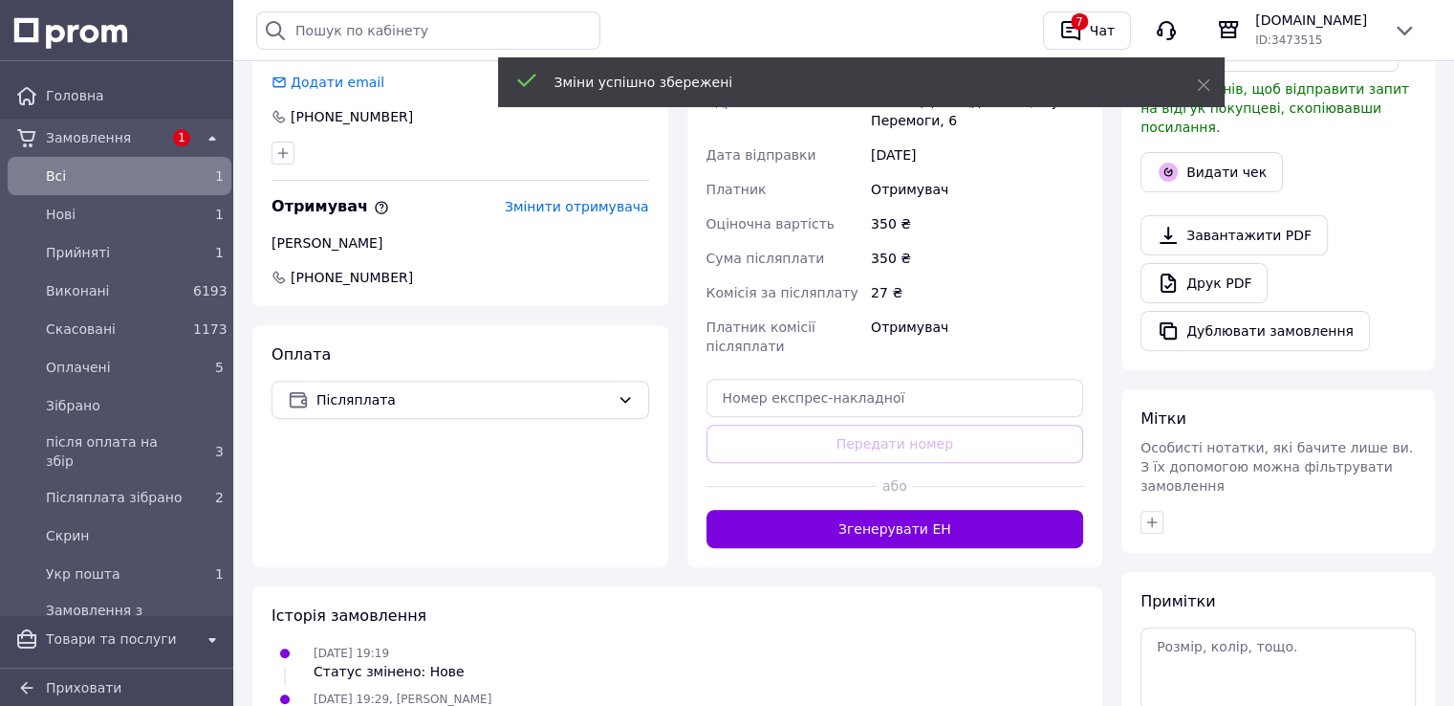
scroll to position [574, 0]
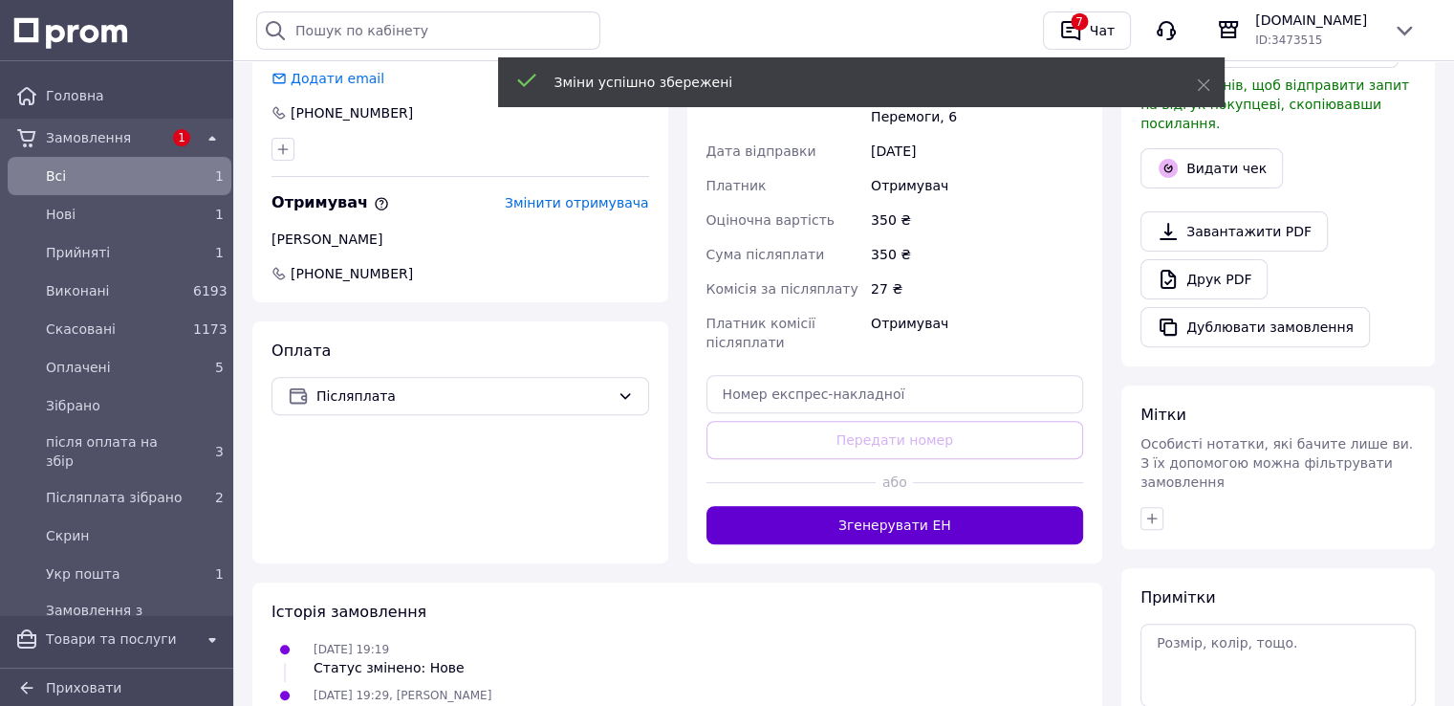
click at [887, 525] on button "Згенерувати ЕН" at bounding box center [896, 525] width 378 height 38
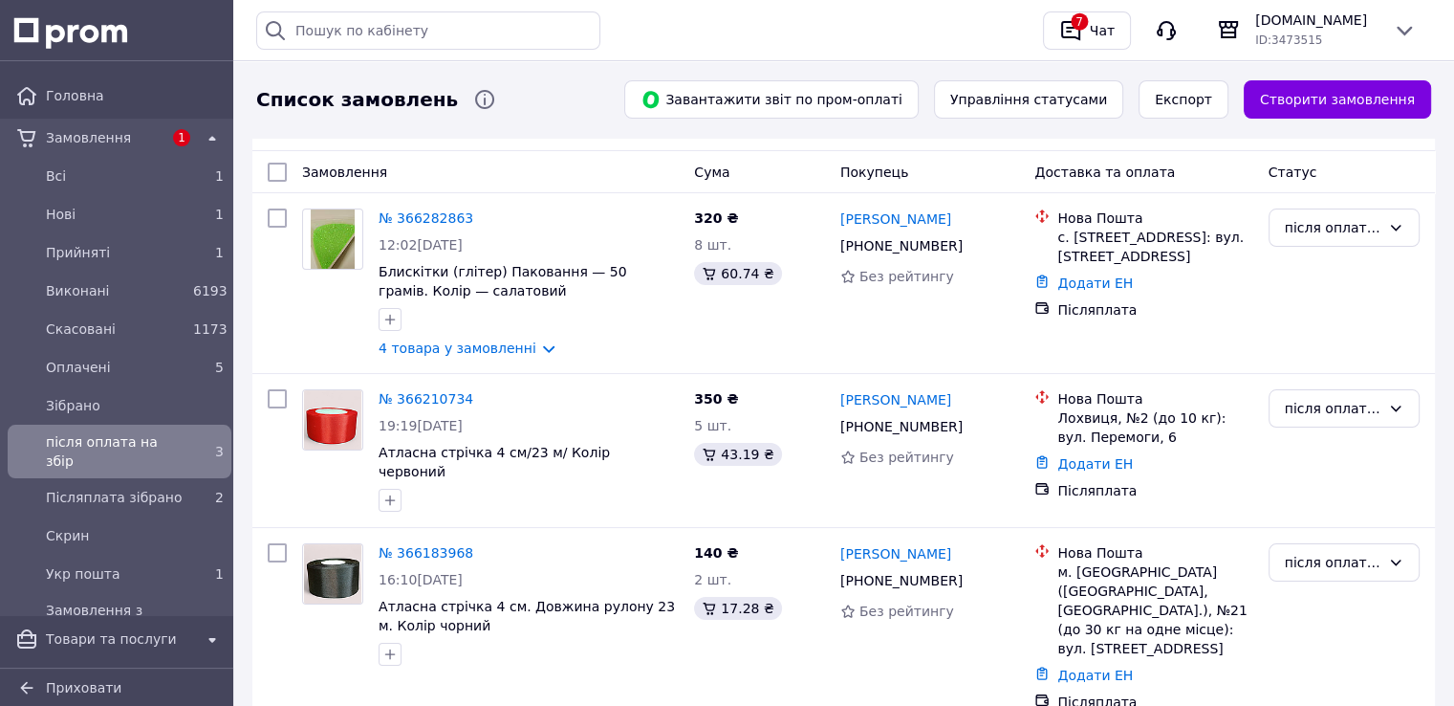
scroll to position [157, 0]
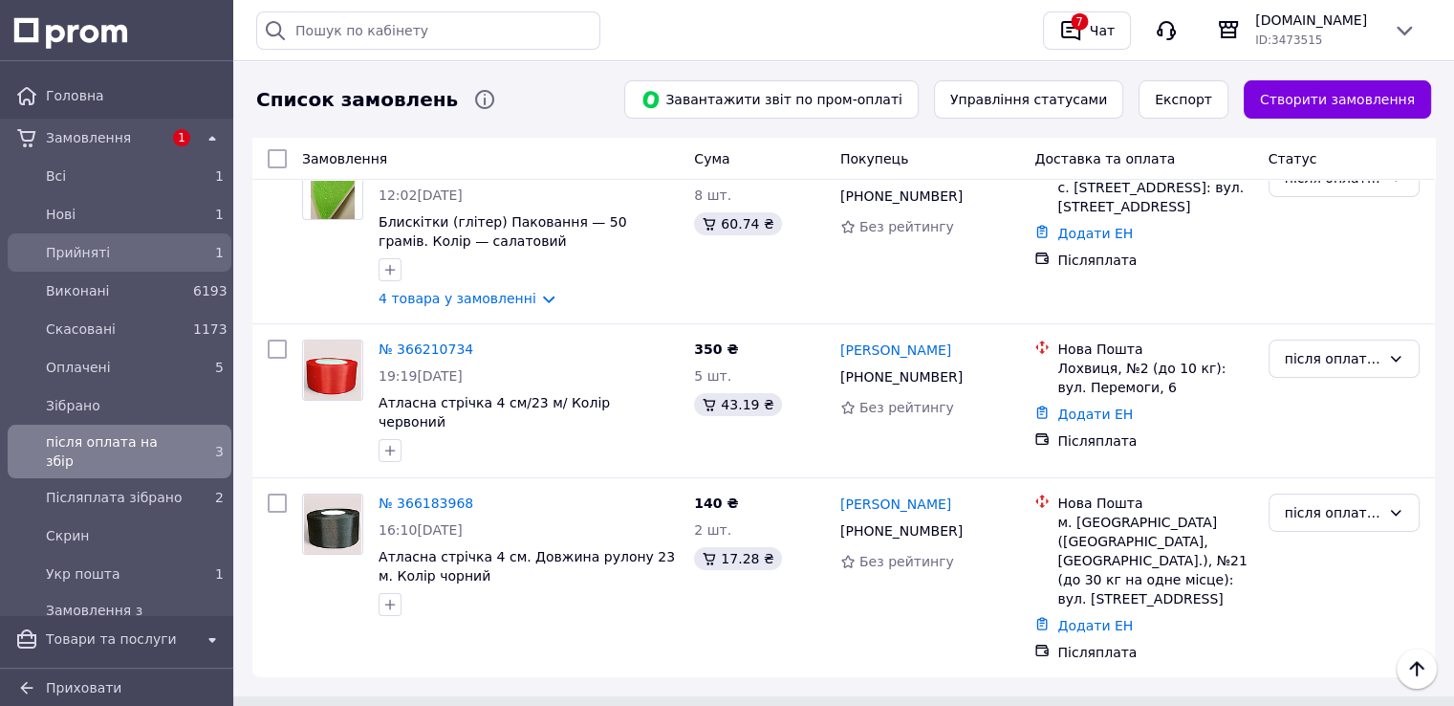
click at [91, 256] on span "Прийняті" at bounding box center [116, 252] width 140 height 19
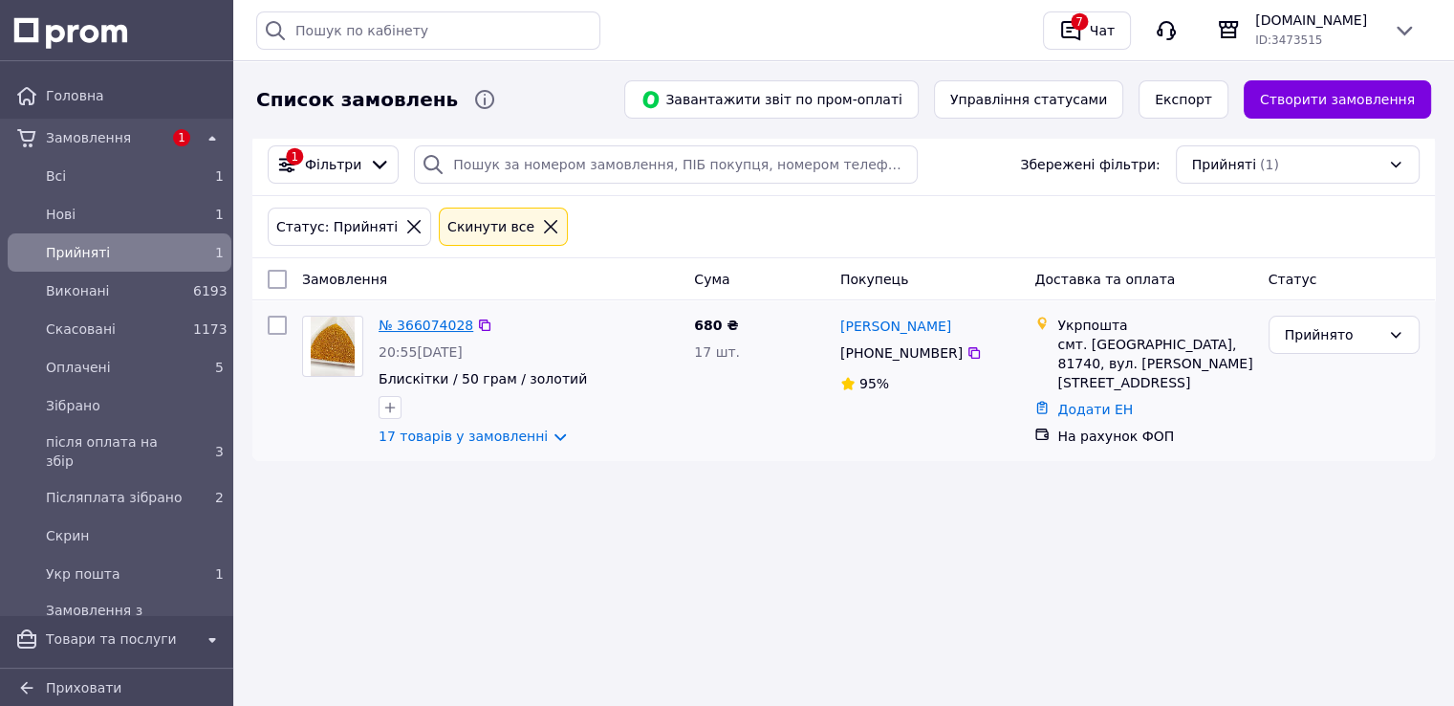
click at [440, 322] on link "№ 366074028" at bounding box center [426, 324] width 95 height 15
click at [1303, 335] on div "Прийнято" at bounding box center [1333, 334] width 96 height 21
click at [1310, 410] on li "Скасовано" at bounding box center [1343, 410] width 149 height 34
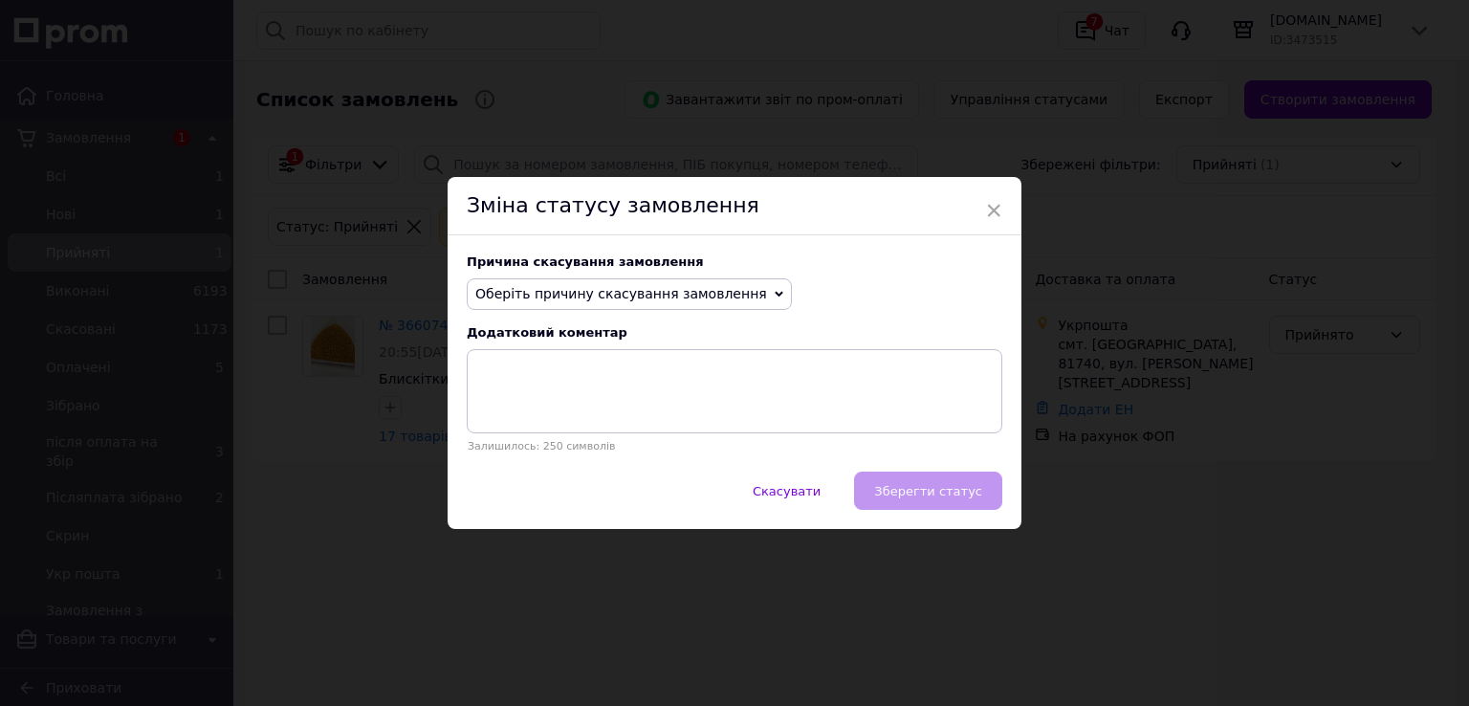
click at [662, 286] on span "Оберіть причину скасування замовлення" at bounding box center [621, 293] width 292 height 15
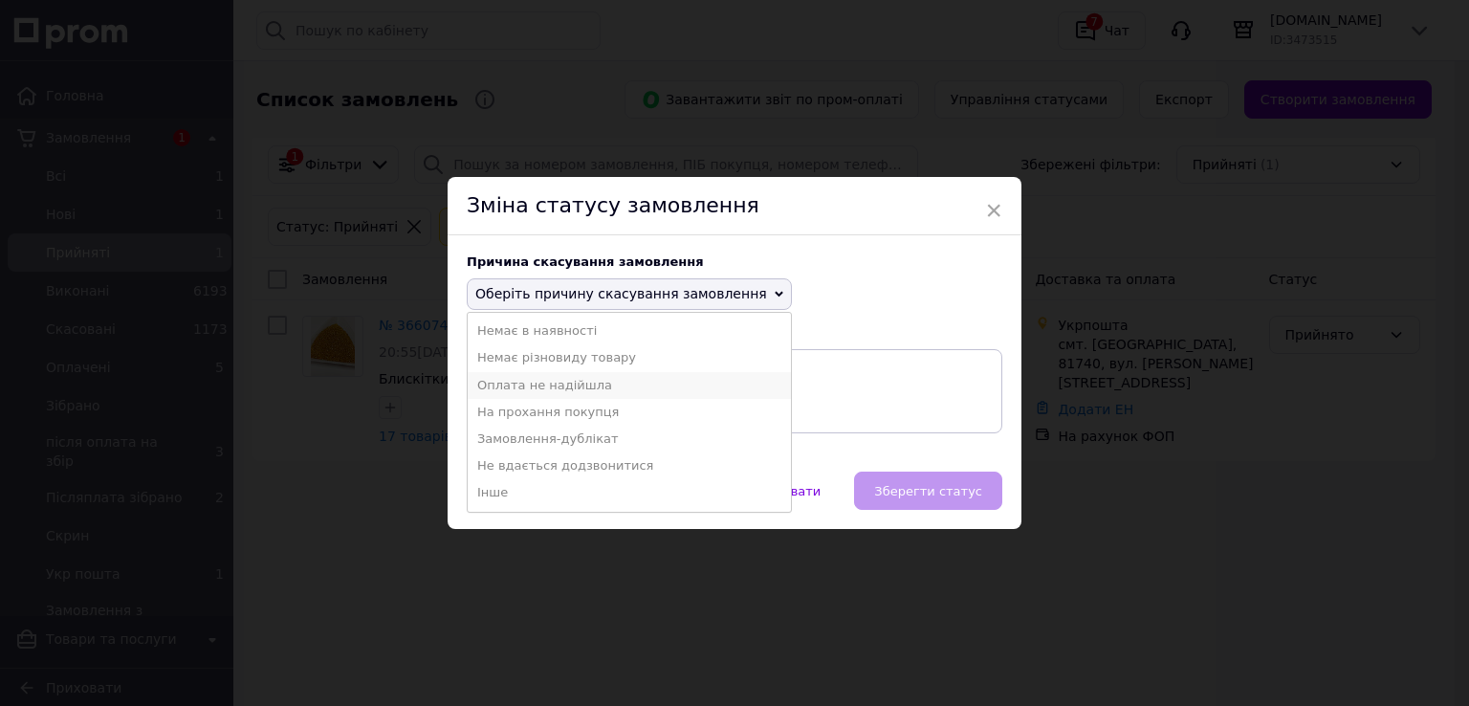
click at [566, 378] on li "Оплата не надійшла" at bounding box center [629, 385] width 323 height 27
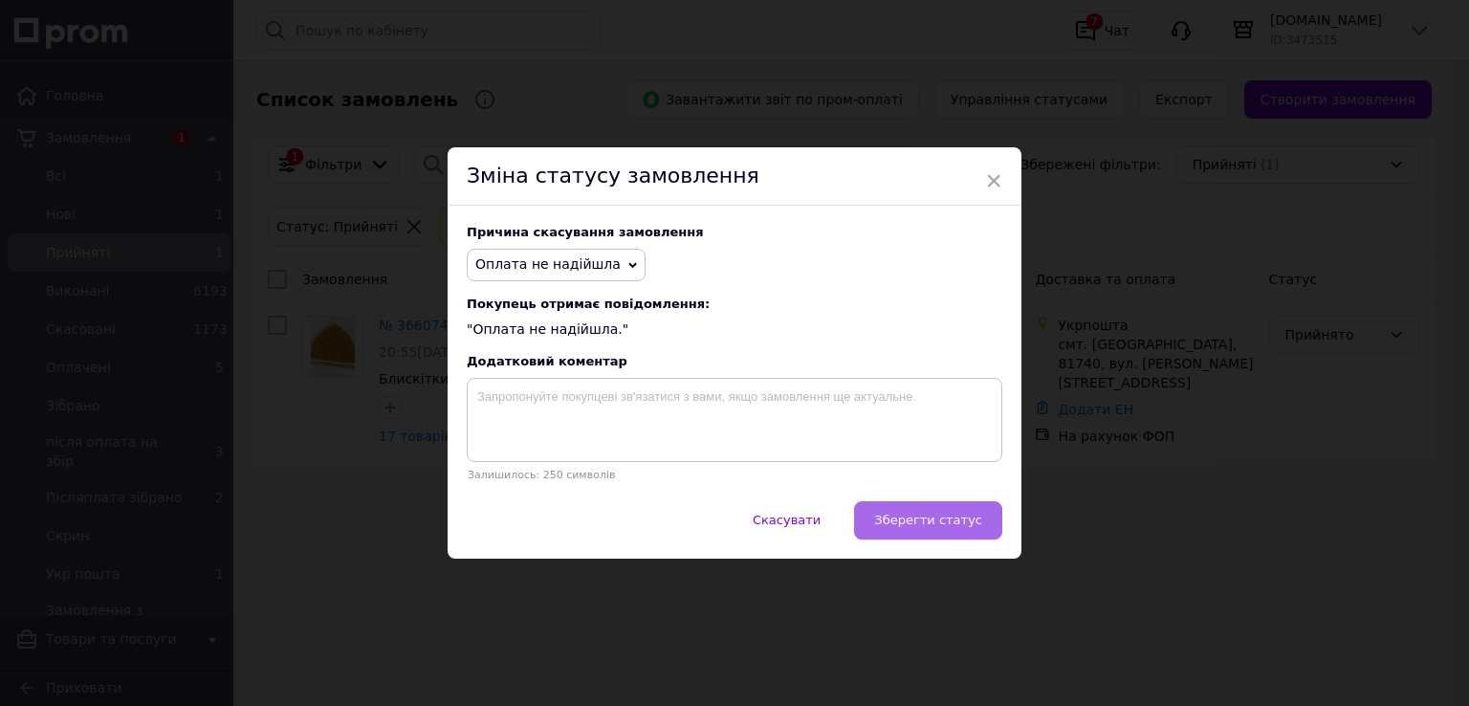
click at [904, 510] on button "Зберегти статус" at bounding box center [928, 520] width 148 height 38
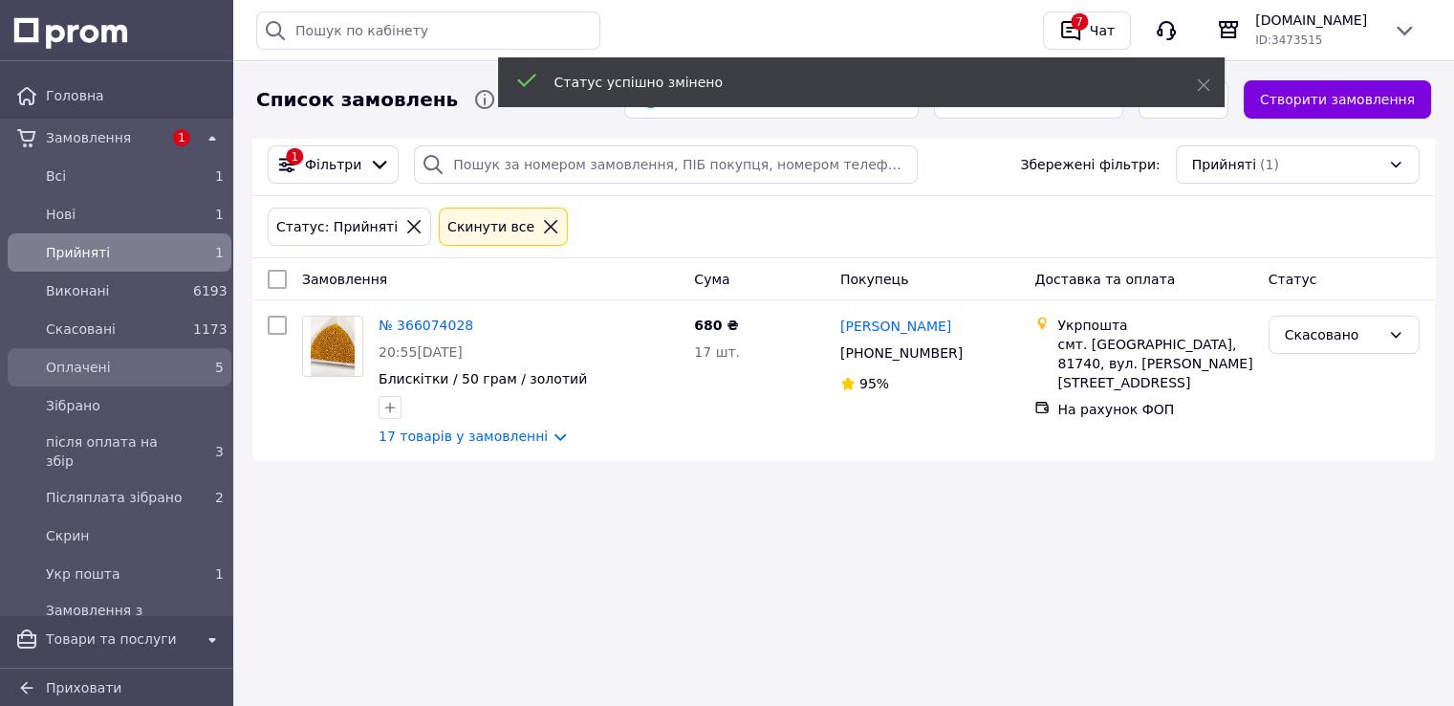
click at [103, 359] on span "Оплачені" at bounding box center [116, 367] width 140 height 19
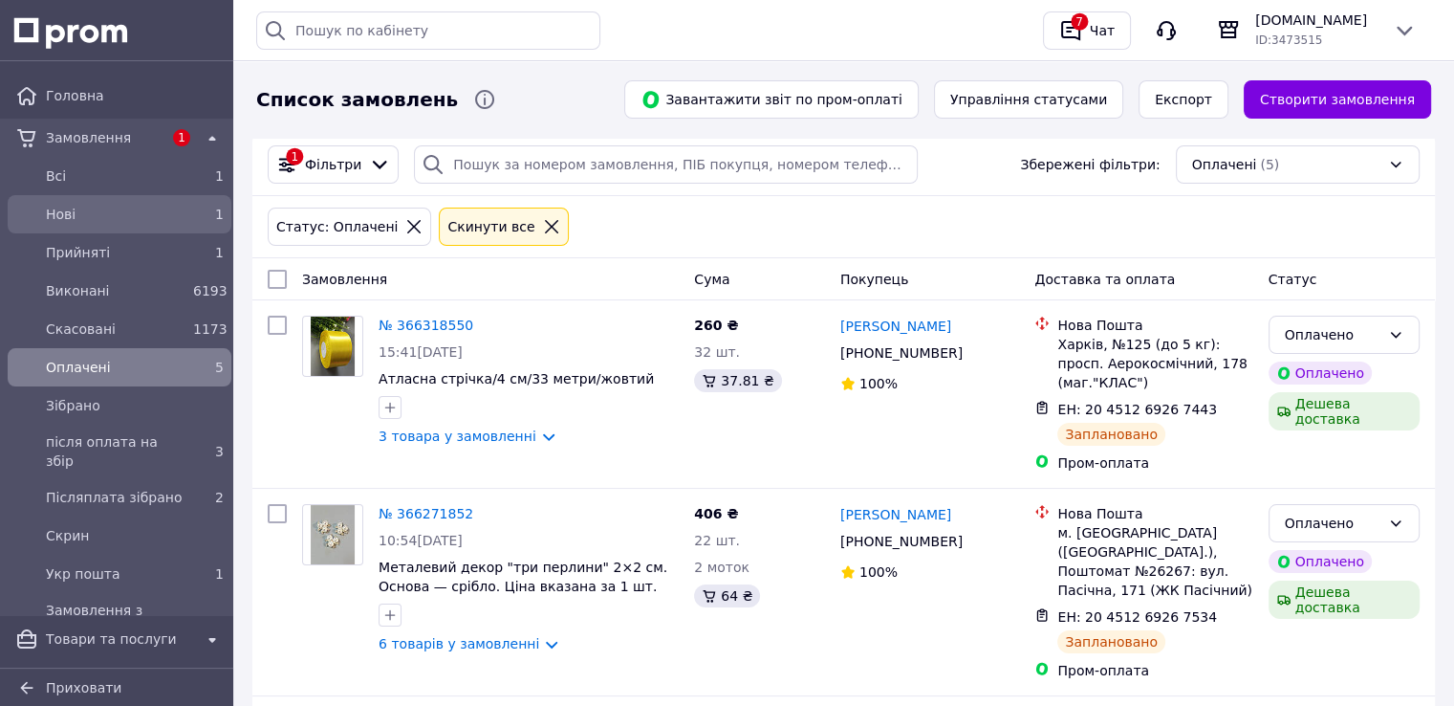
click at [83, 218] on span "Нові" at bounding box center [116, 214] width 140 height 19
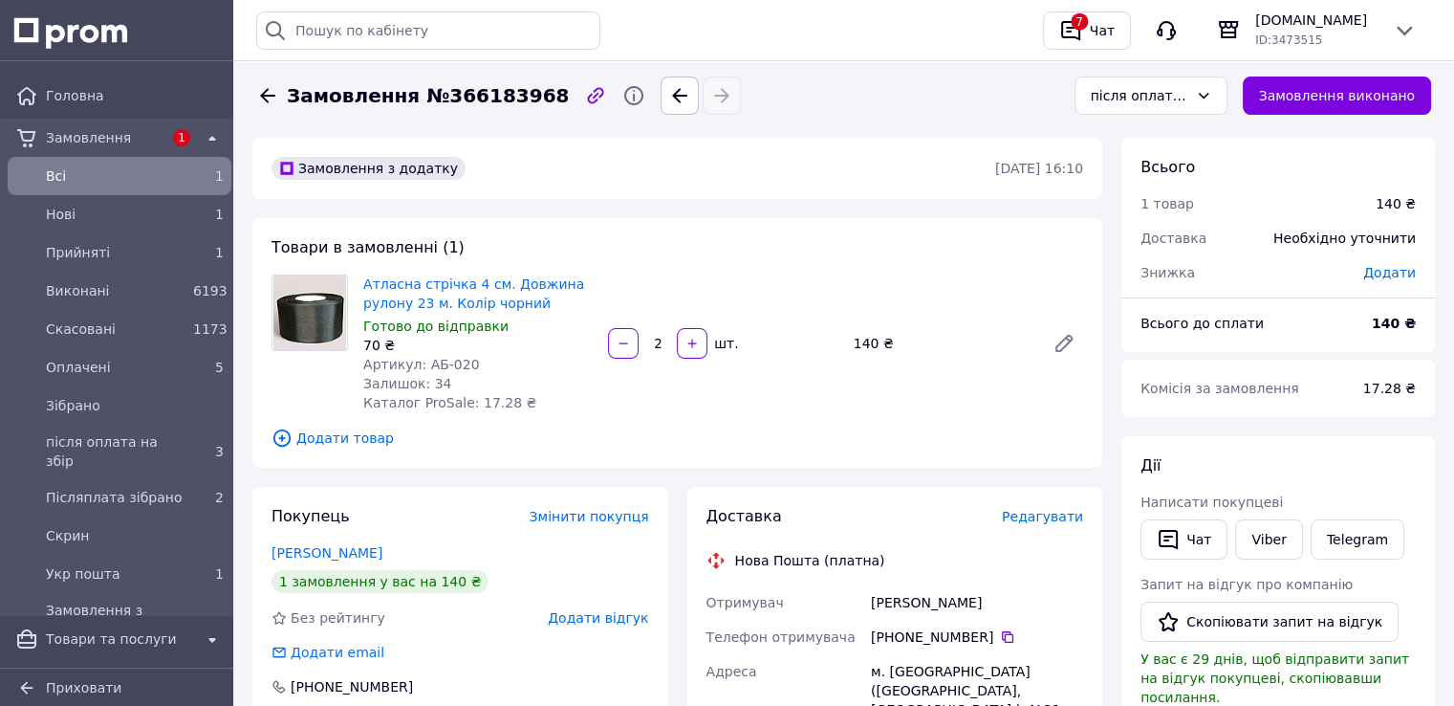
click at [1056, 521] on span "Редагувати" at bounding box center [1042, 516] width 81 height 15
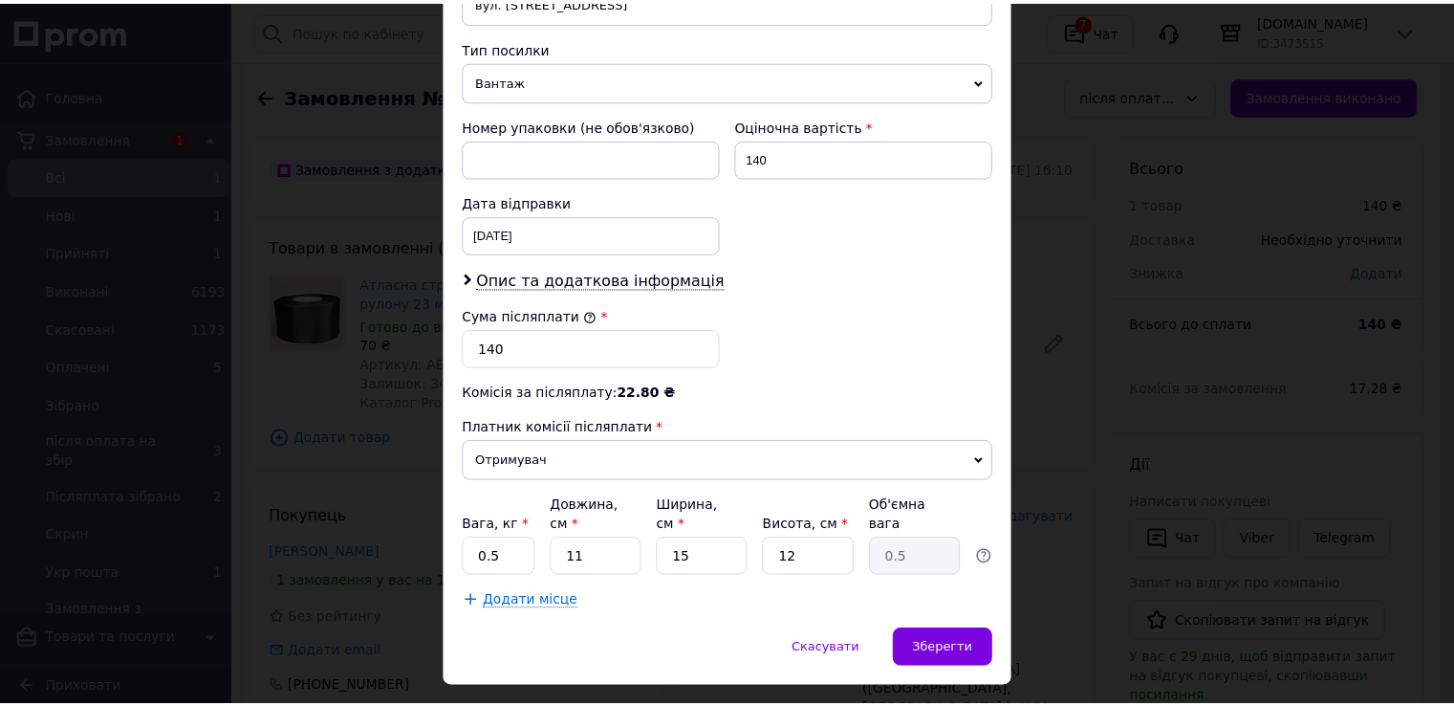
scroll to position [748, 0]
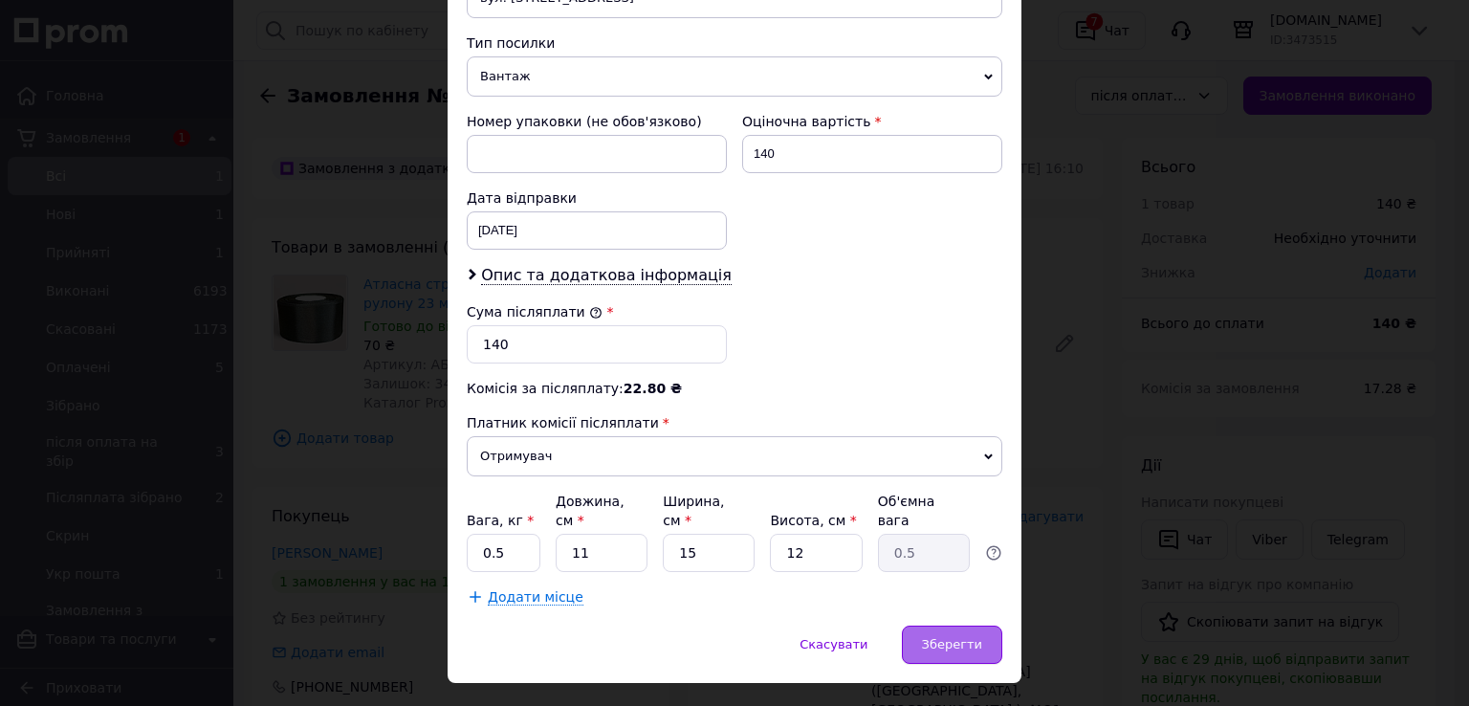
click at [939, 637] on span "Зберегти" at bounding box center [952, 644] width 60 height 14
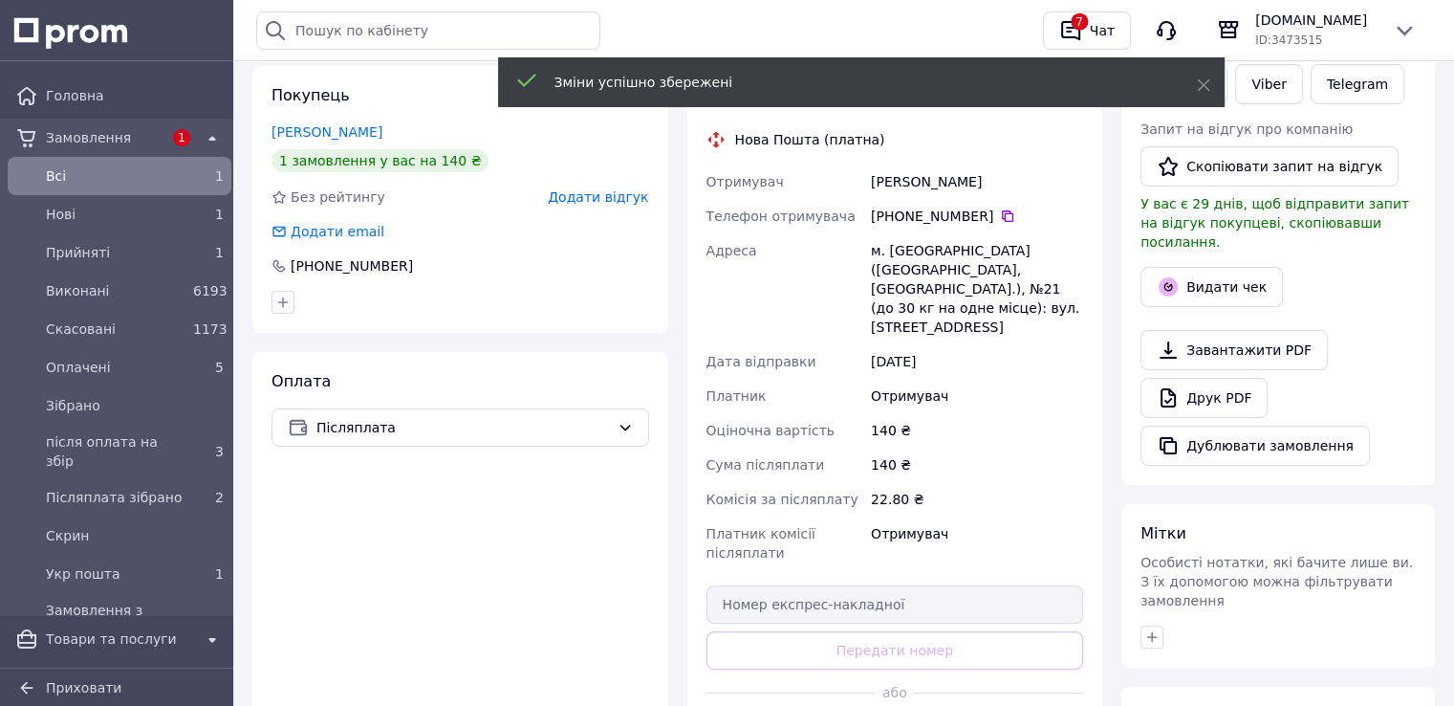
scroll to position [478, 0]
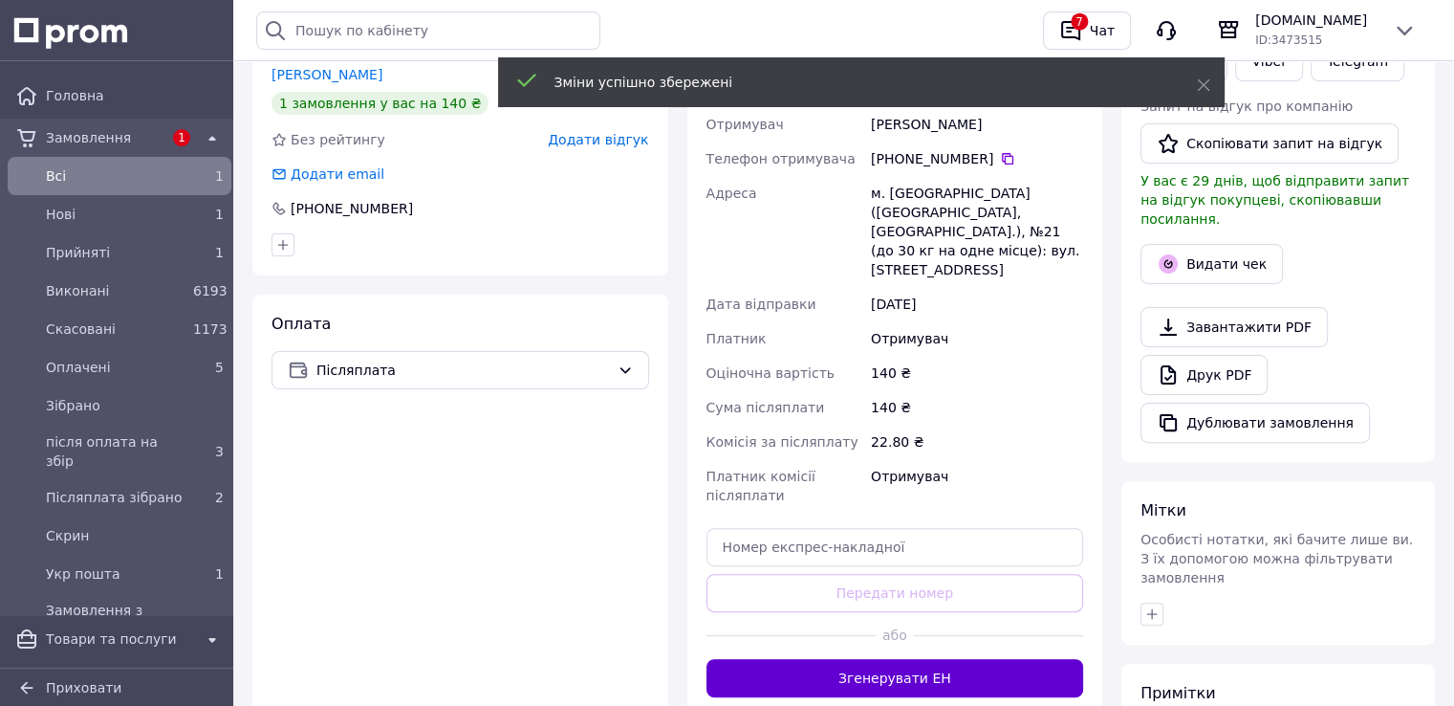
click at [915, 659] on button "Згенерувати ЕН" at bounding box center [896, 678] width 378 height 38
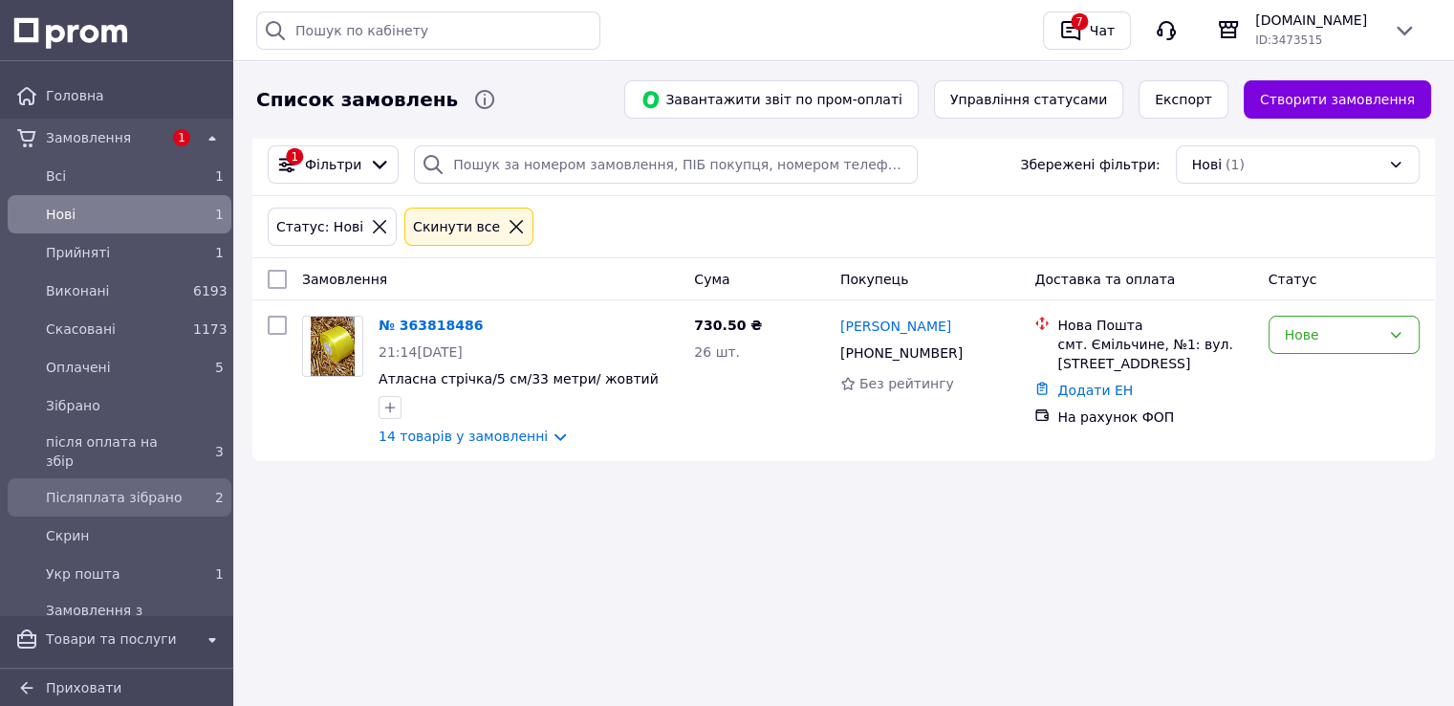
click at [134, 488] on span "Післяплата зібрано" at bounding box center [116, 497] width 140 height 19
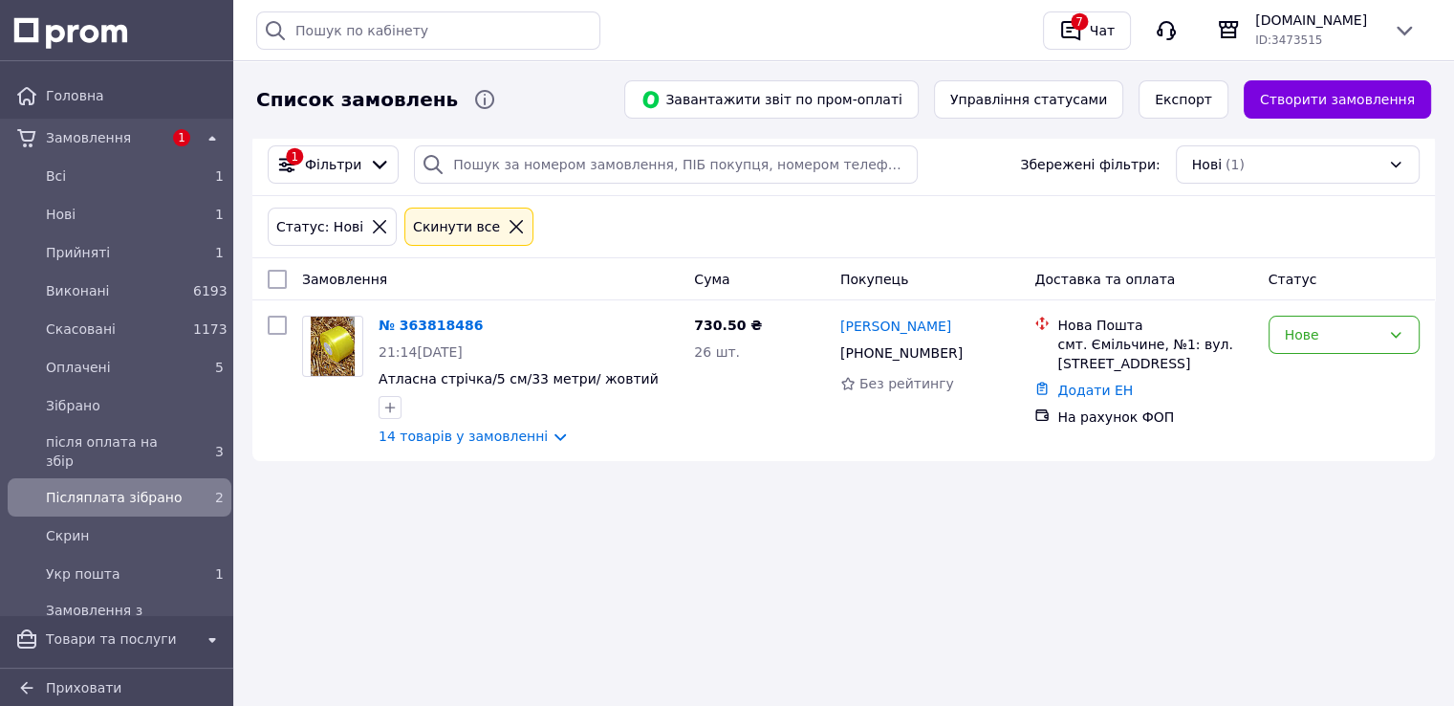
click at [134, 488] on span "Післяплата зібрано" at bounding box center [116, 497] width 140 height 19
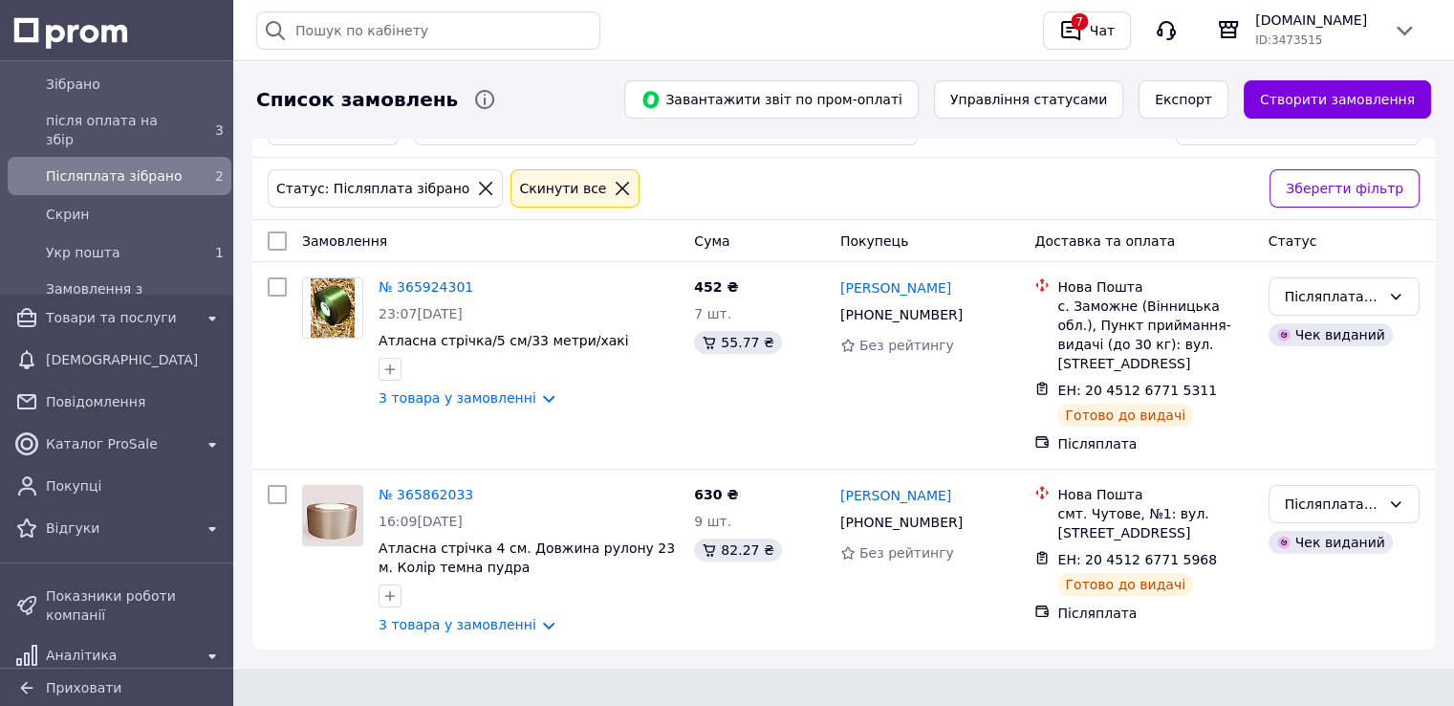
scroll to position [478, 0]
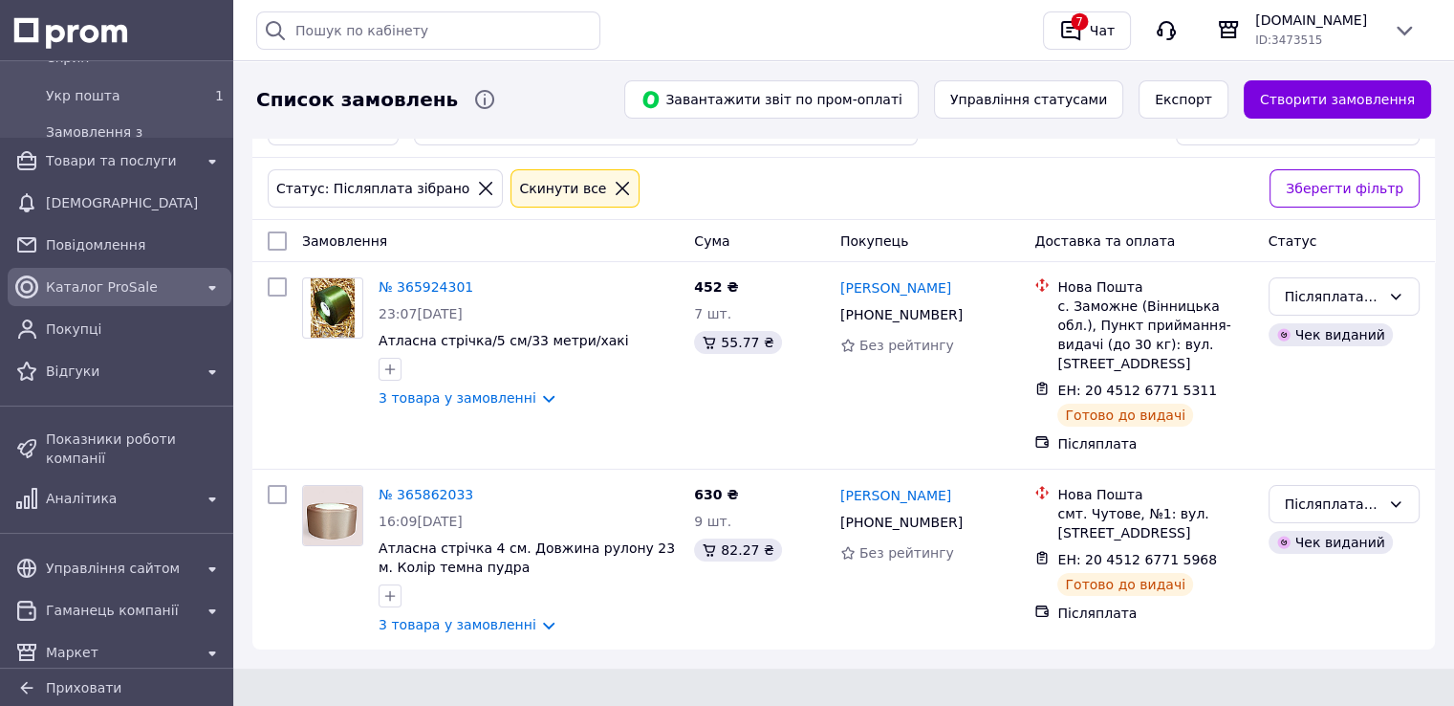
click at [99, 290] on span "Каталог ProSale" at bounding box center [119, 286] width 147 height 19
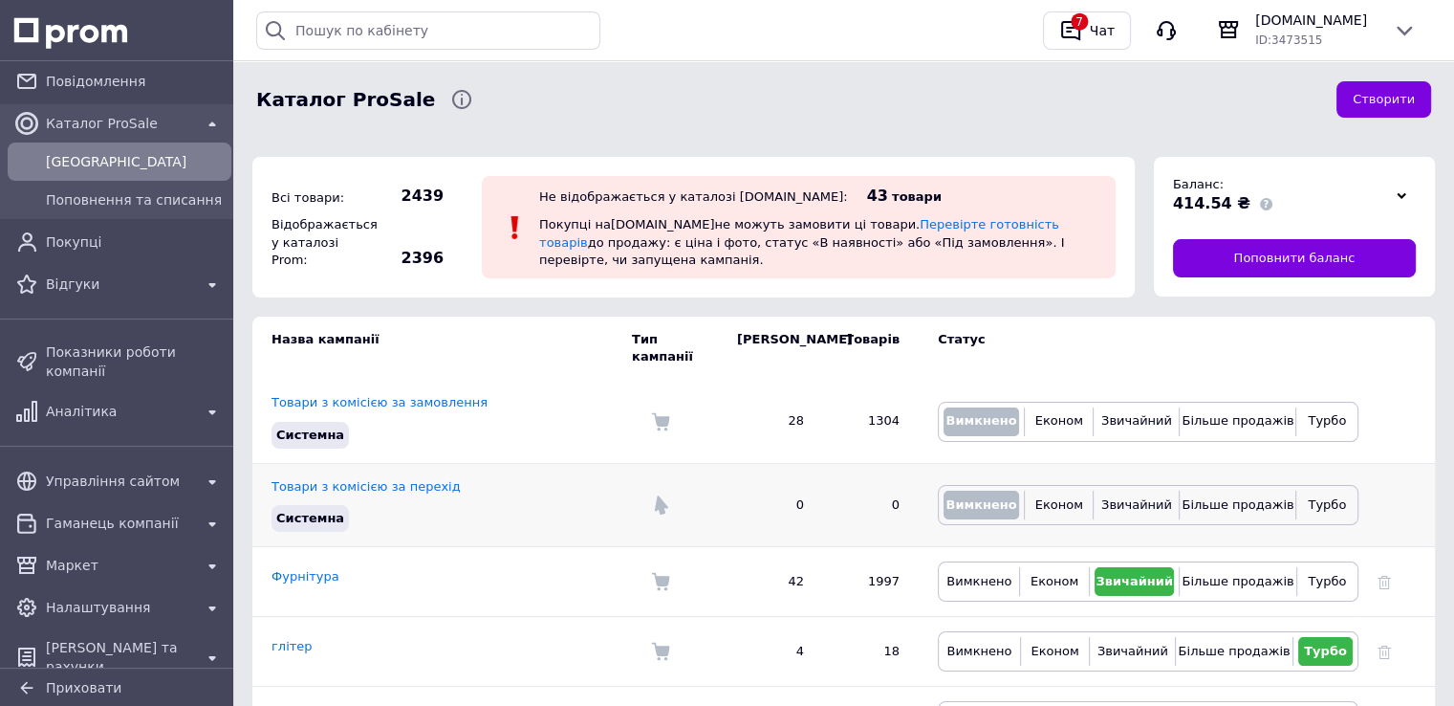
scroll to position [156, 0]
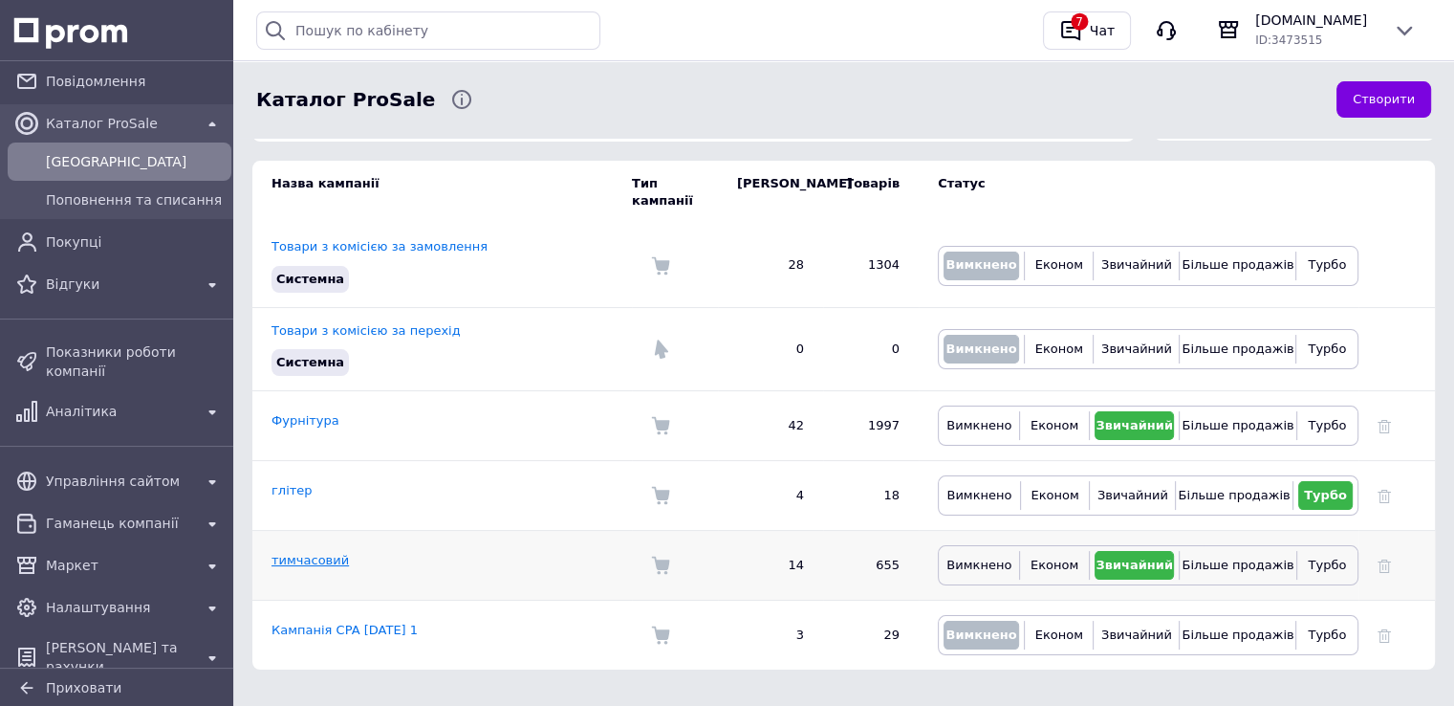
click at [326, 553] on link "тимчасовий" at bounding box center [310, 560] width 77 height 14
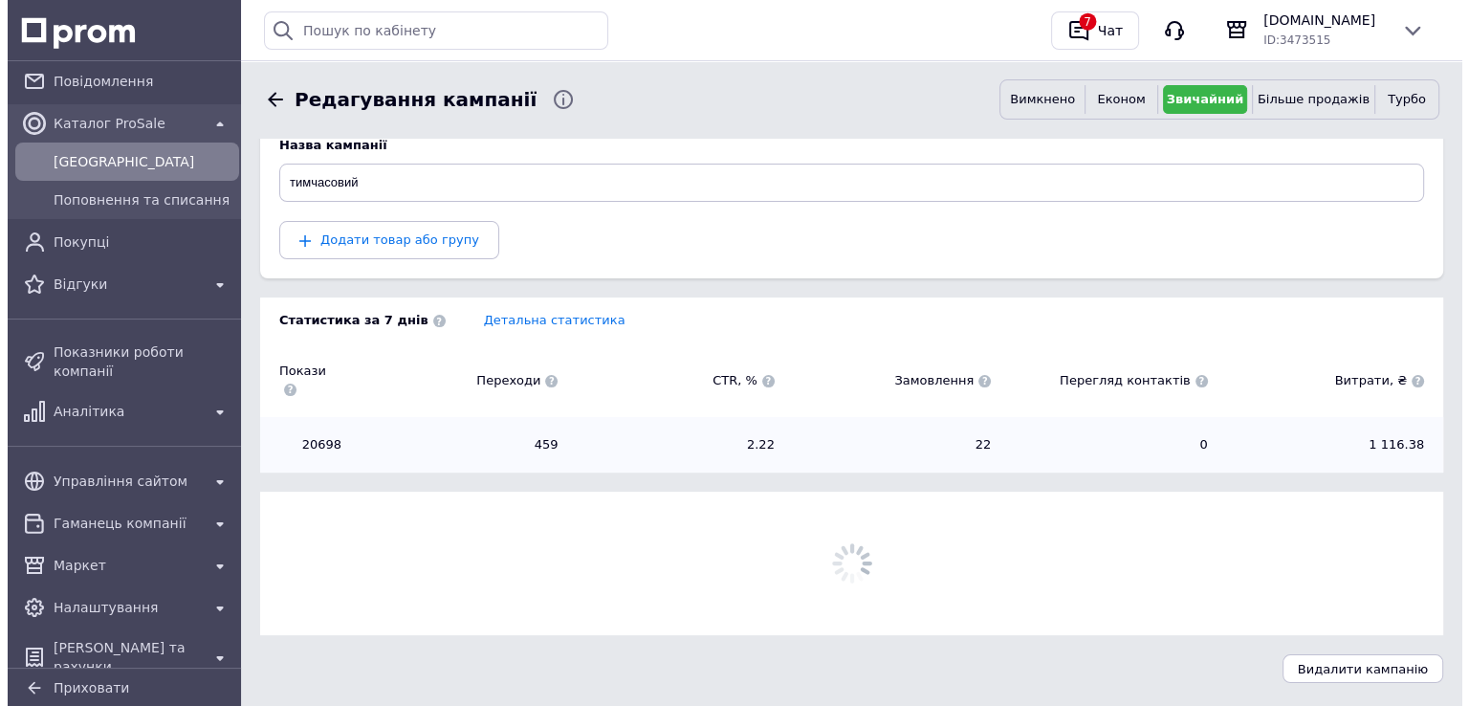
scroll to position [214, 0]
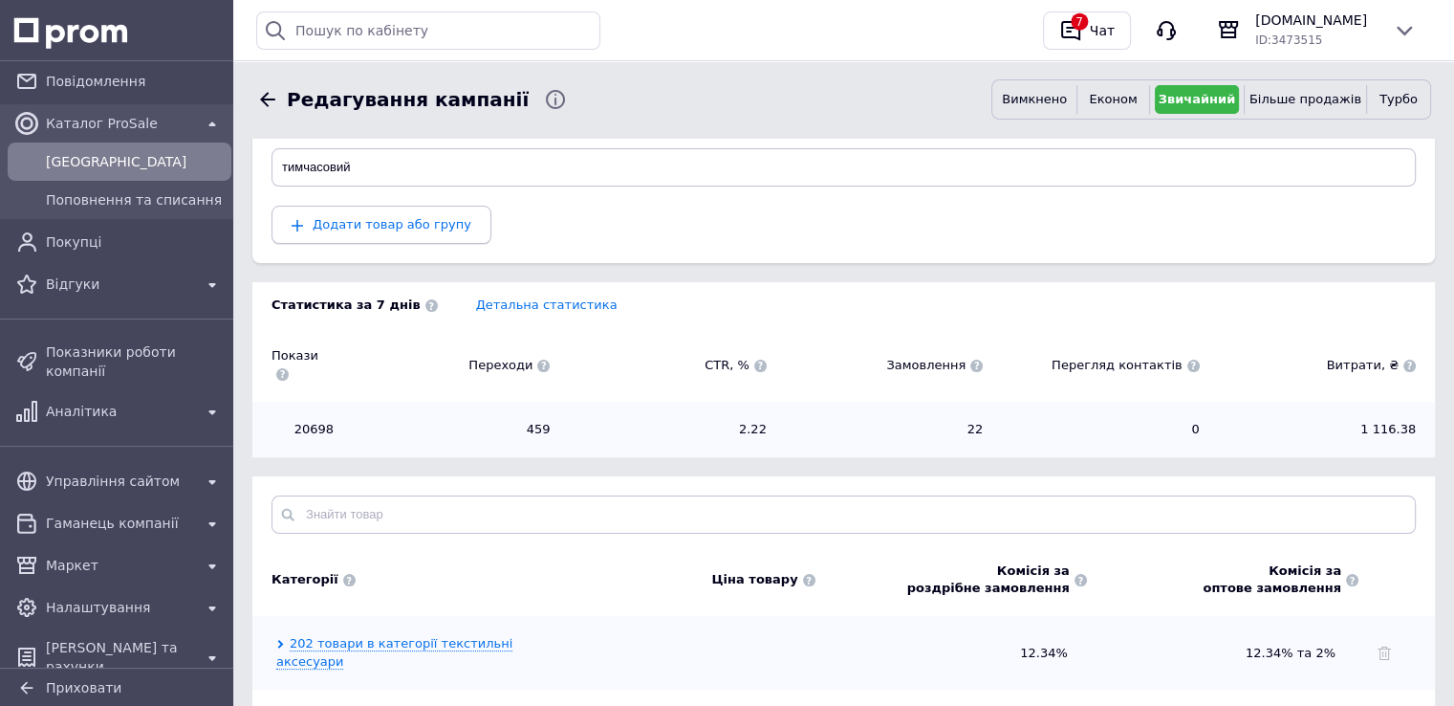
click at [368, 236] on button "Додати товар або групу" at bounding box center [382, 225] width 220 height 38
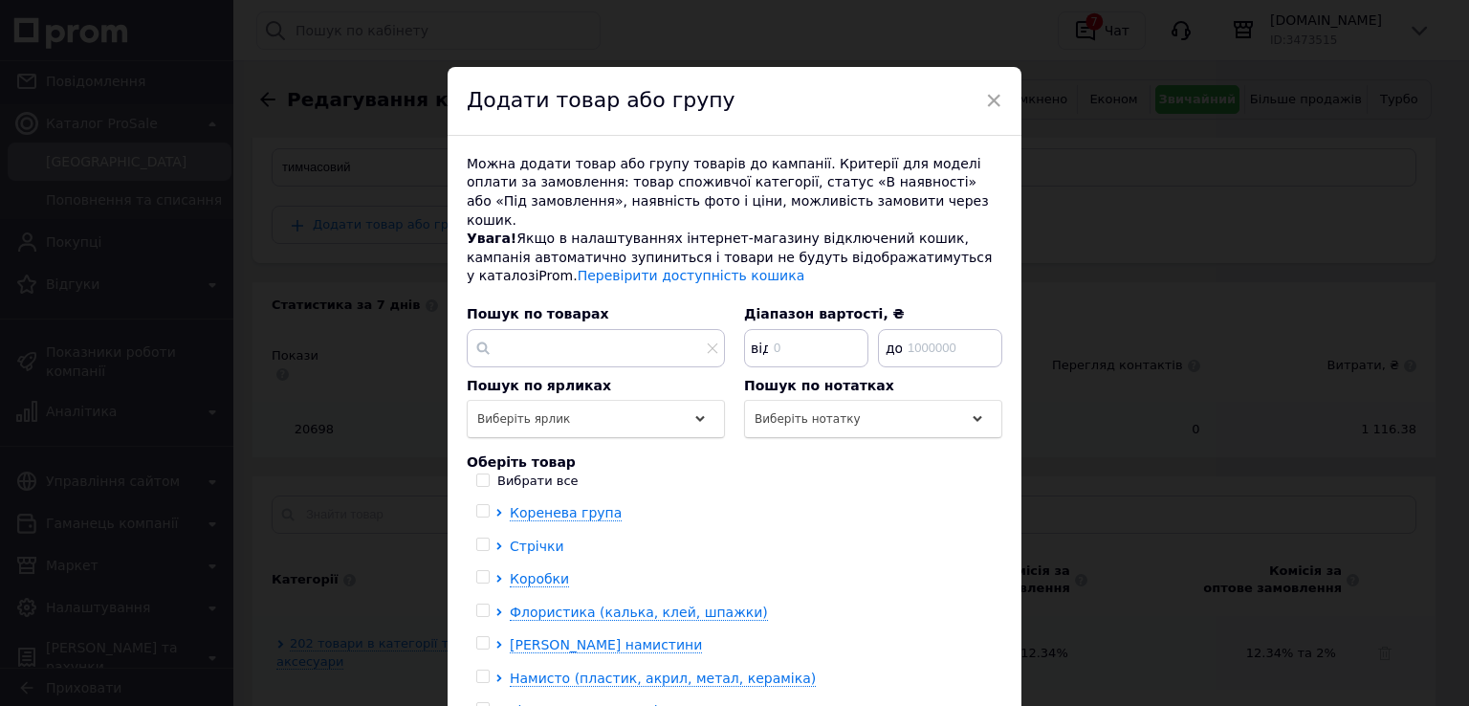
click at [531, 538] on span "Стрічки" at bounding box center [537, 545] width 54 height 15
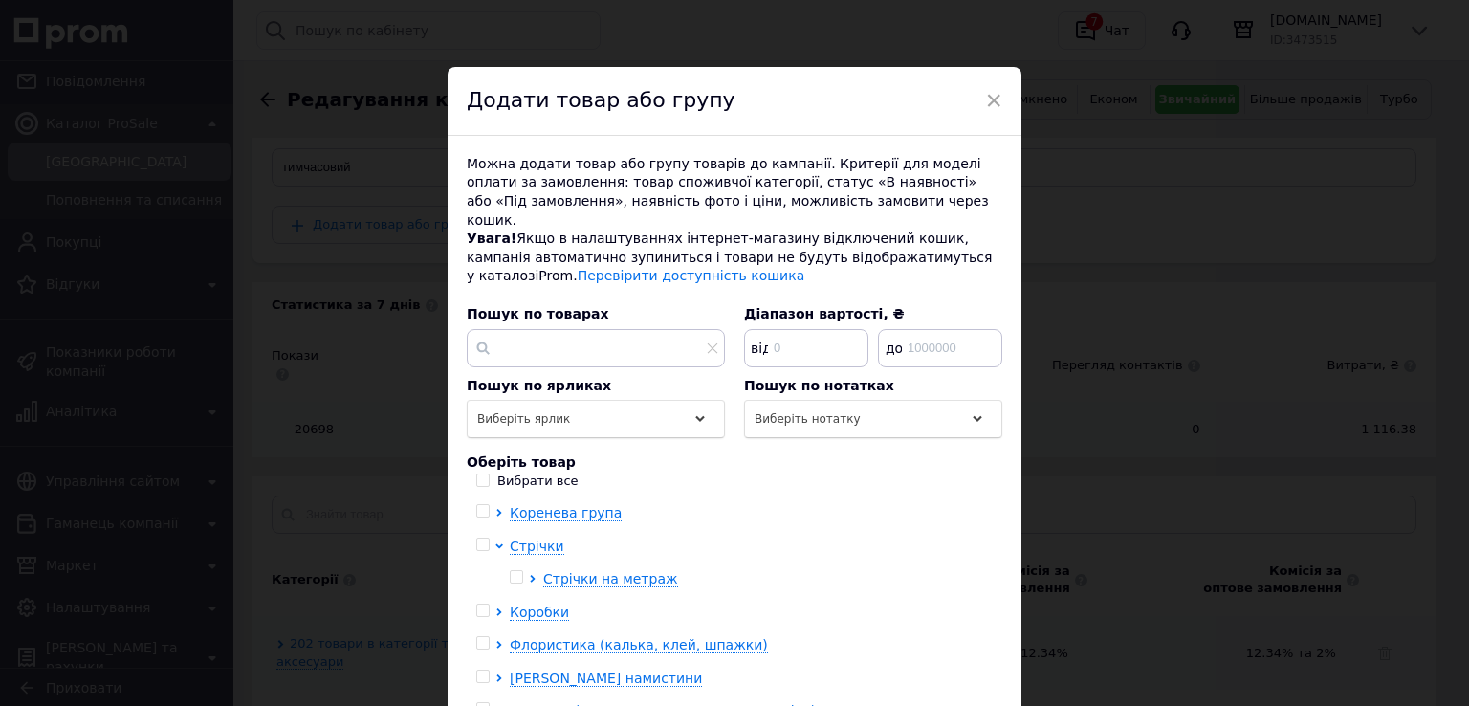
click at [479, 538] on input "checkbox" at bounding box center [482, 544] width 12 height 12
checkbox input "true"
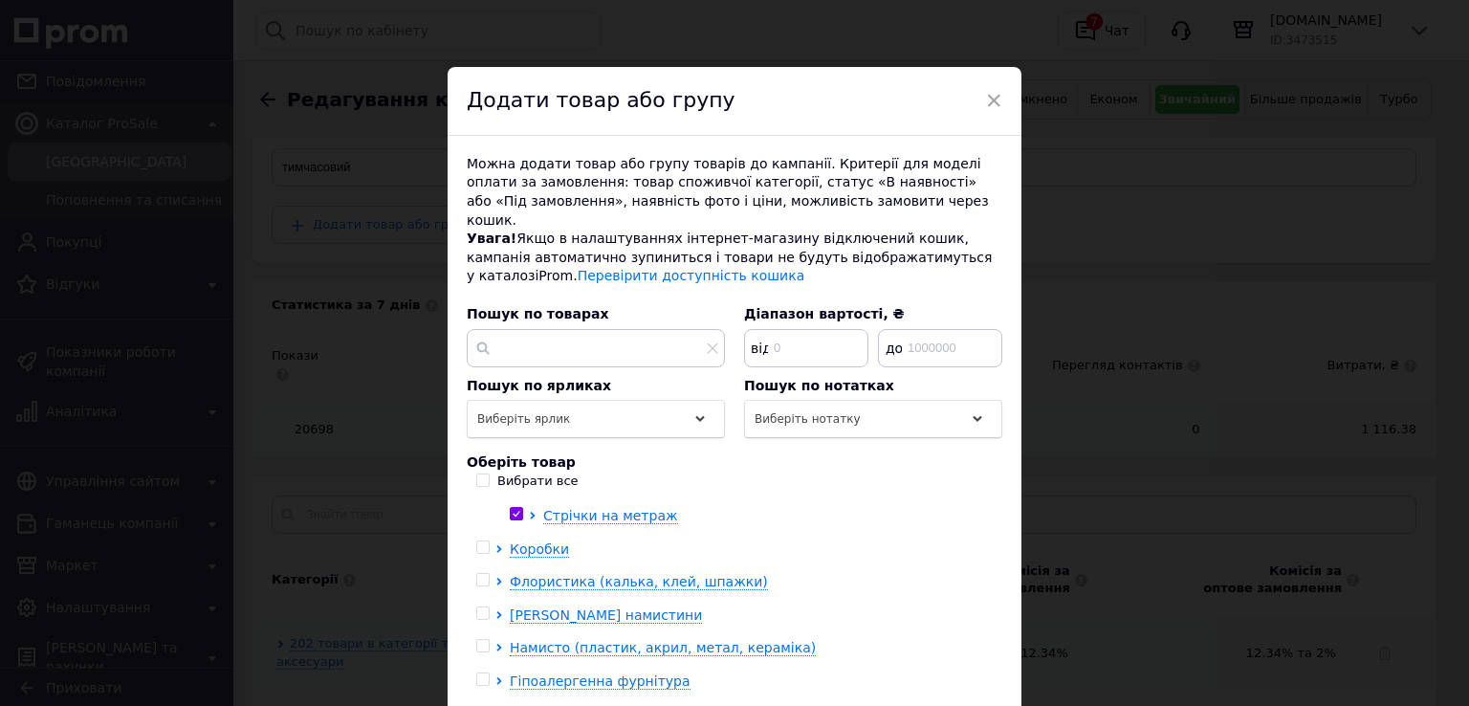
scroll to position [96, 0]
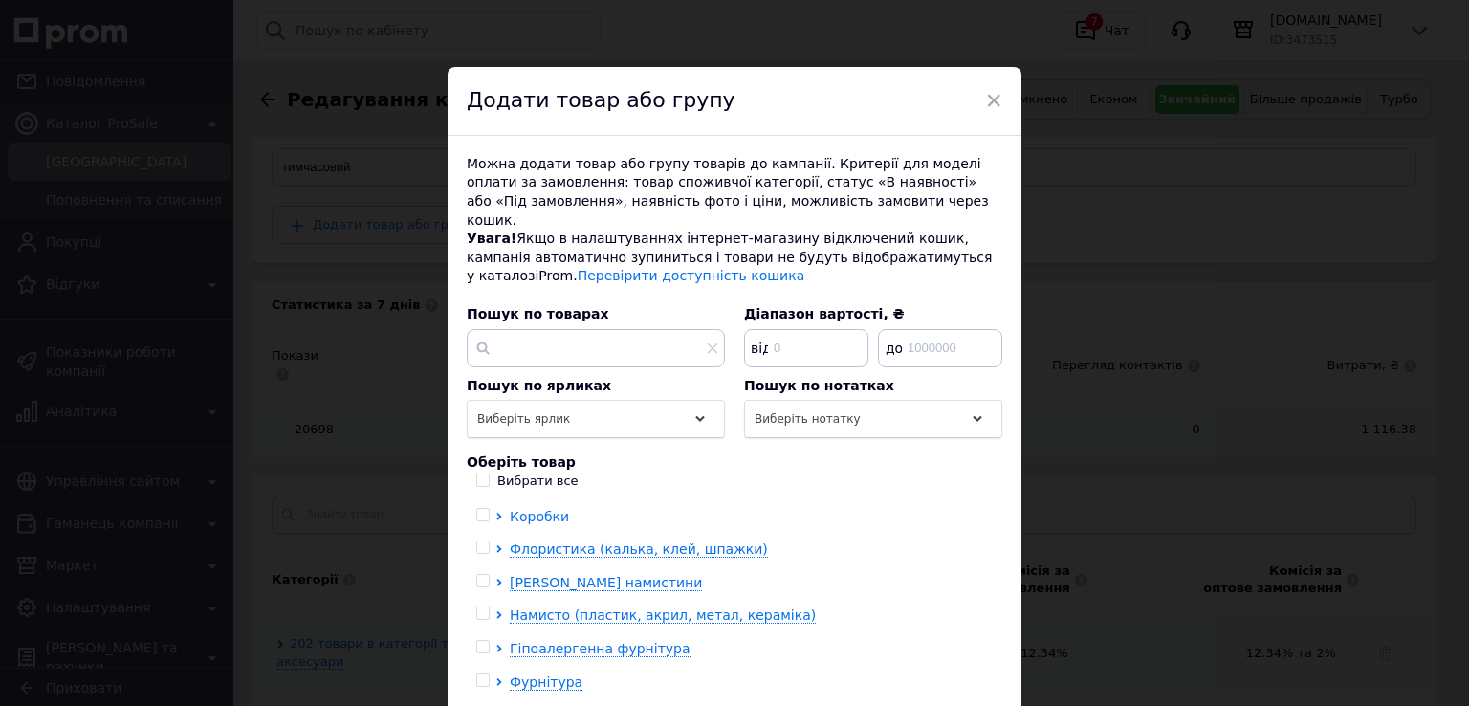
click at [539, 509] on span "Коробки" at bounding box center [539, 516] width 59 height 15
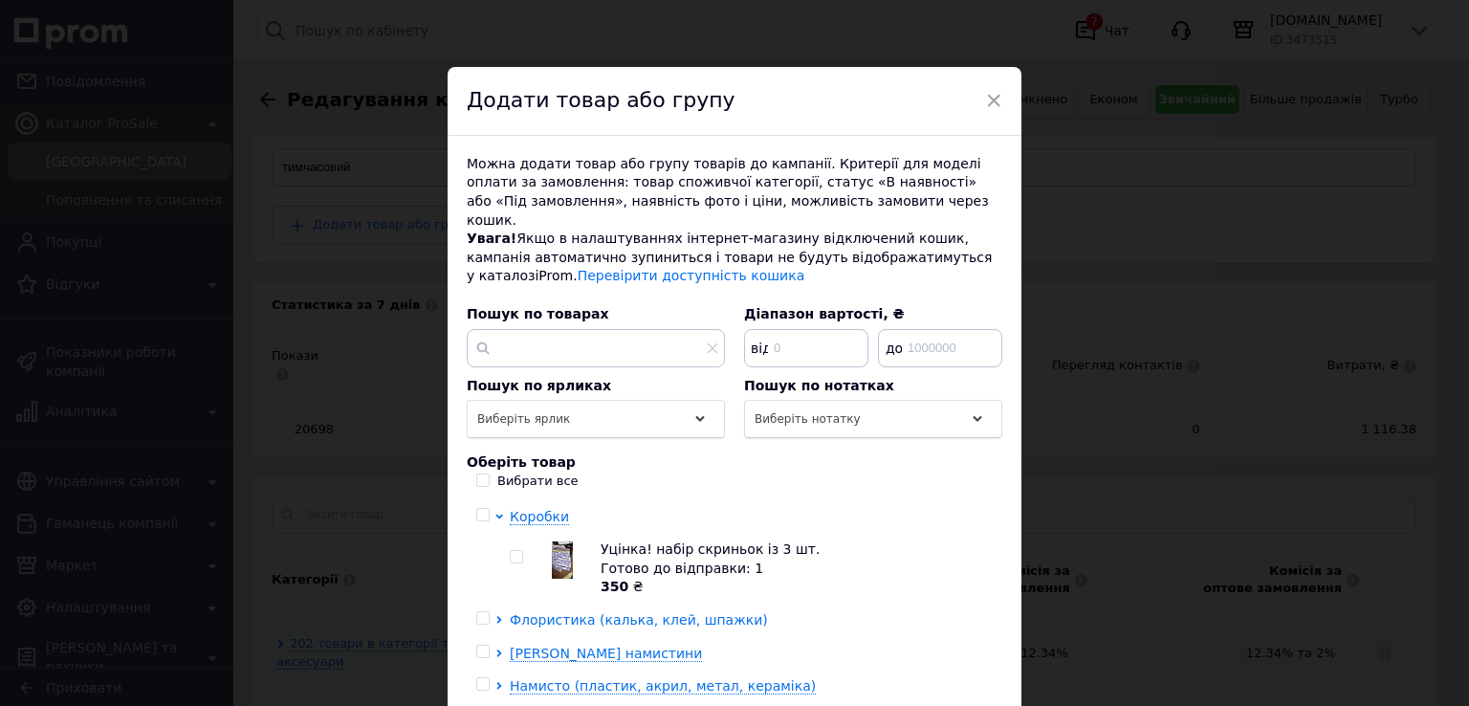
click at [535, 612] on span "Флористика (калька, клей, шпажки)" at bounding box center [639, 619] width 258 height 15
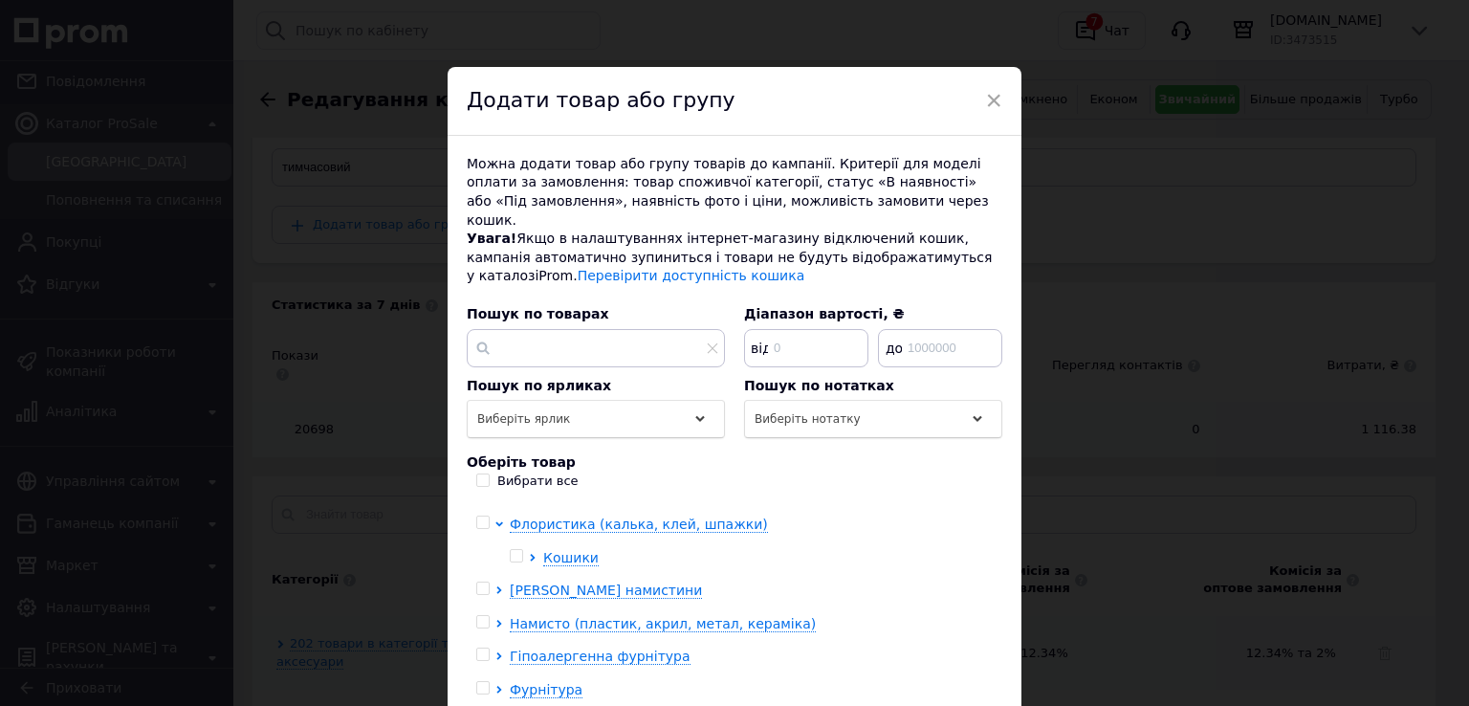
click at [511, 550] on input "checkbox" at bounding box center [516, 556] width 12 height 12
checkbox input "true"
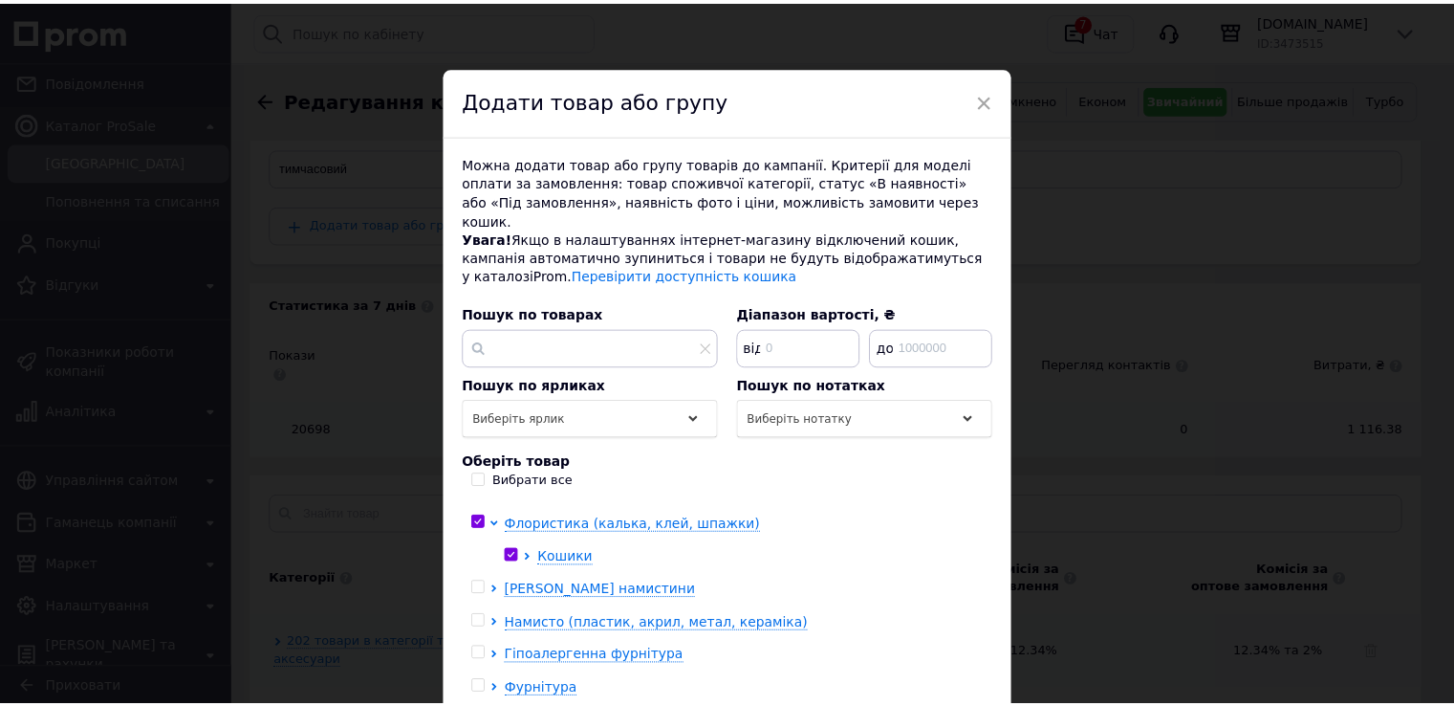
scroll to position [275, 0]
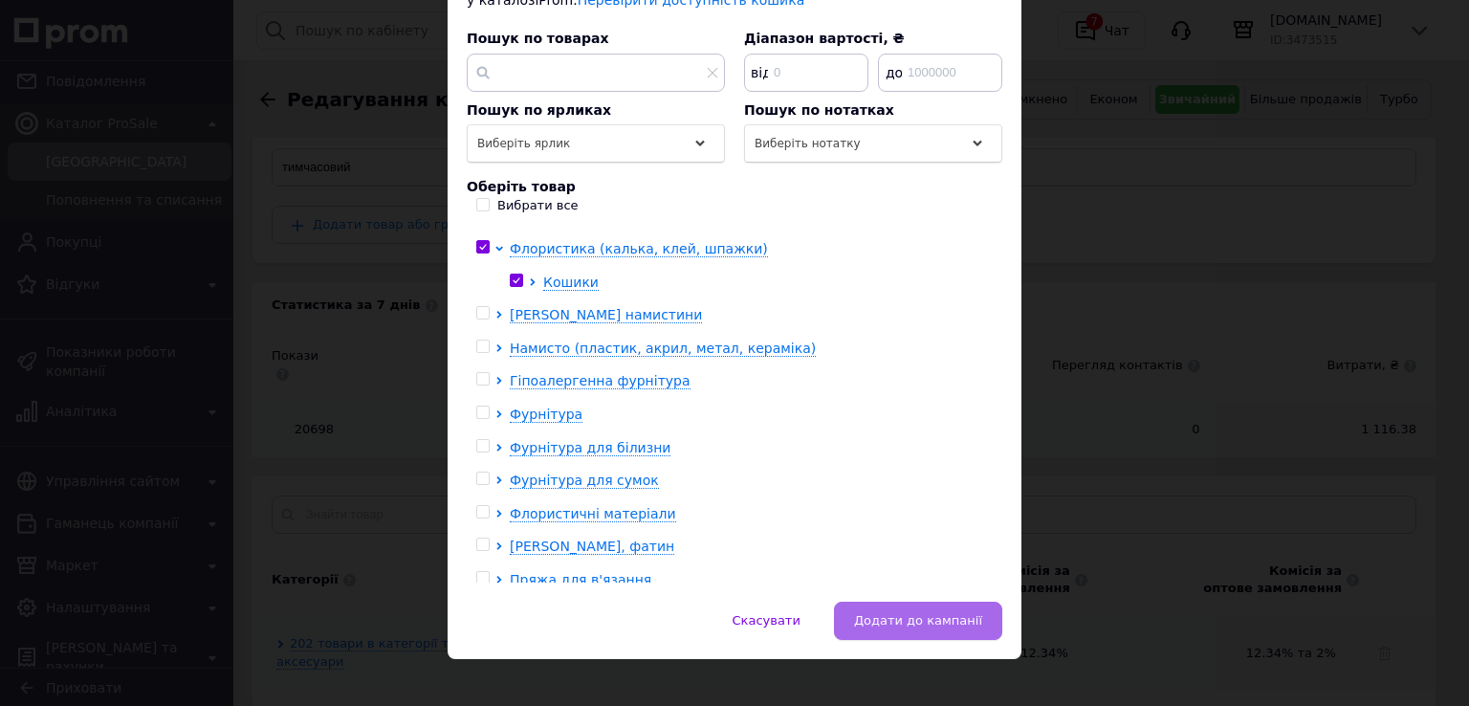
click at [931, 613] on span "Додати до кампанії" at bounding box center [918, 620] width 128 height 14
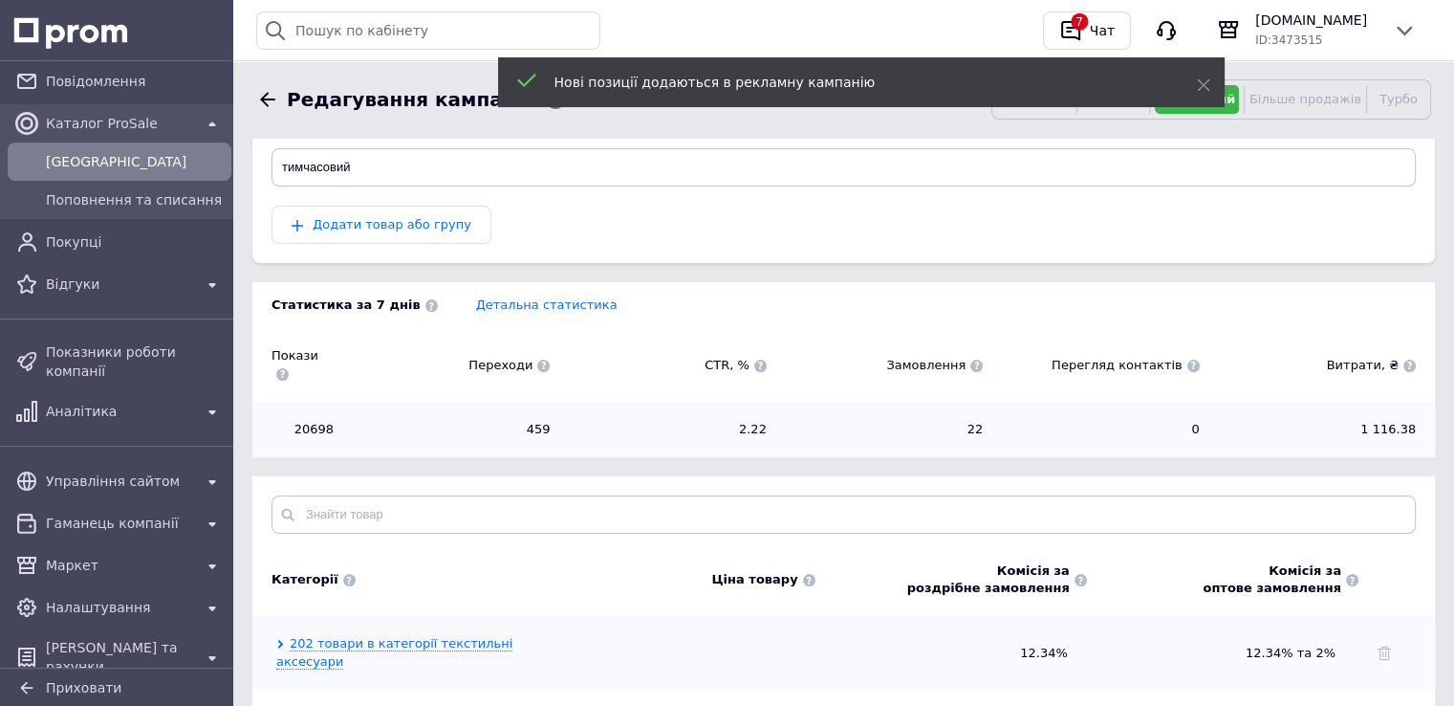
click at [111, 135] on div "Каталог ProSale" at bounding box center [119, 123] width 155 height 27
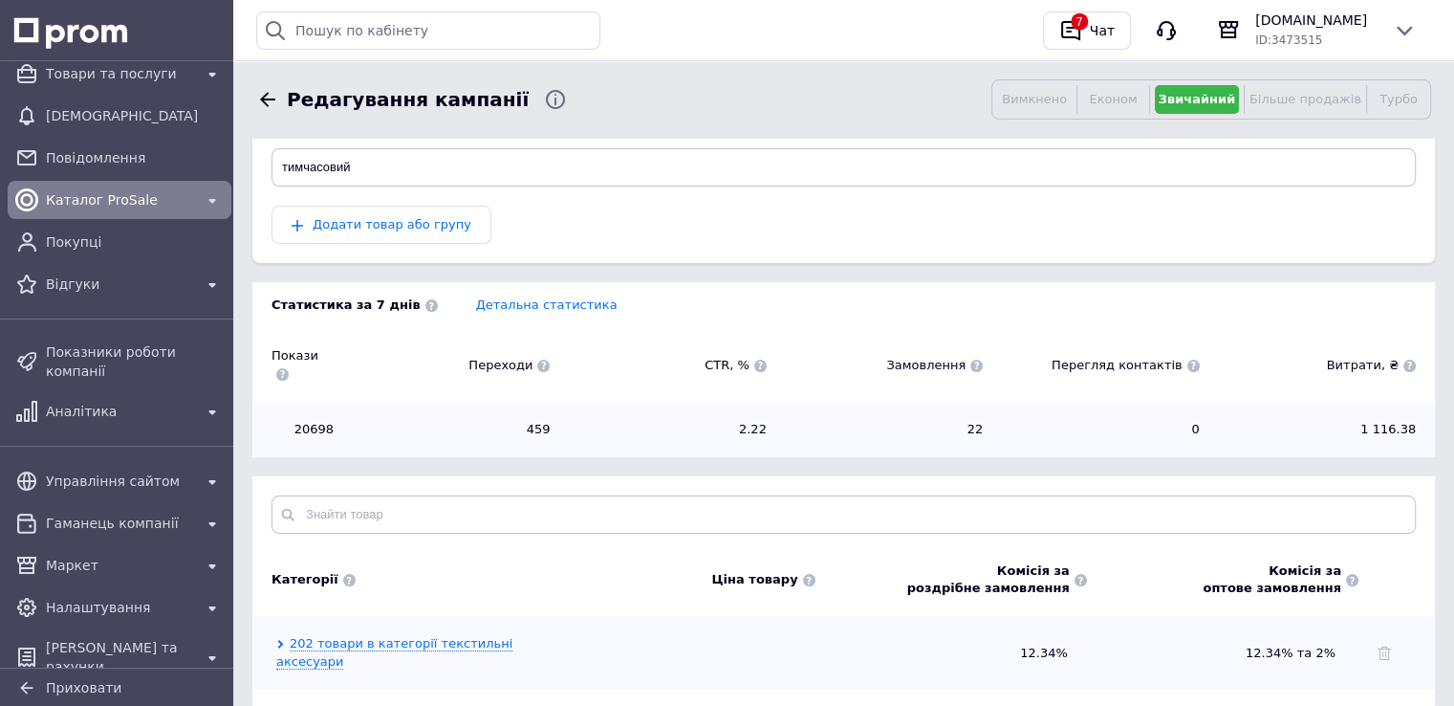
click at [95, 211] on div "Каталог ProSale" at bounding box center [119, 199] width 155 height 27
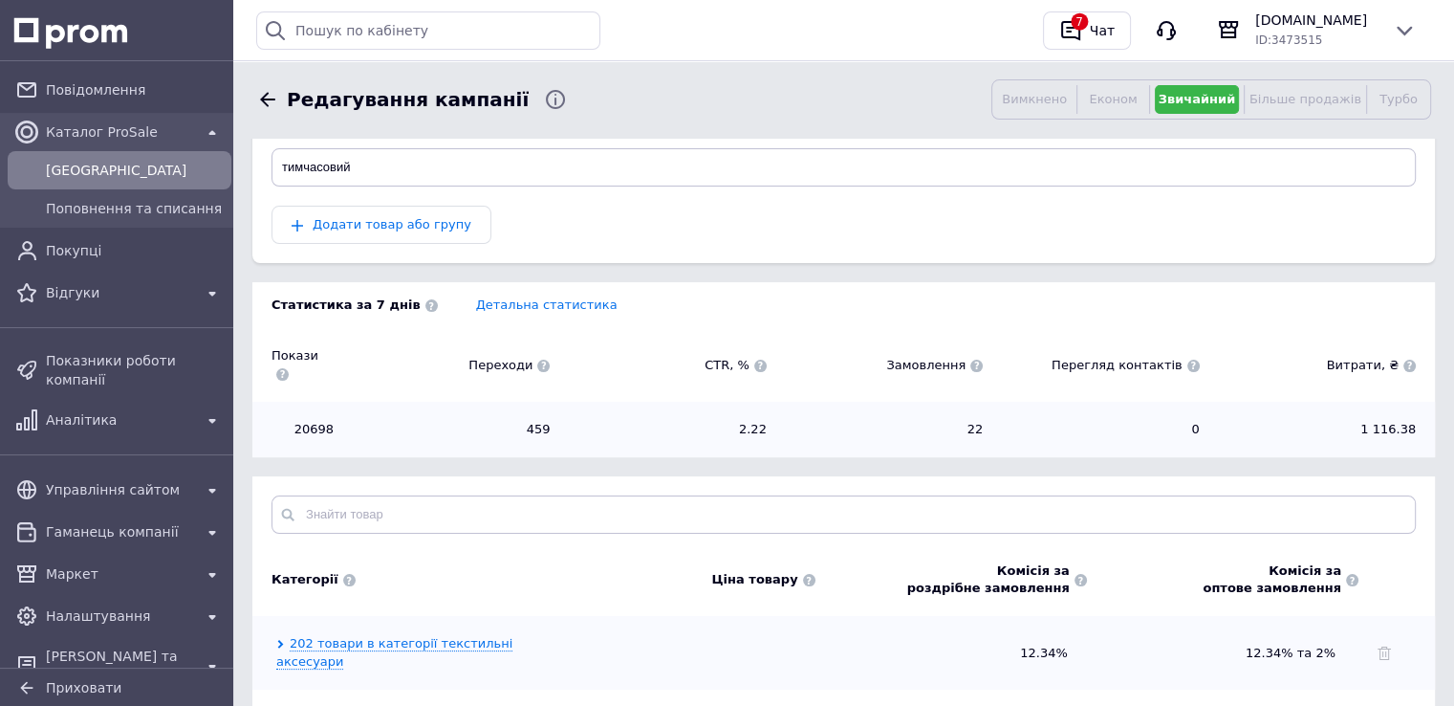
scroll to position [183, 0]
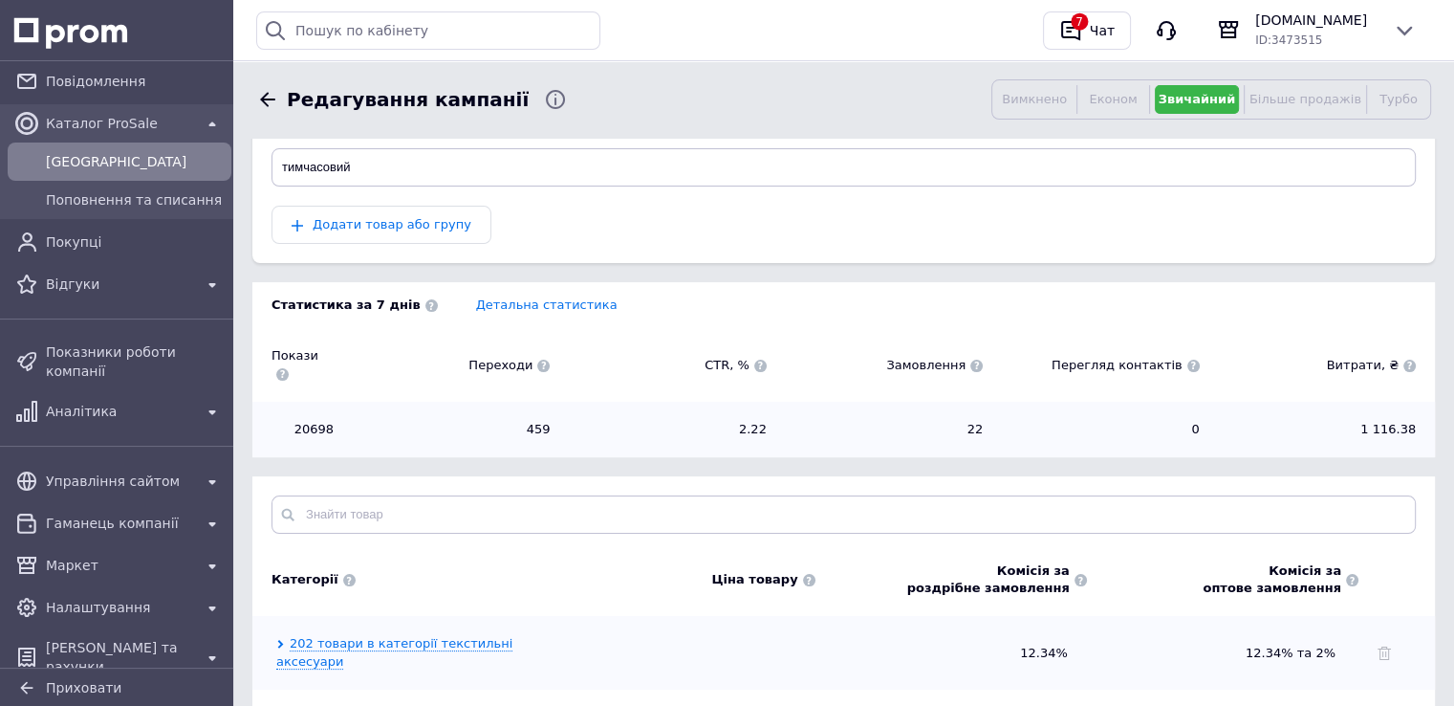
click at [96, 152] on span "Кампанії" at bounding box center [135, 161] width 178 height 19
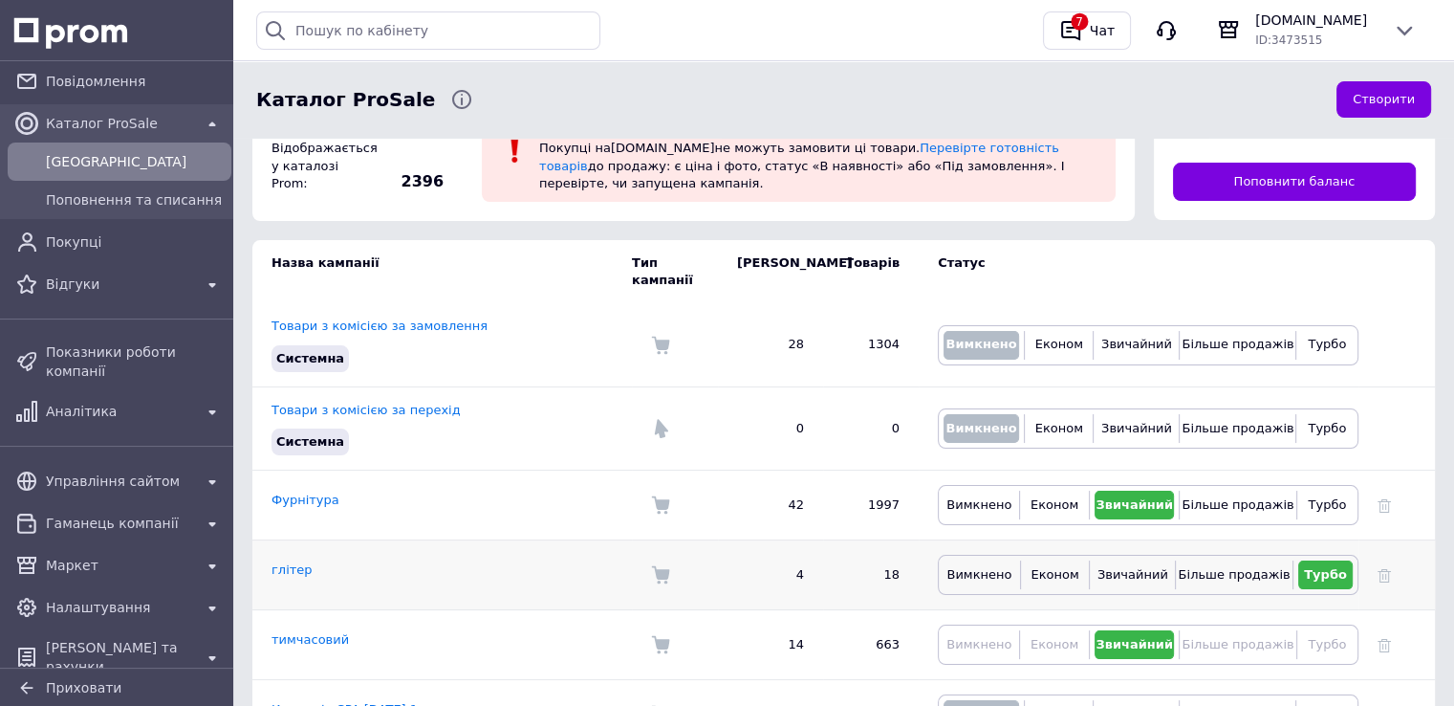
scroll to position [156, 0]
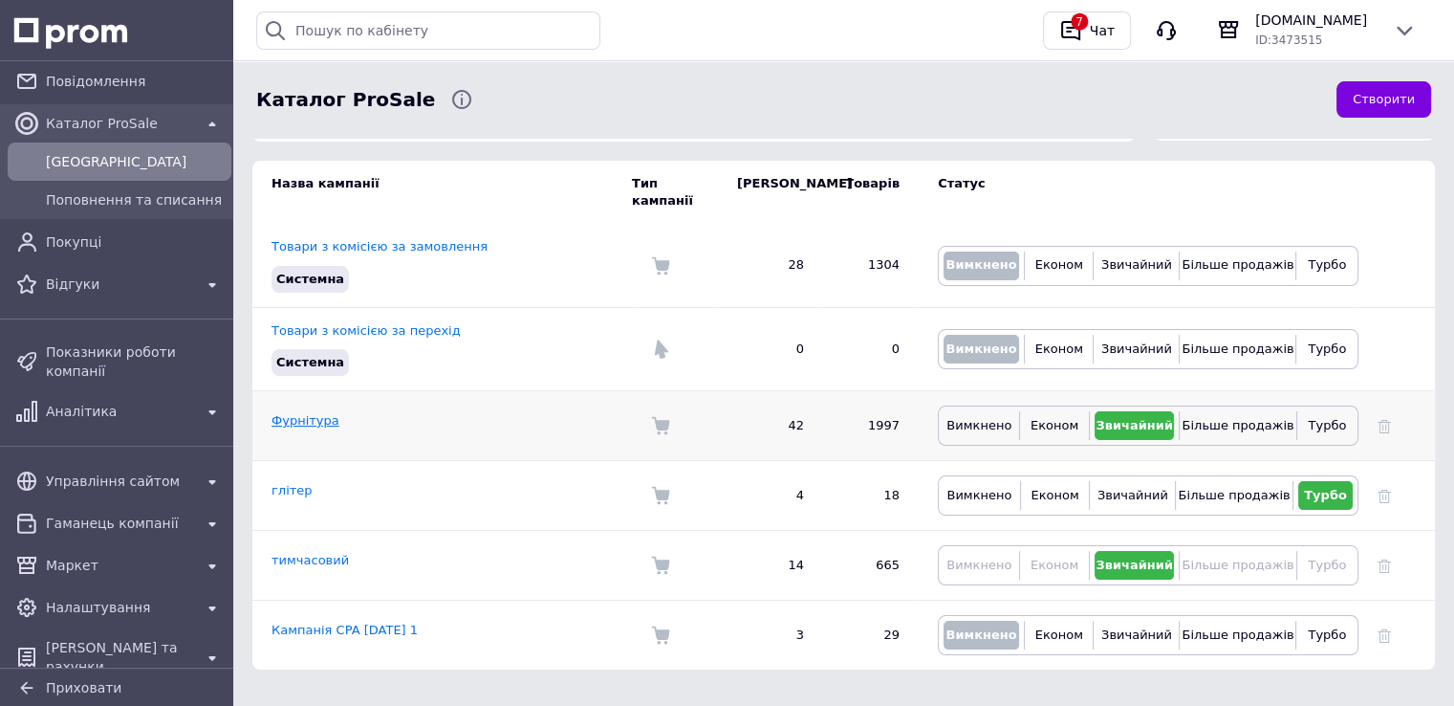
click at [299, 413] on link "Фурнітура" at bounding box center [306, 420] width 68 height 14
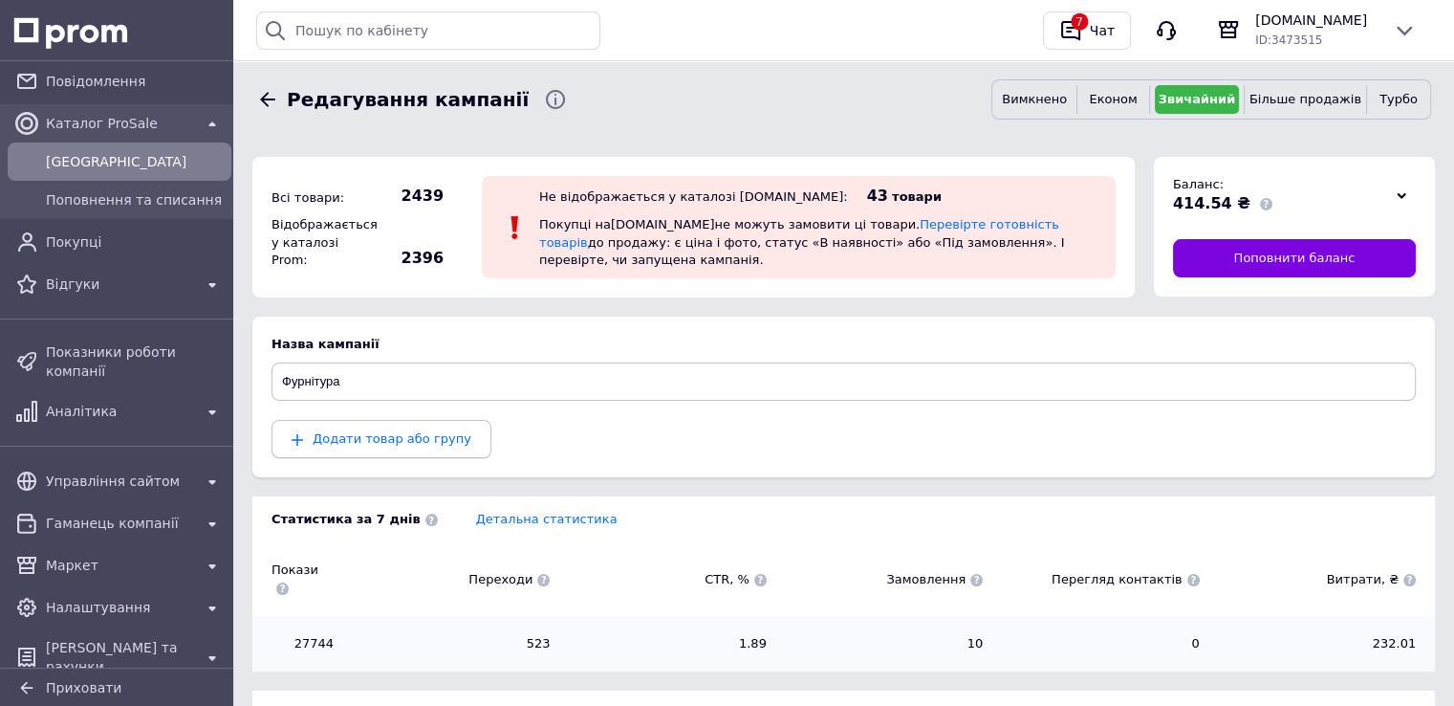
click at [396, 439] on span "Додати товар або групу" at bounding box center [392, 438] width 159 height 14
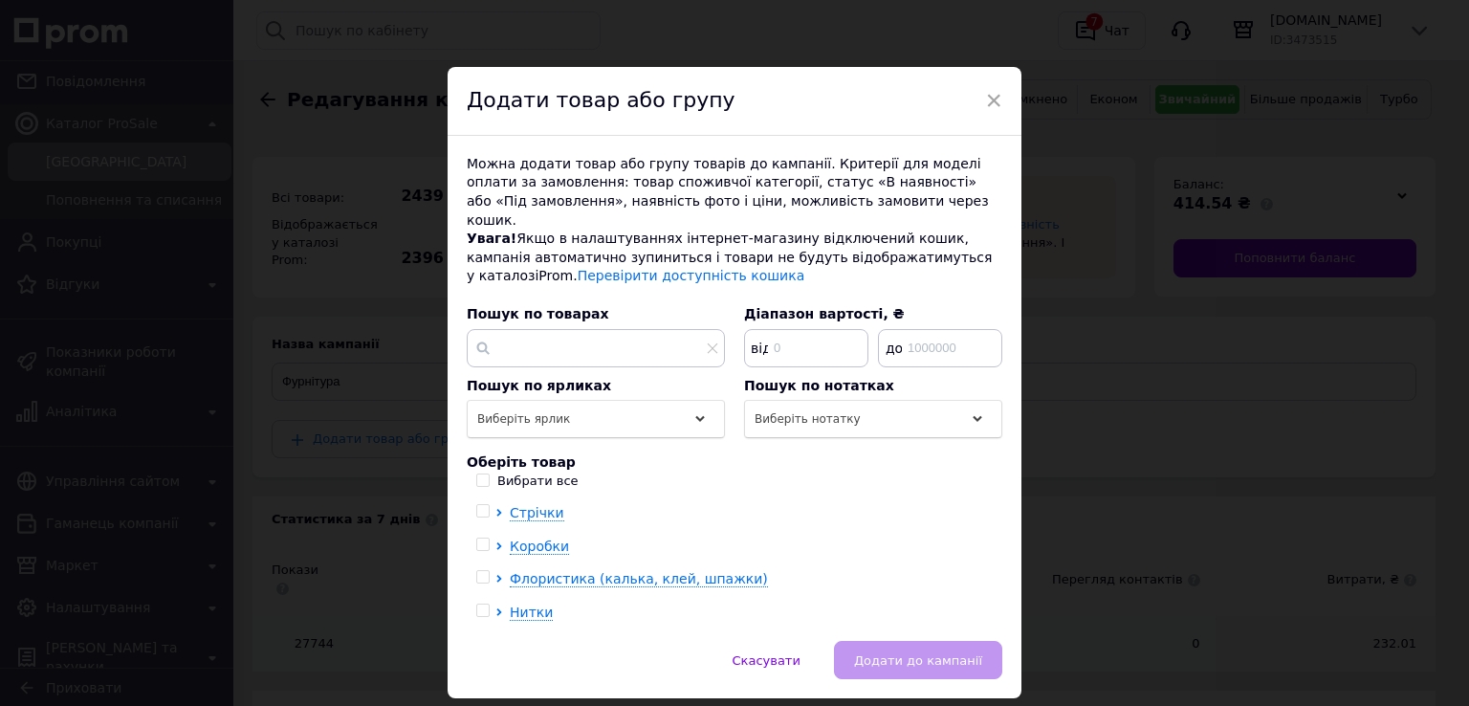
click at [486, 604] on input "checkbox" at bounding box center [482, 610] width 12 height 12
checkbox input "true"
click at [933, 653] on span "Додати до кампанії" at bounding box center [918, 660] width 128 height 14
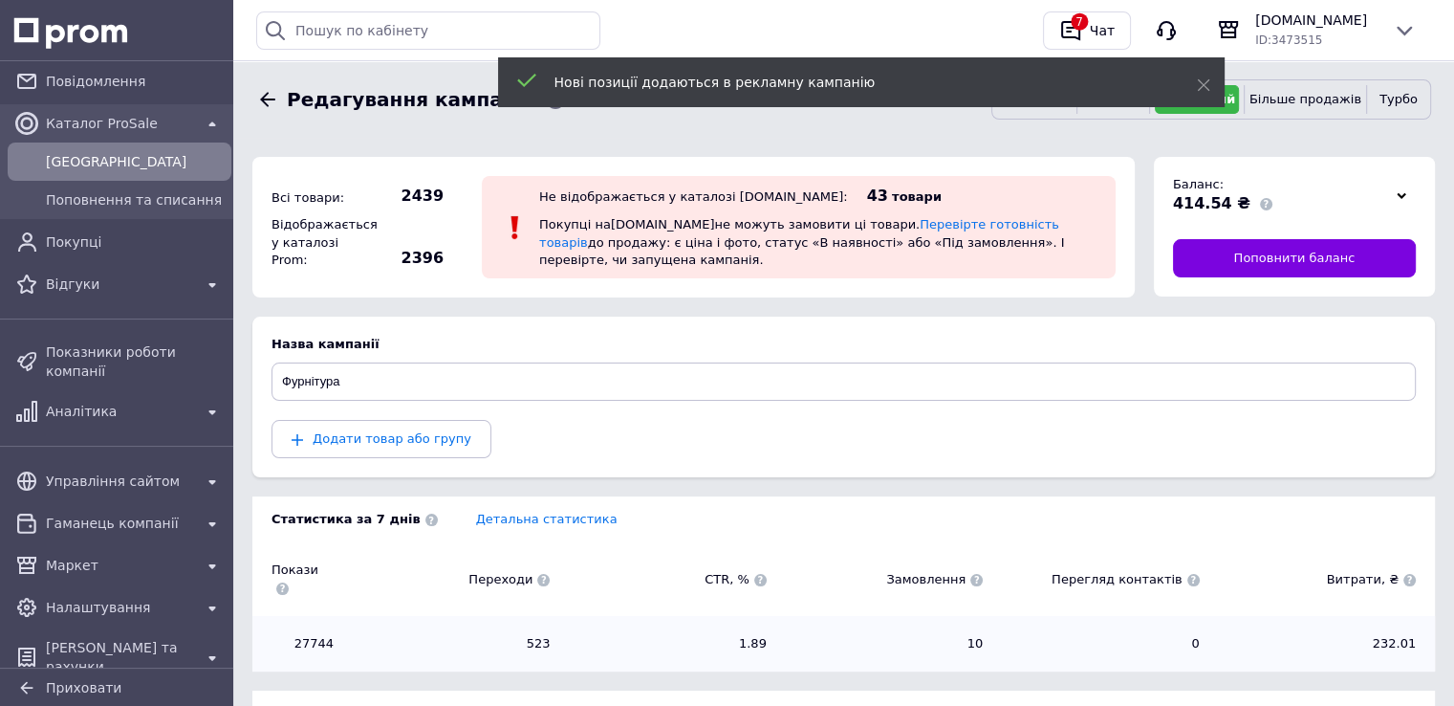
click at [71, 158] on span "Кампанії" at bounding box center [135, 161] width 178 height 19
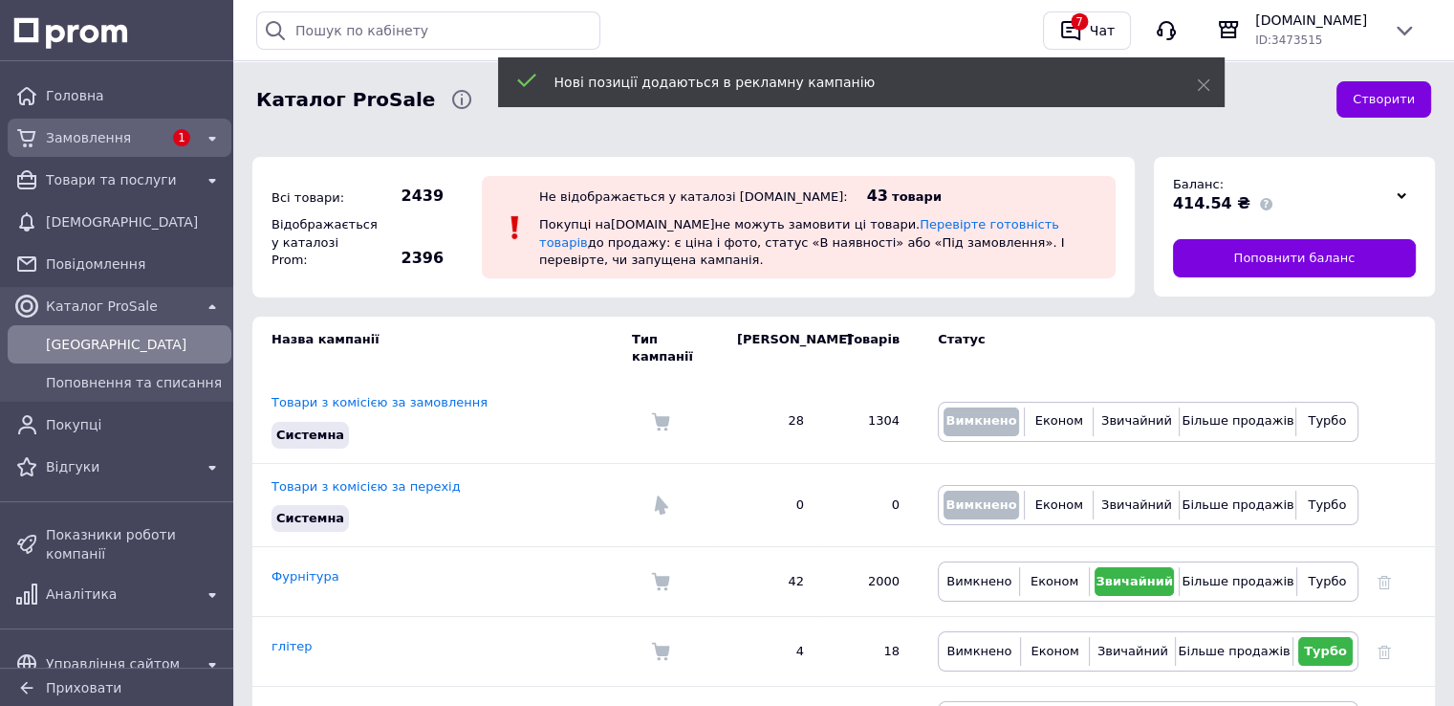
click at [88, 145] on span "Замовлення" at bounding box center [104, 137] width 117 height 19
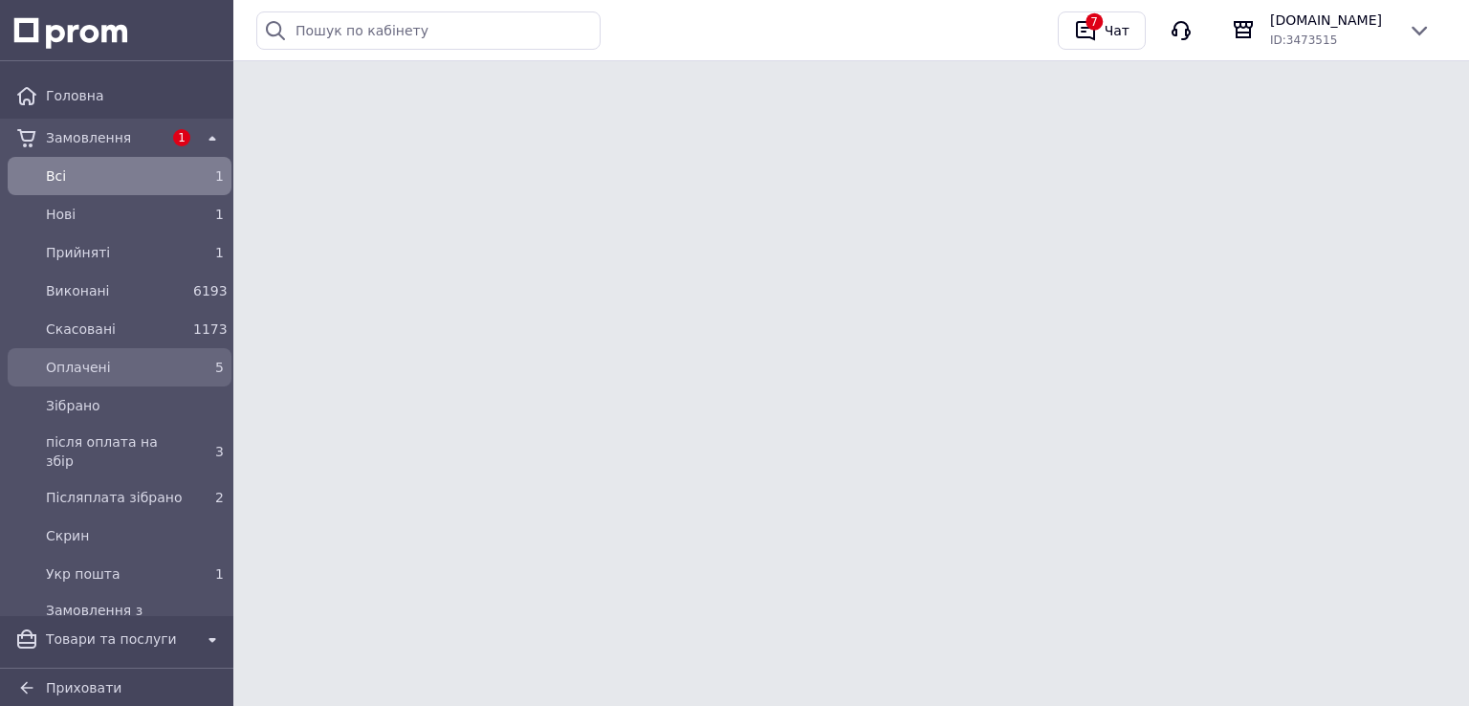
click at [128, 368] on span "Оплачені" at bounding box center [116, 367] width 140 height 19
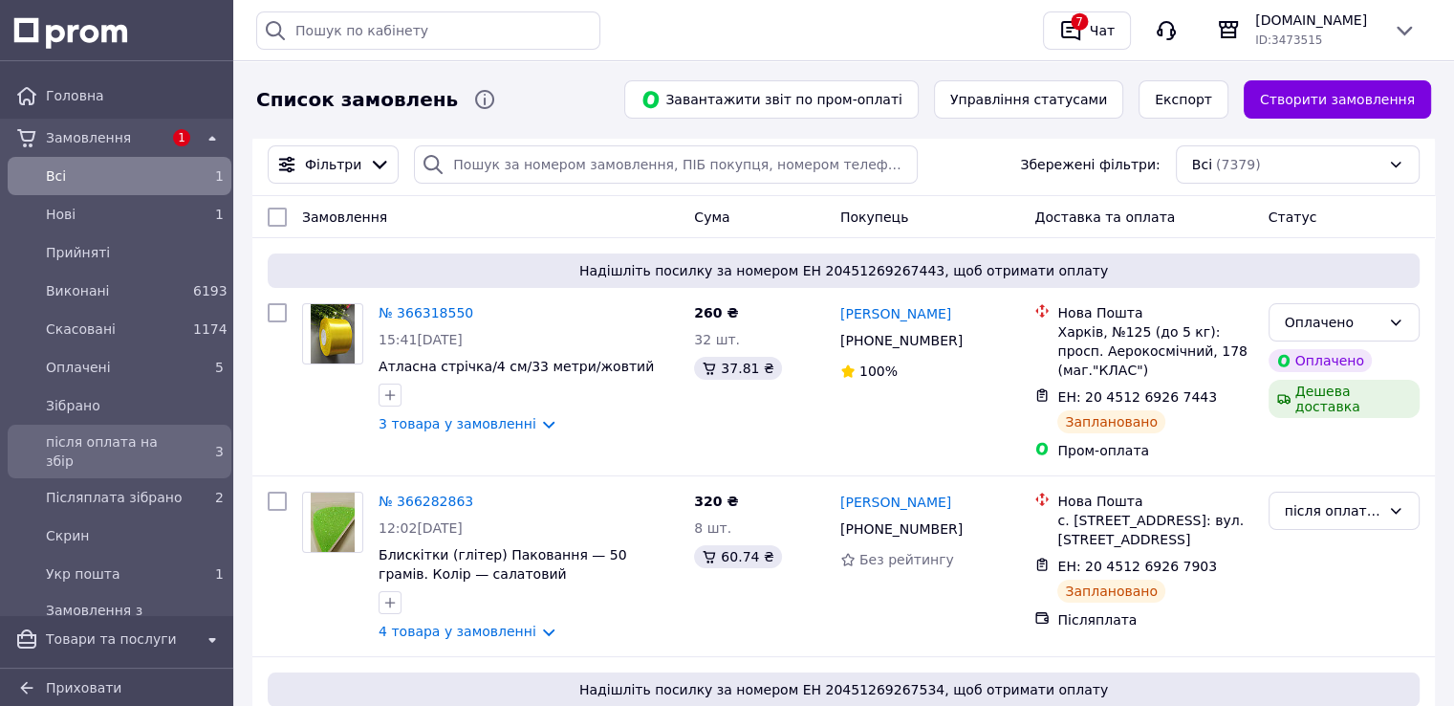
click at [162, 439] on span "після оплата на збір" at bounding box center [116, 451] width 140 height 38
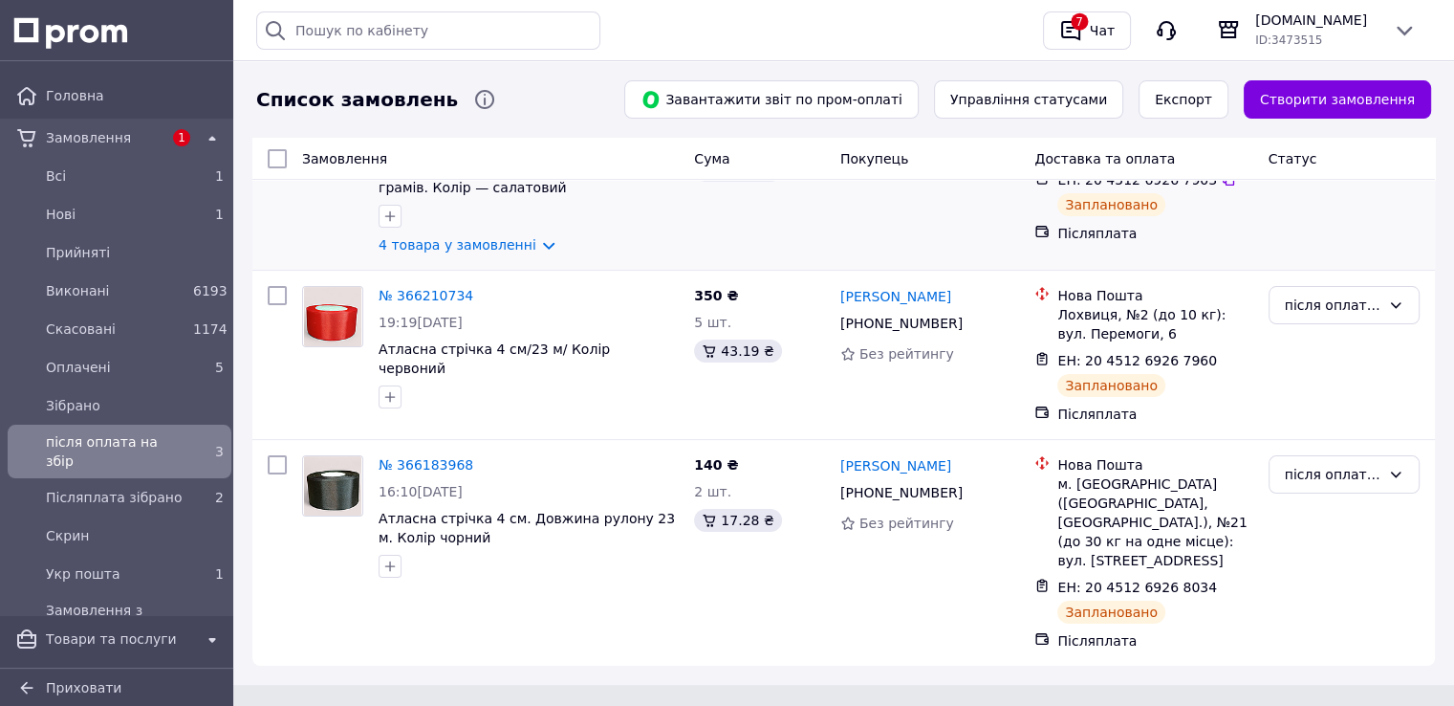
scroll to position [211, 0]
click at [173, 494] on div "Післяплата зібрано 2" at bounding box center [119, 497] width 216 height 31
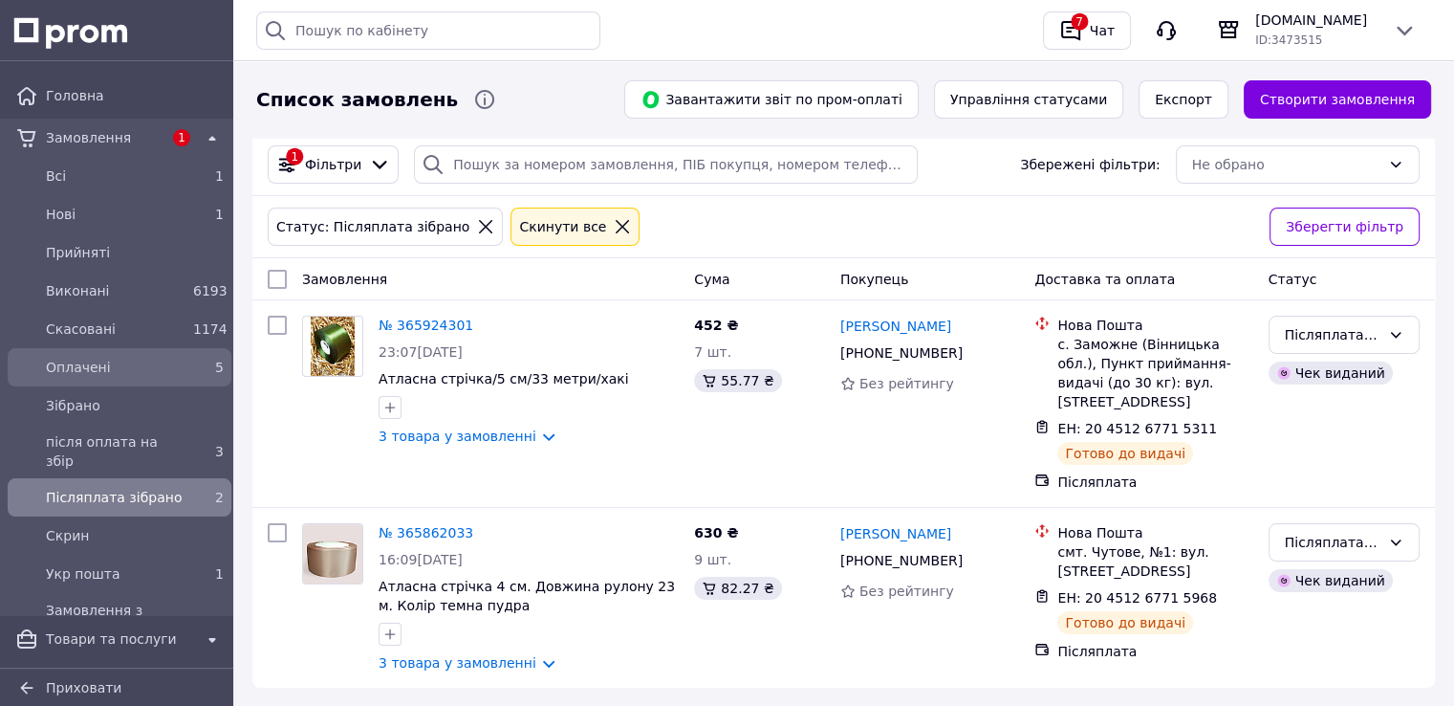
click at [126, 362] on span "Оплачені" at bounding box center [116, 367] width 140 height 19
